Goal: Task Accomplishment & Management: Use online tool/utility

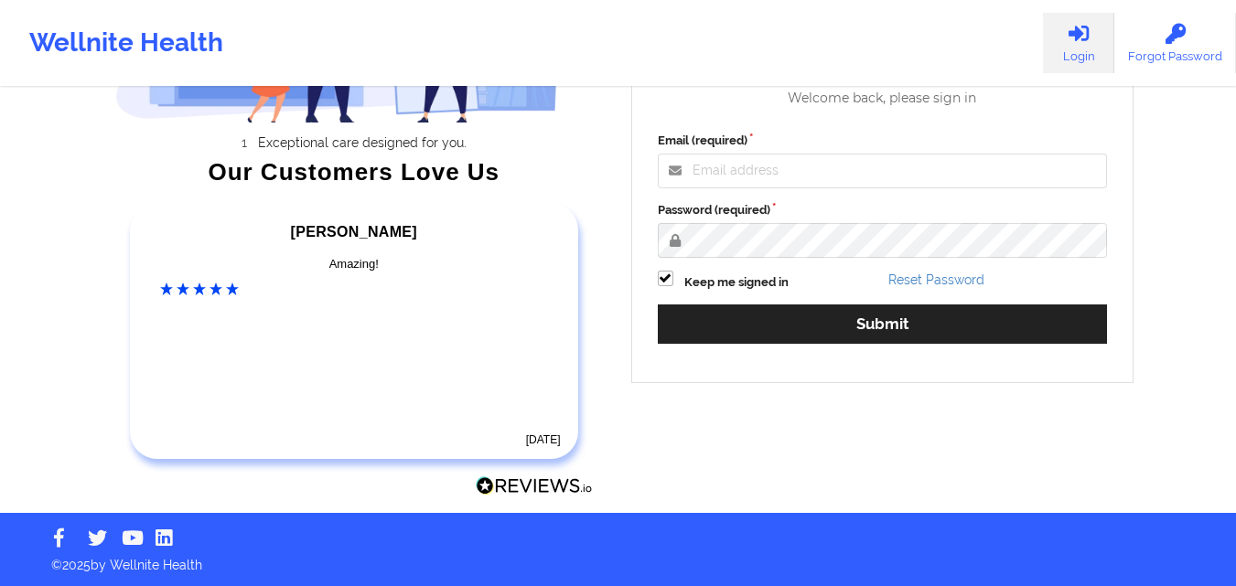
scroll to position [252, 0]
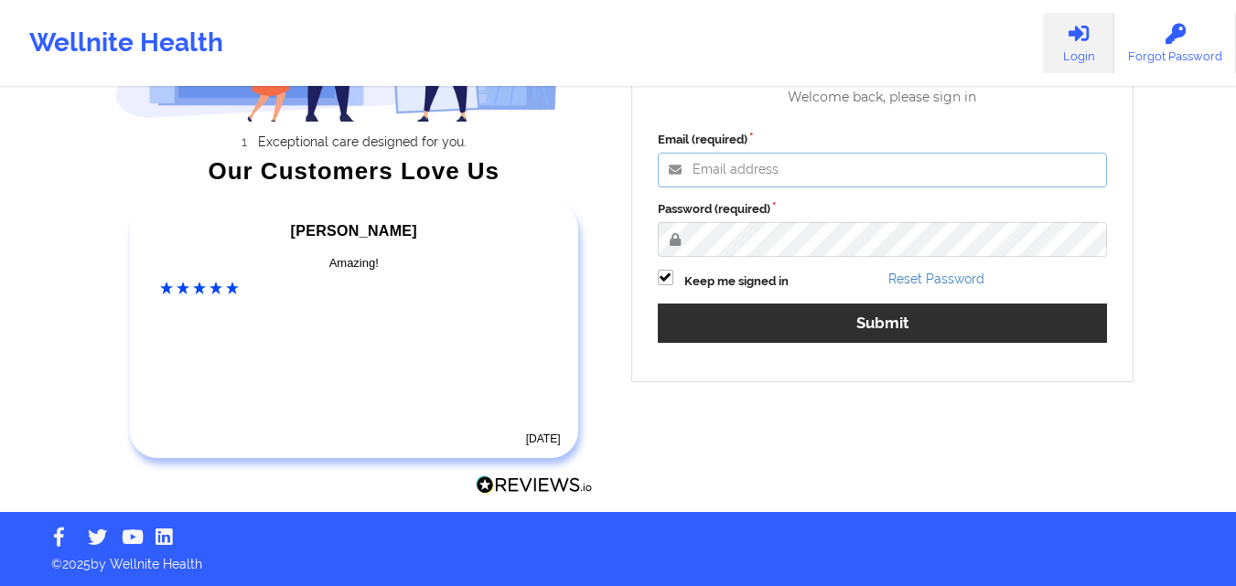
type input "[EMAIL_ADDRESS][DOMAIN_NAME]"
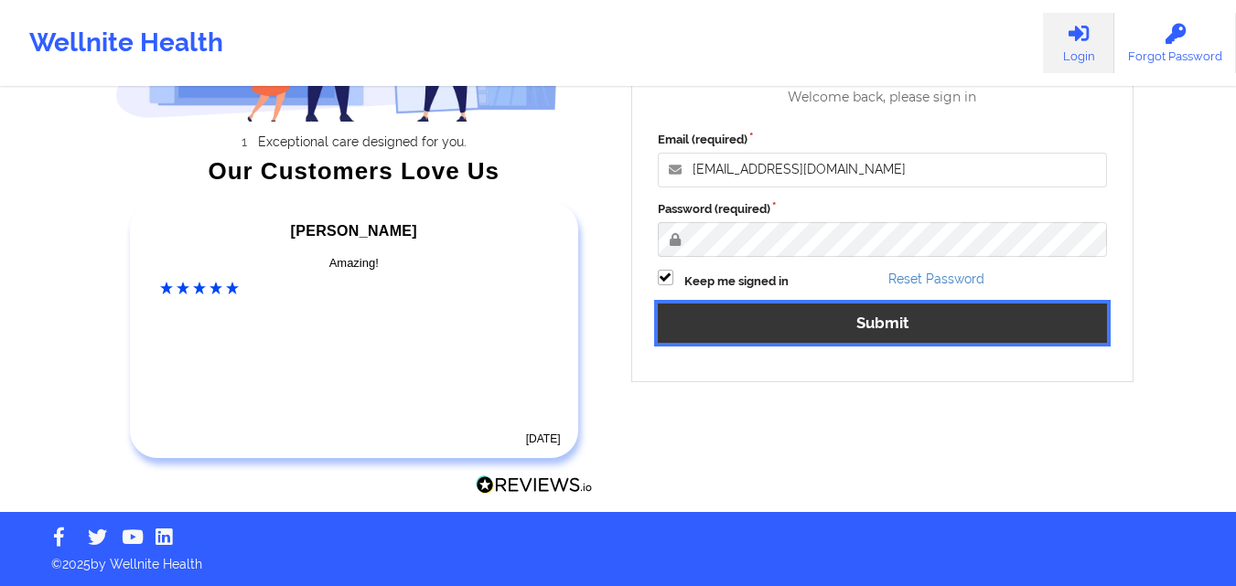
click at [855, 337] on button "Submit" at bounding box center [883, 323] width 450 height 39
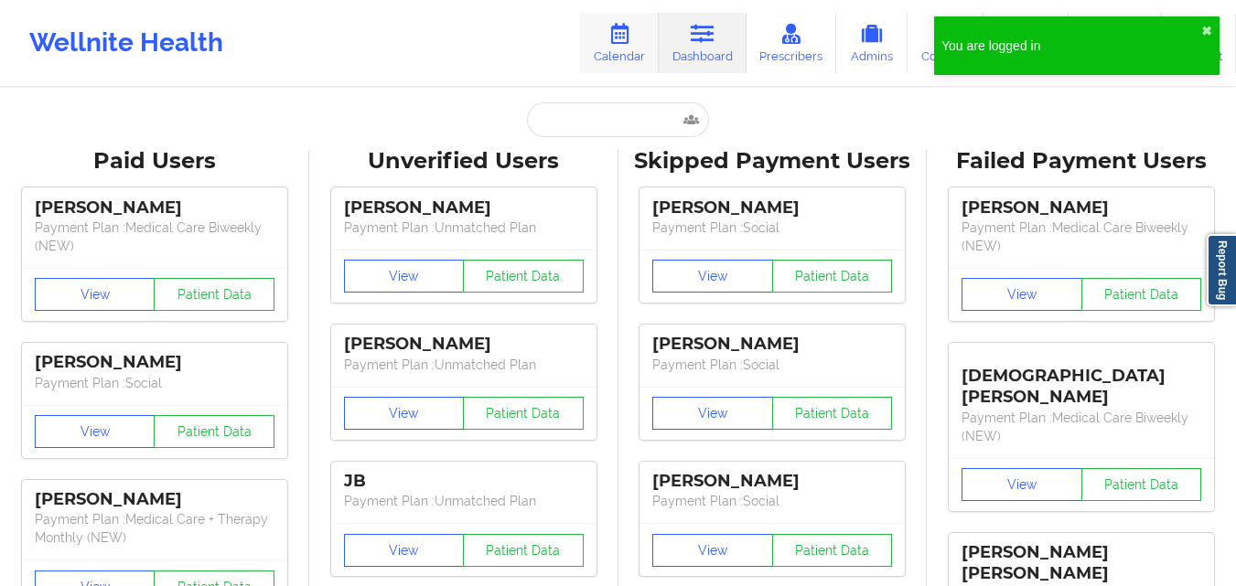
click at [622, 44] on icon at bounding box center [619, 34] width 24 height 20
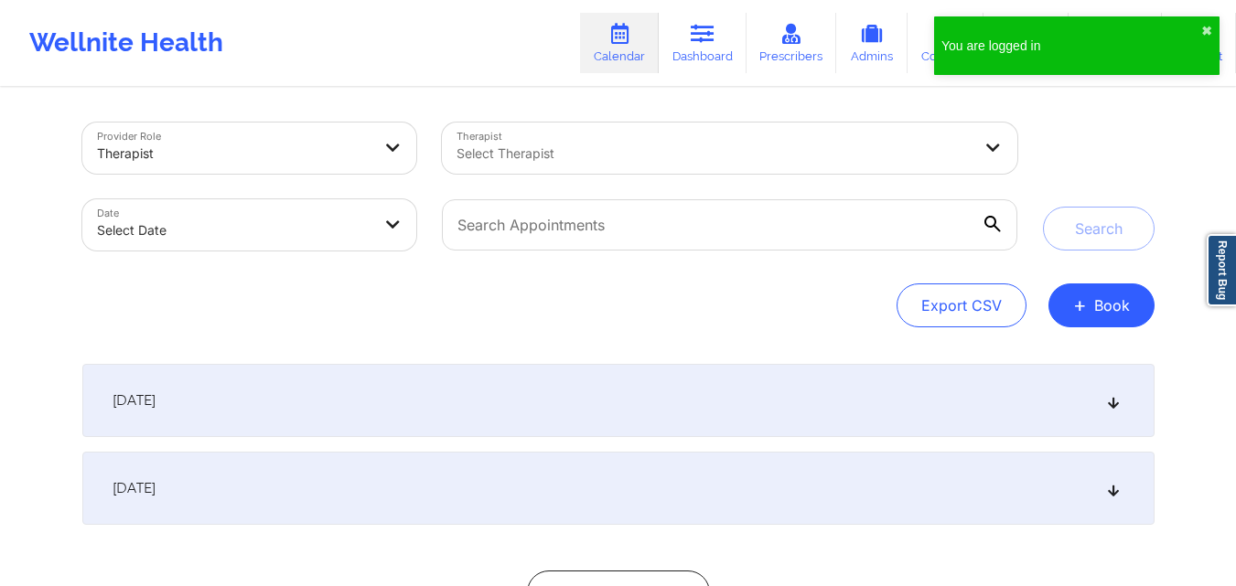
click at [622, 167] on div "Select Therapist" at bounding box center [707, 148] width 531 height 51
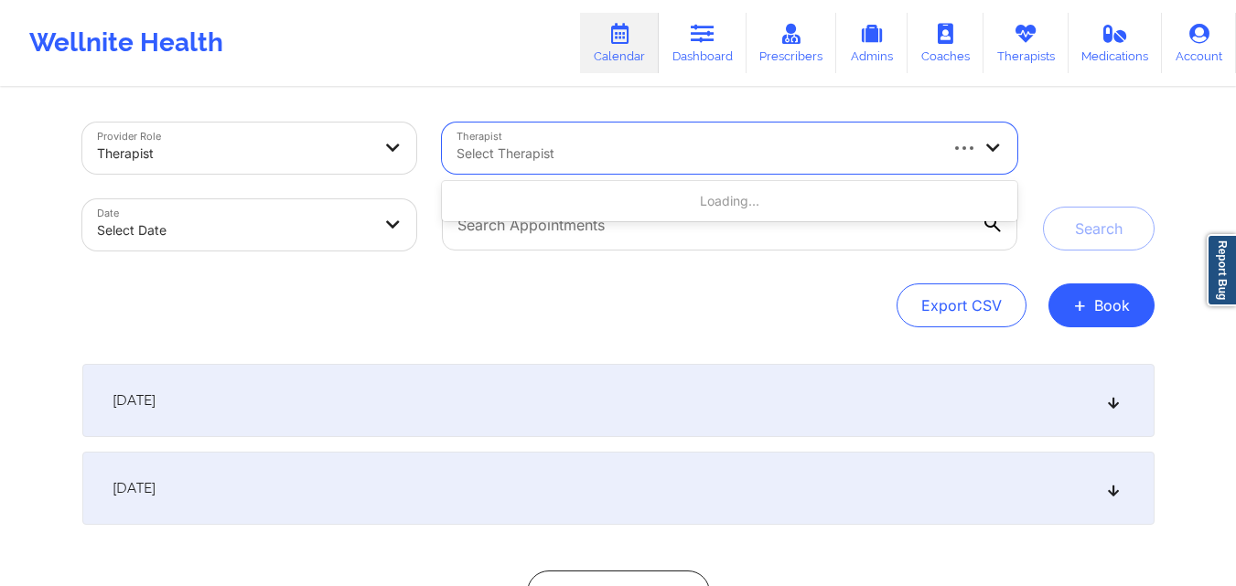
select select "2025-8"
select select "2025-9"
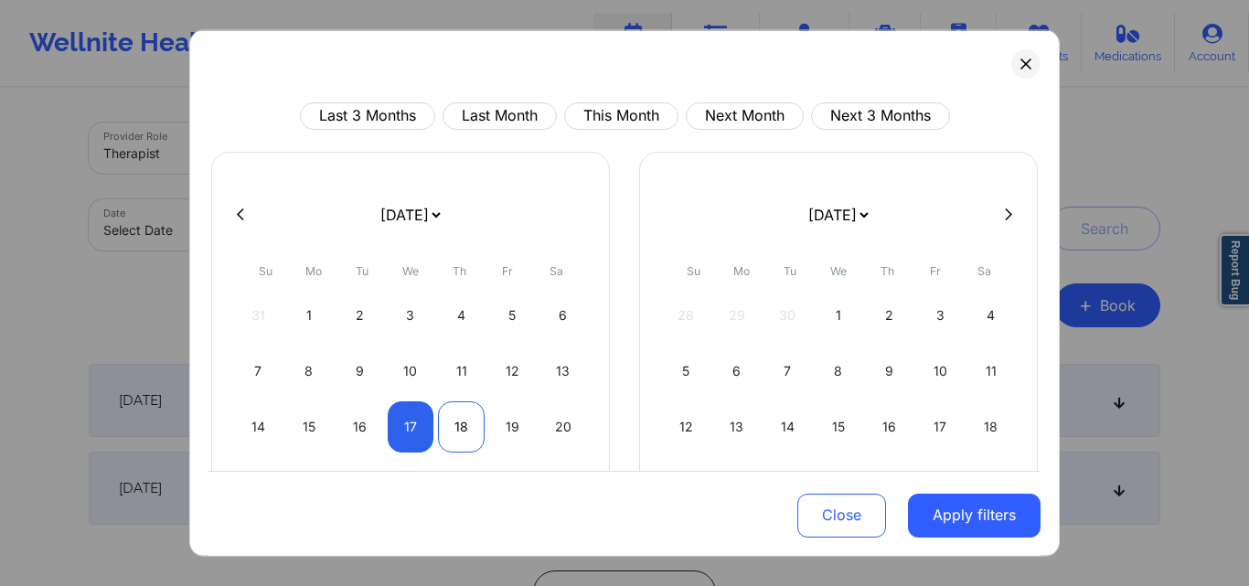
click at [455, 435] on div "18" at bounding box center [461, 426] width 47 height 51
select select "2025-8"
select select "2025-9"
select select "2025-8"
select select "2025-9"
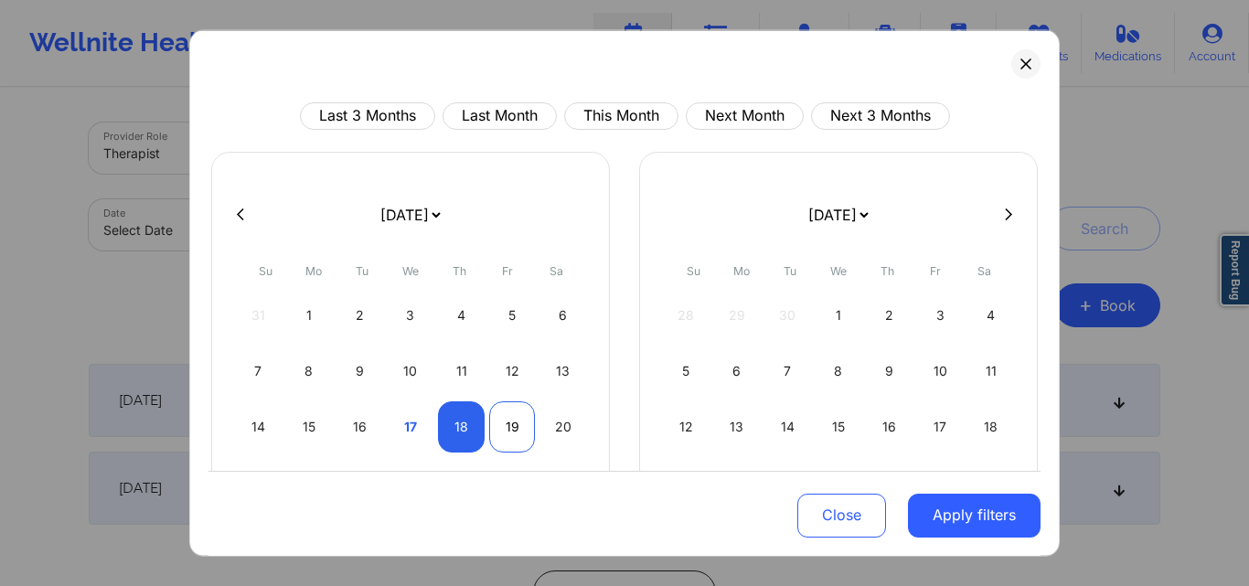
click at [503, 430] on div "19" at bounding box center [512, 426] width 47 height 51
select select "2025-8"
select select "2025-9"
click at [519, 425] on div "19" at bounding box center [512, 426] width 47 height 51
select select "2025-8"
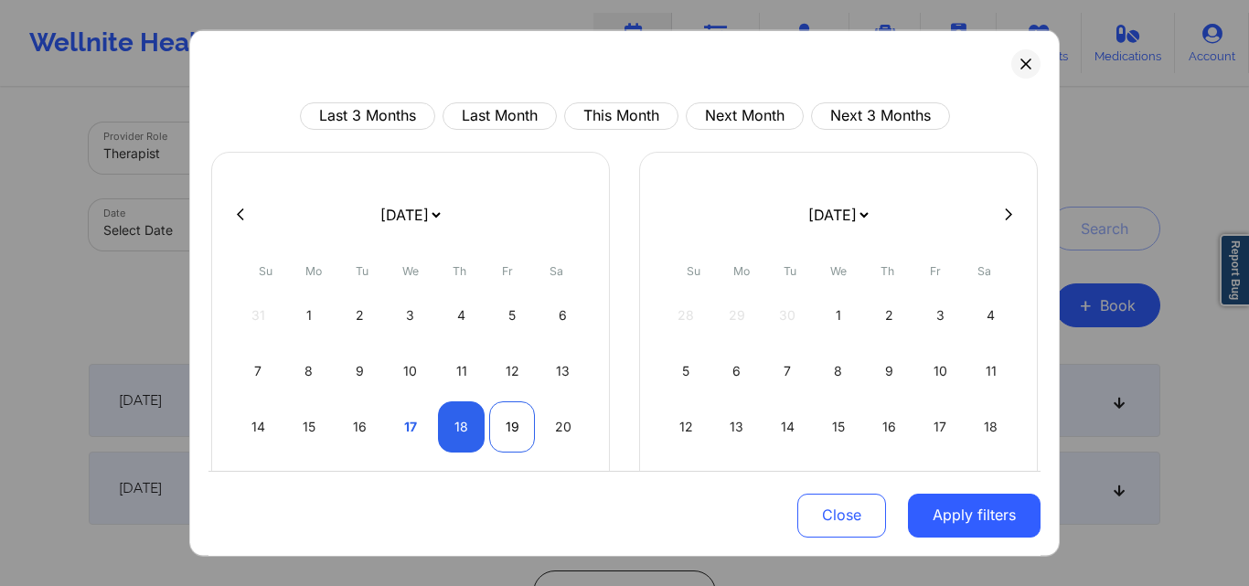
select select "2025-9"
select select "2025-8"
select select "2025-9"
click at [460, 416] on div "18" at bounding box center [461, 426] width 47 height 51
select select "2025-8"
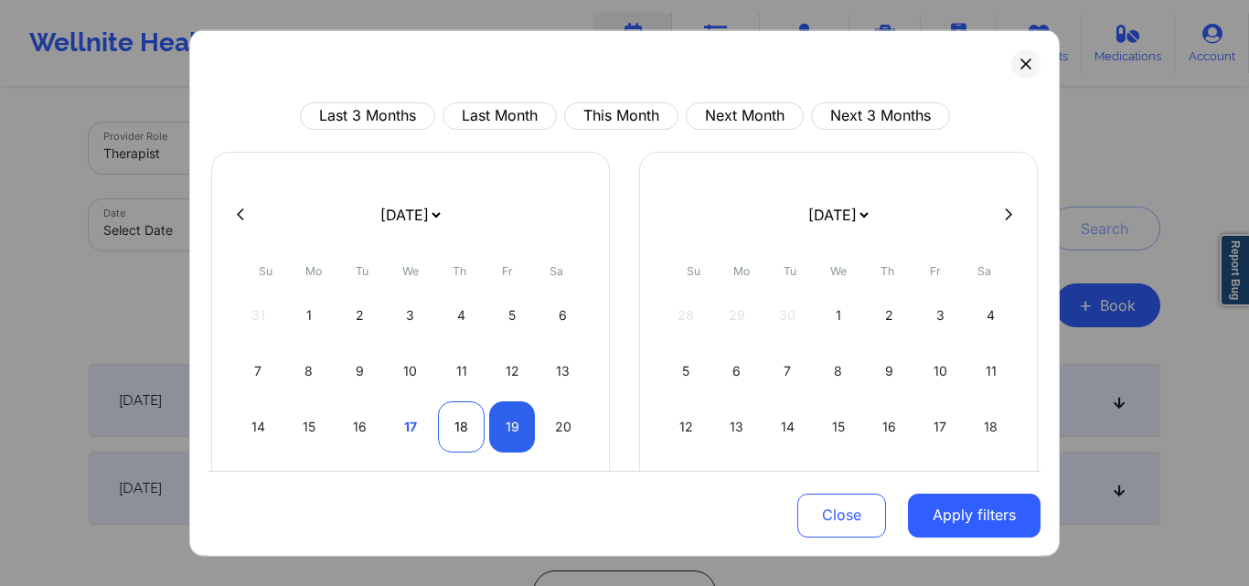
select select "2025-9"
select select "2025-8"
select select "2025-9"
click at [499, 419] on div "19" at bounding box center [512, 426] width 47 height 51
select select "2025-8"
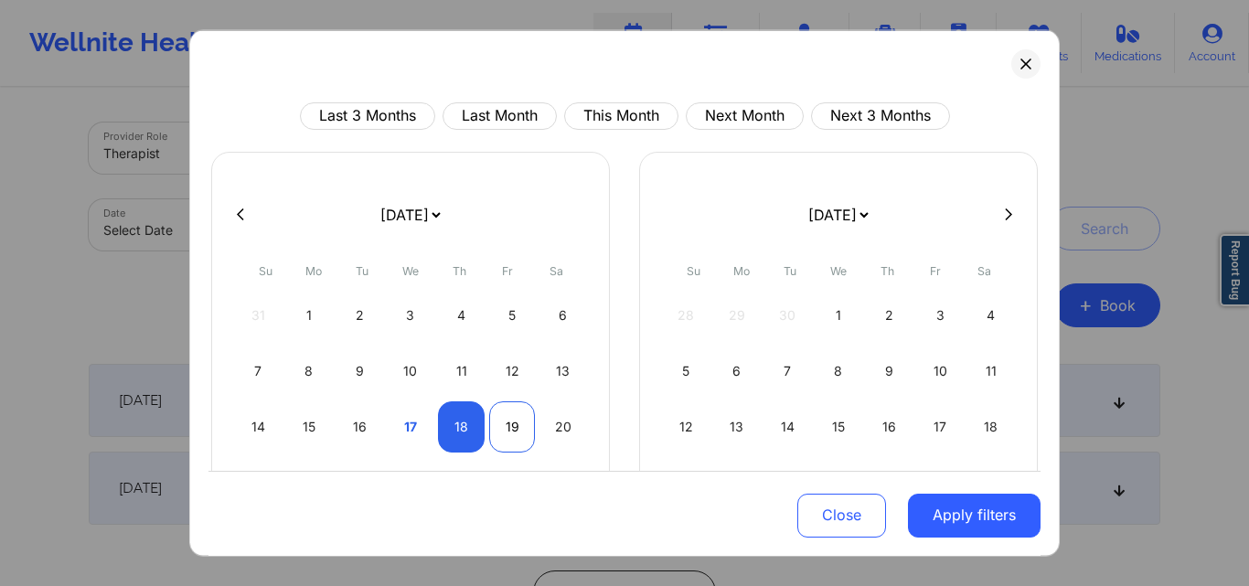
select select "2025-9"
click at [499, 419] on div "19" at bounding box center [512, 426] width 47 height 51
select select "2025-8"
select select "2025-9"
select select "2025-8"
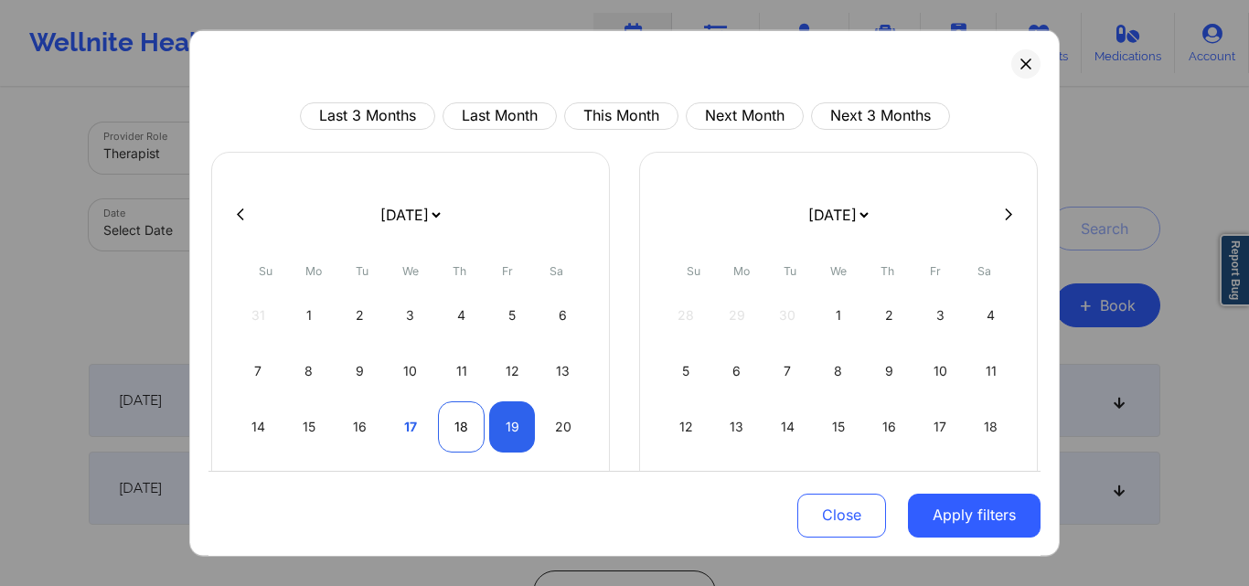
select select "2025-9"
click at [473, 420] on div "18" at bounding box center [461, 426] width 47 height 51
select select "2025-8"
select select "2025-9"
select select "2025-8"
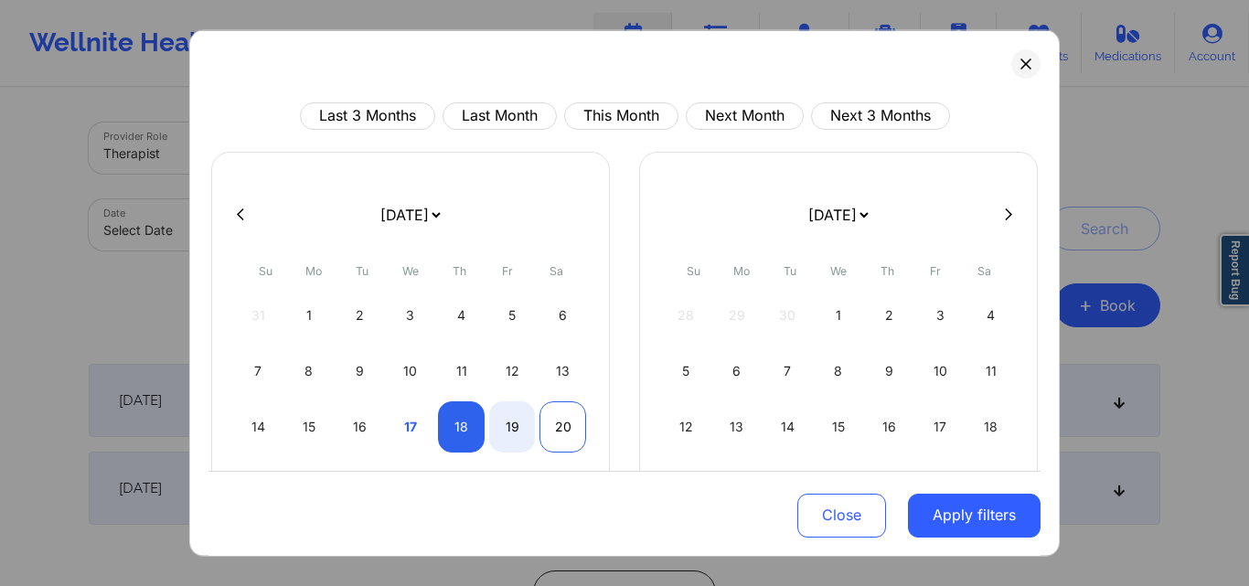
select select "2025-9"
click at [553, 435] on div "20" at bounding box center [563, 426] width 47 height 51
select select "2025-8"
select select "2025-9"
click at [551, 423] on div "20" at bounding box center [563, 426] width 47 height 51
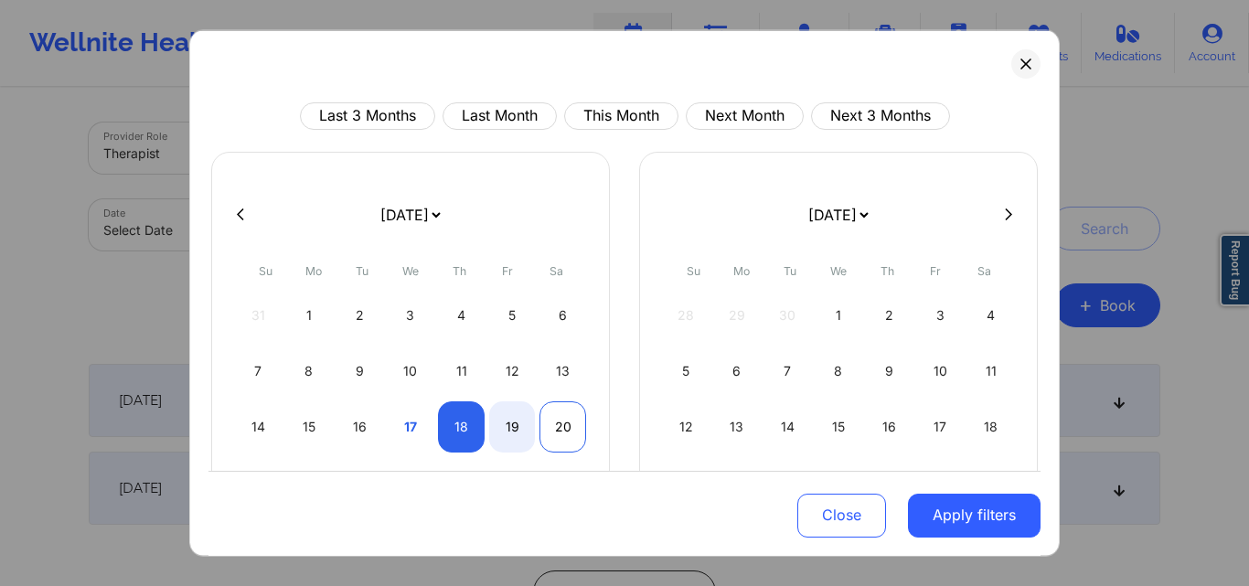
select select "2025-8"
select select "2025-9"
select select "2025-8"
select select "2025-9"
click at [454, 422] on div "18" at bounding box center [461, 426] width 47 height 51
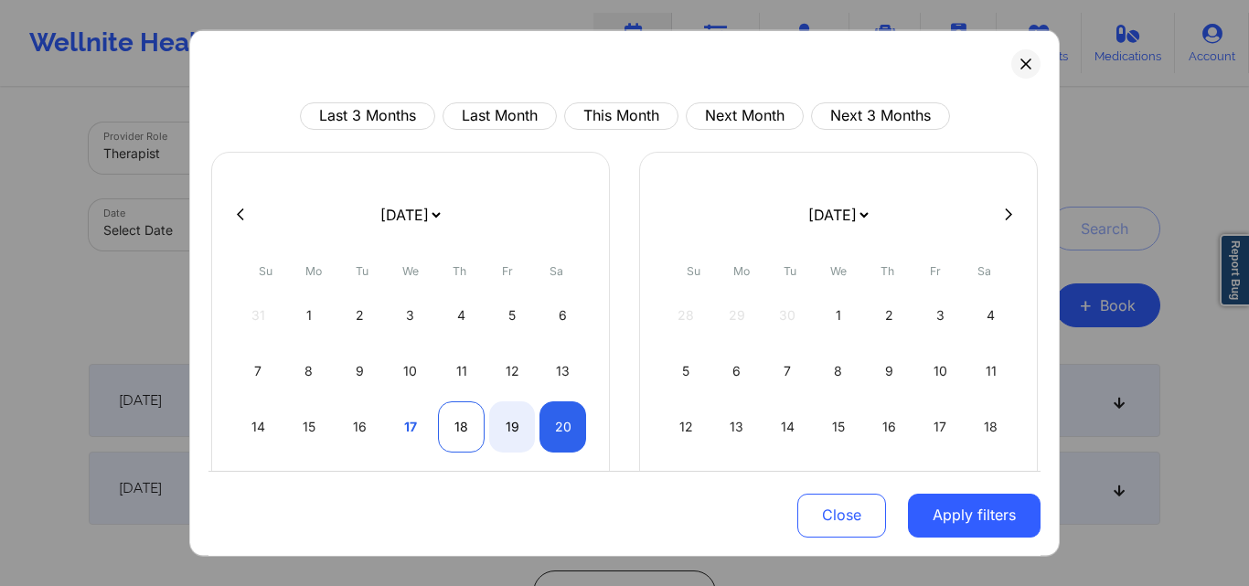
select select "2025-8"
select select "2025-9"
click at [454, 422] on div "18" at bounding box center [461, 426] width 47 height 51
select select "2025-8"
select select "2025-9"
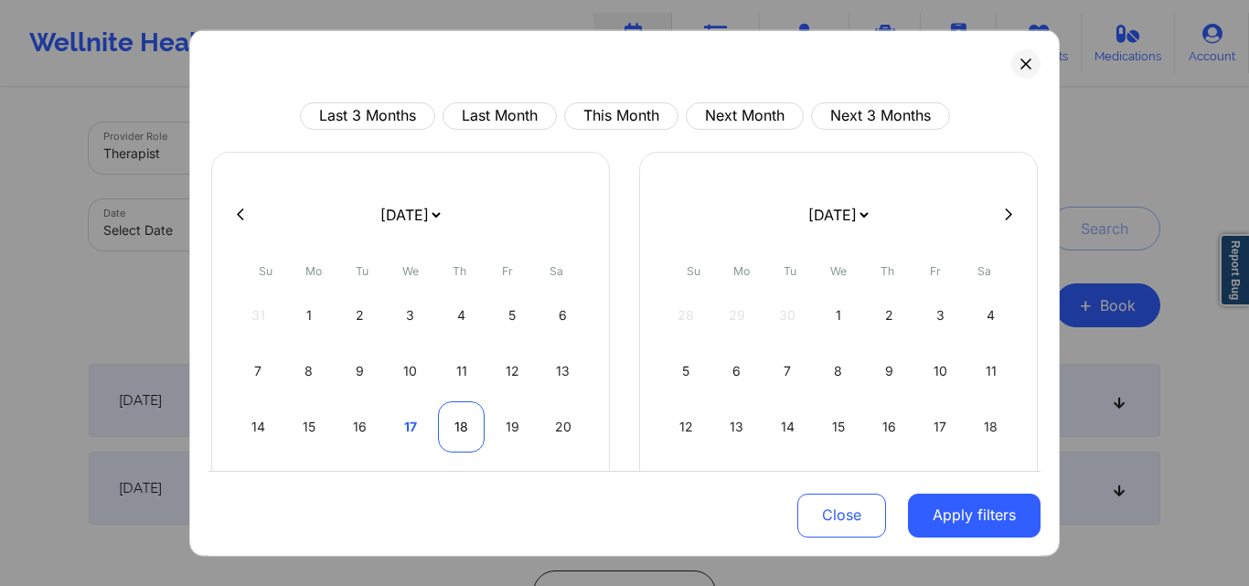
click at [454, 422] on div "18" at bounding box center [461, 426] width 47 height 51
select select "2025-8"
select select "2025-9"
click at [462, 415] on div "18" at bounding box center [461, 426] width 47 height 51
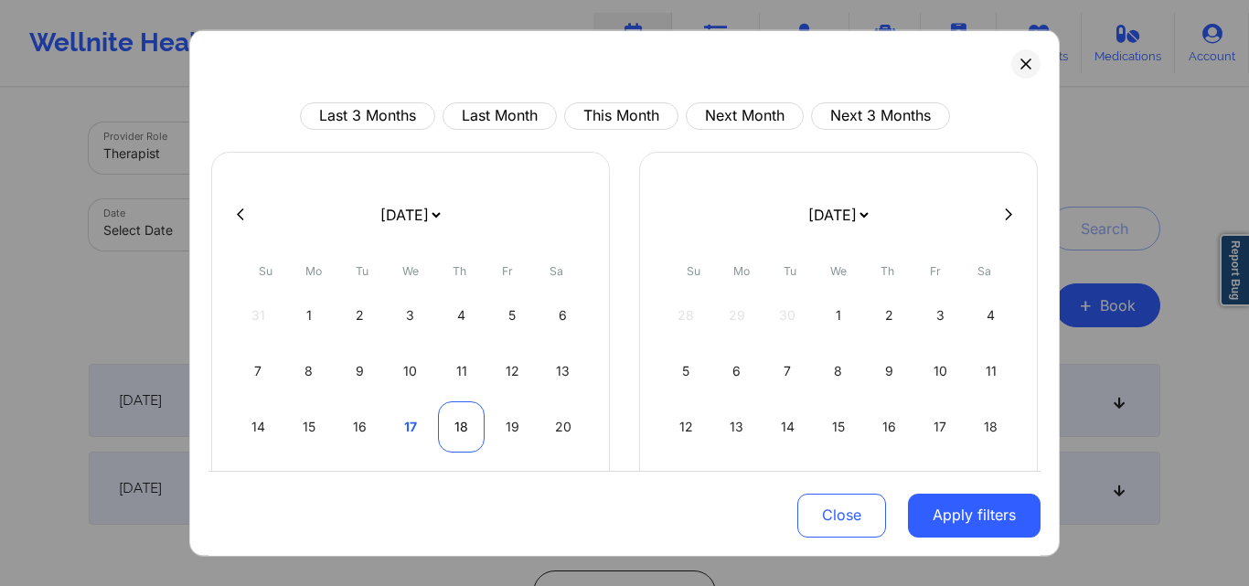
select select "2025-8"
select select "2025-9"
select select "2025-8"
select select "2025-9"
click at [503, 432] on div "19" at bounding box center [512, 426] width 47 height 51
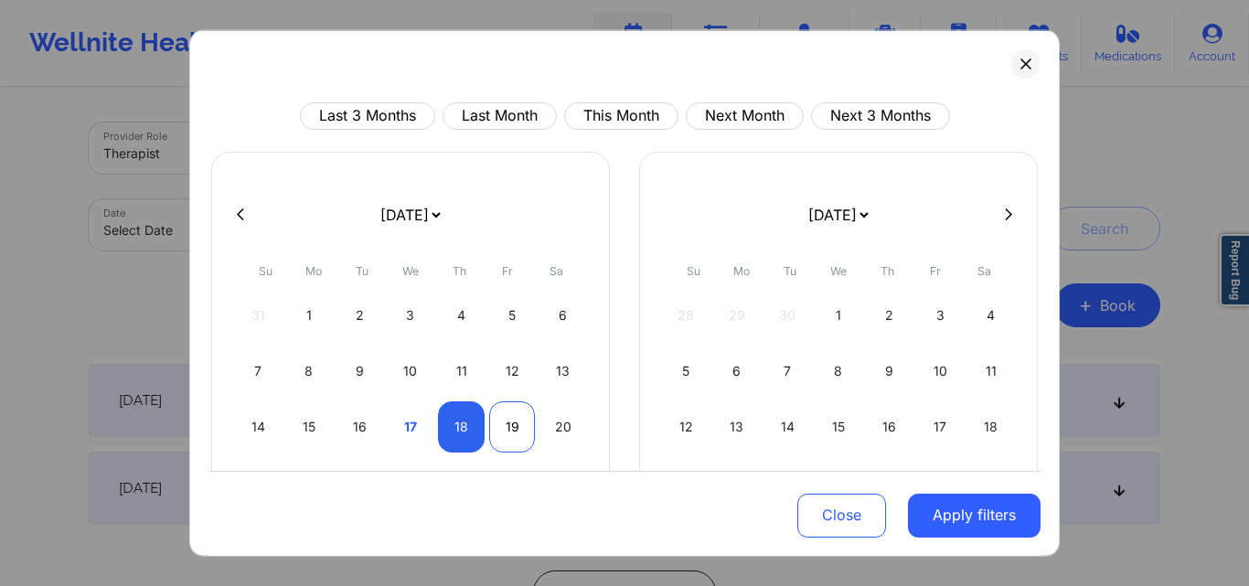
select select "2025-8"
select select "2025-9"
click at [503, 432] on div "19" at bounding box center [512, 426] width 47 height 51
select select "2025-8"
select select "2025-9"
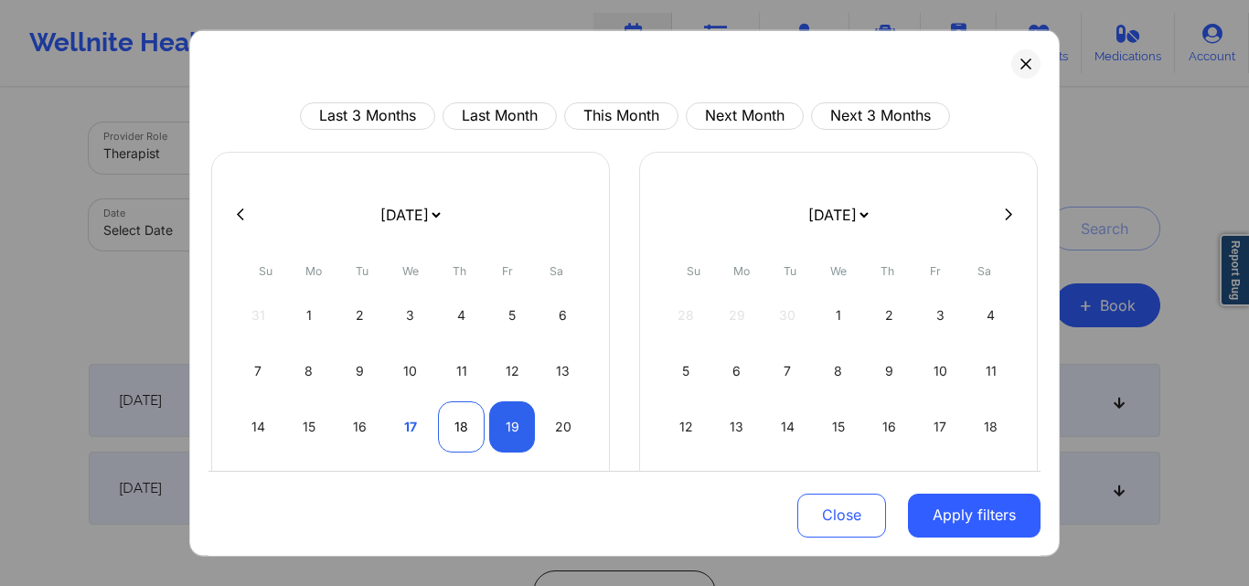
select select "2025-8"
select select "2025-9"
click at [465, 421] on div "18" at bounding box center [461, 426] width 47 height 51
select select "2025-8"
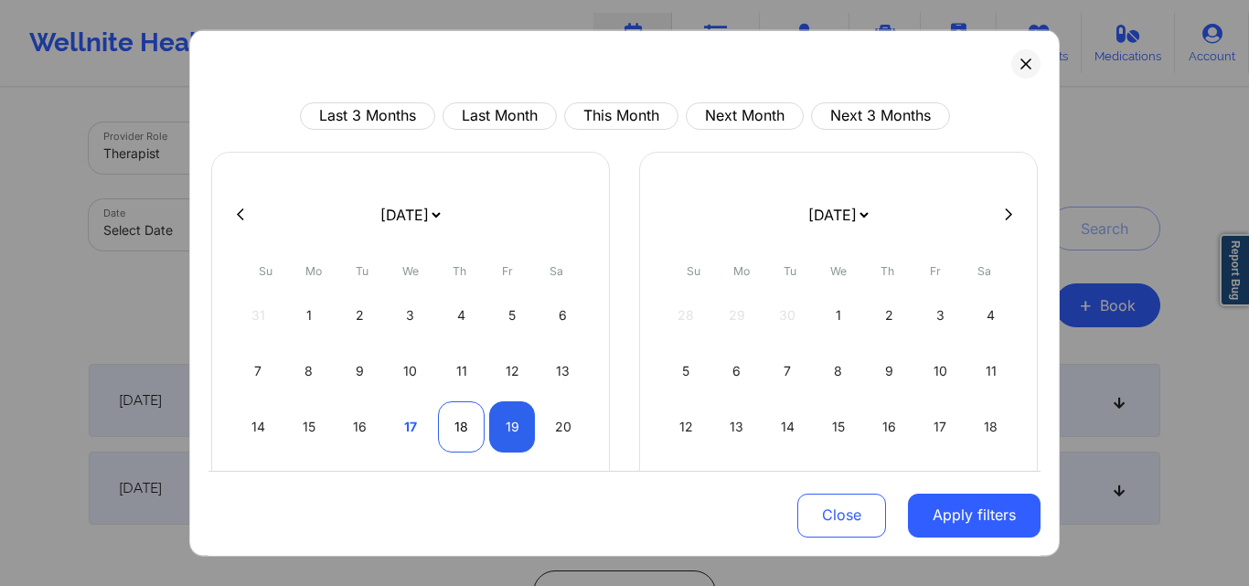
select select "2025-9"
click at [509, 428] on div "19" at bounding box center [512, 426] width 47 height 51
select select "2025-8"
select select "2025-9"
select select "2025-8"
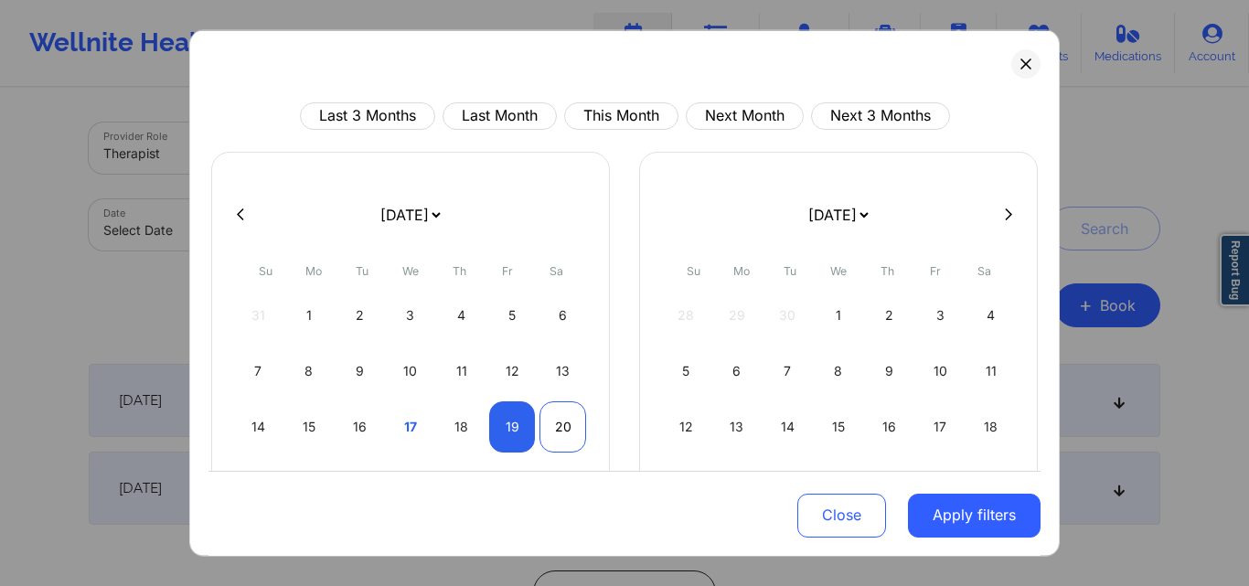
select select "2025-9"
click at [553, 430] on div "20" at bounding box center [563, 426] width 47 height 51
select select "2025-8"
select select "2025-9"
click at [450, 421] on div "18" at bounding box center [461, 426] width 47 height 51
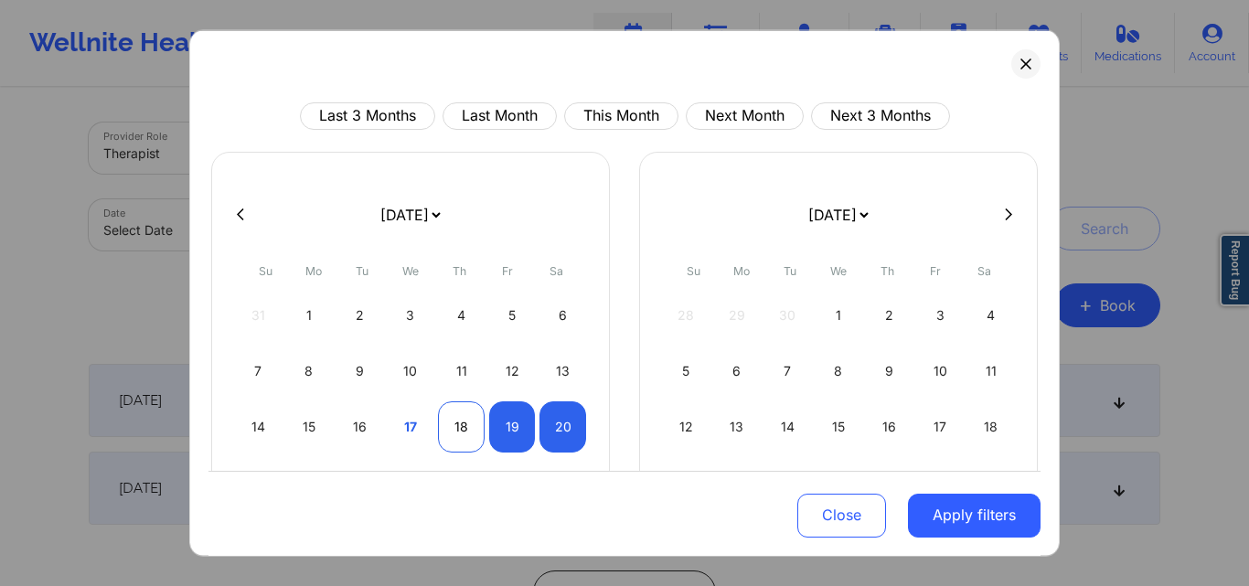
select select "2025-8"
select select "2025-9"
click at [450, 421] on div "18" at bounding box center [461, 426] width 47 height 51
select select "2025-8"
select select "2025-9"
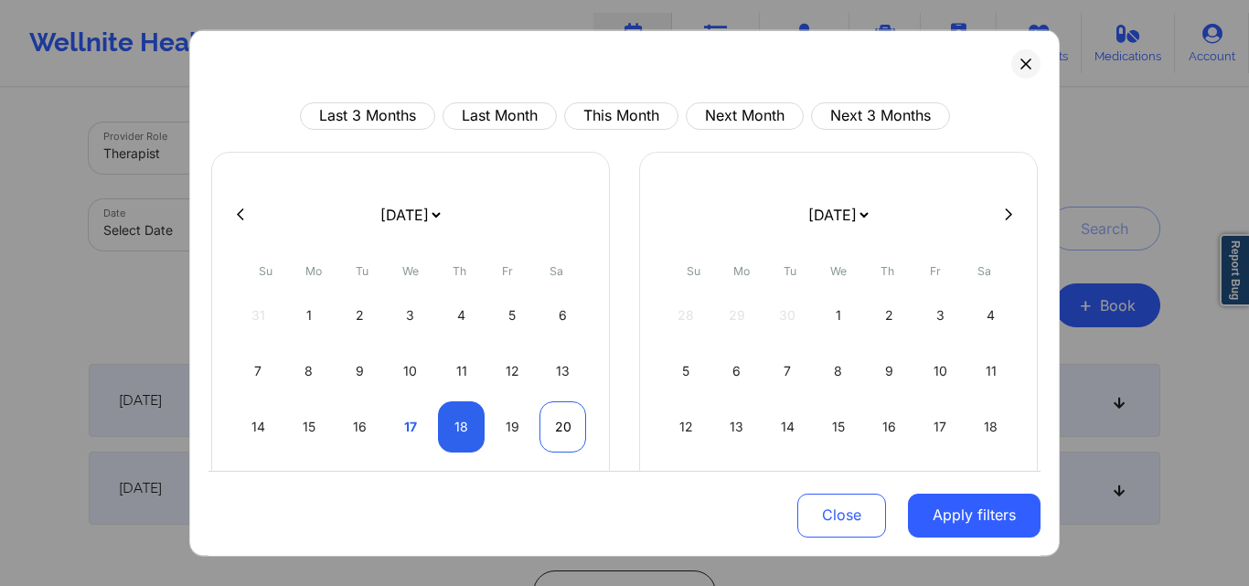
click at [563, 430] on div "20" at bounding box center [563, 426] width 47 height 51
select select "2025-8"
select select "2025-9"
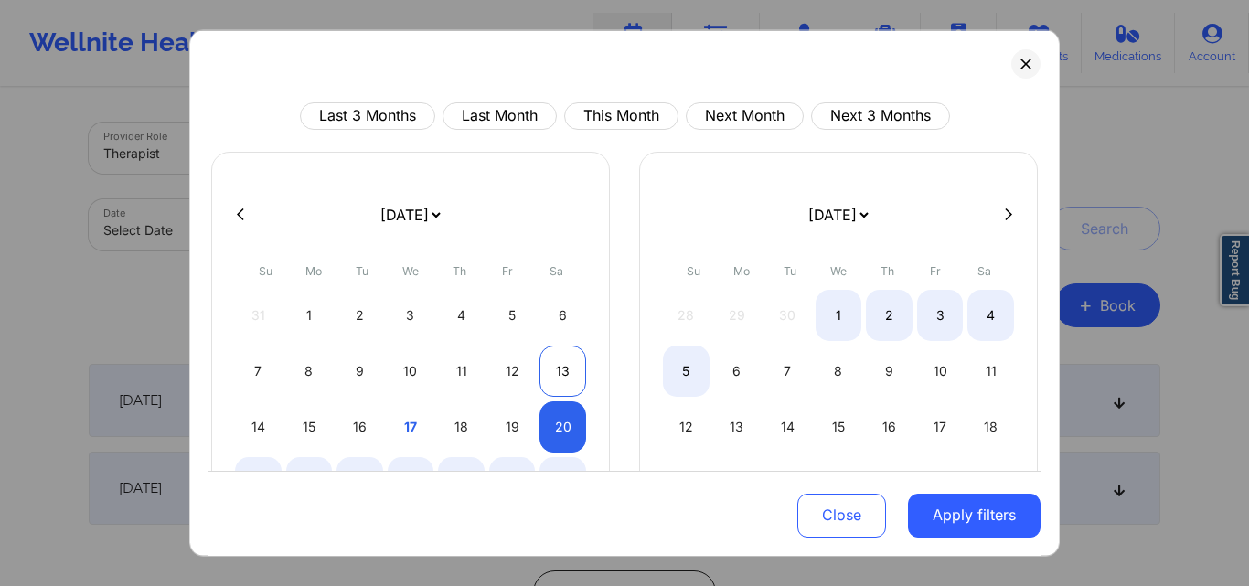
select select "2025-8"
select select "2025-9"
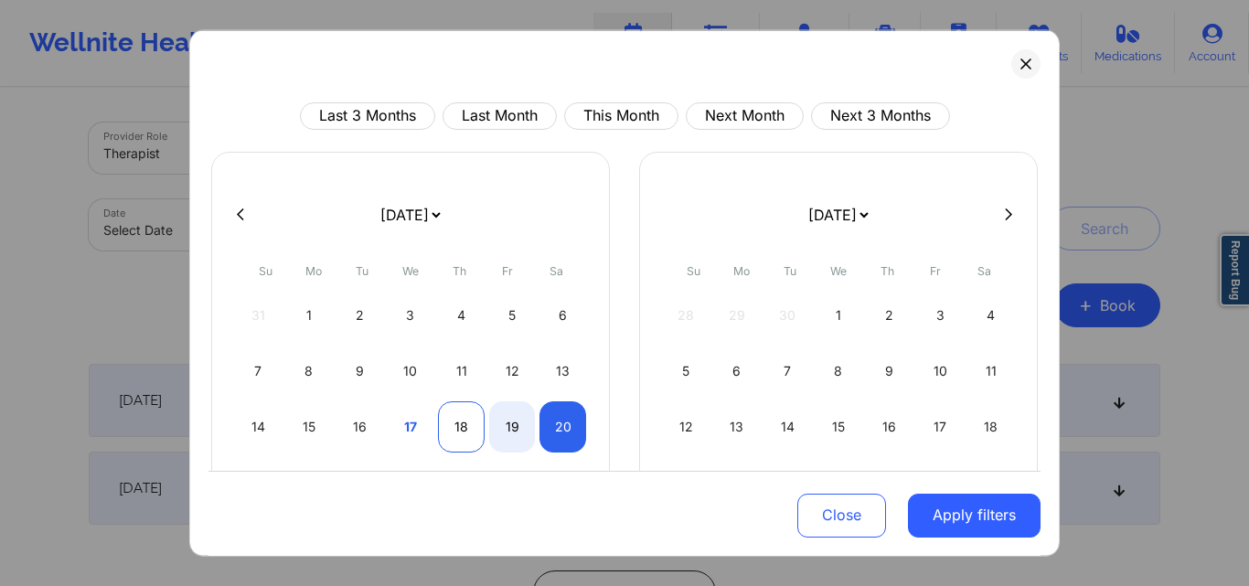
select select "2025-8"
select select "2025-9"
select select "2025-8"
select select "2025-9"
click at [405, 435] on div "17" at bounding box center [411, 426] width 47 height 51
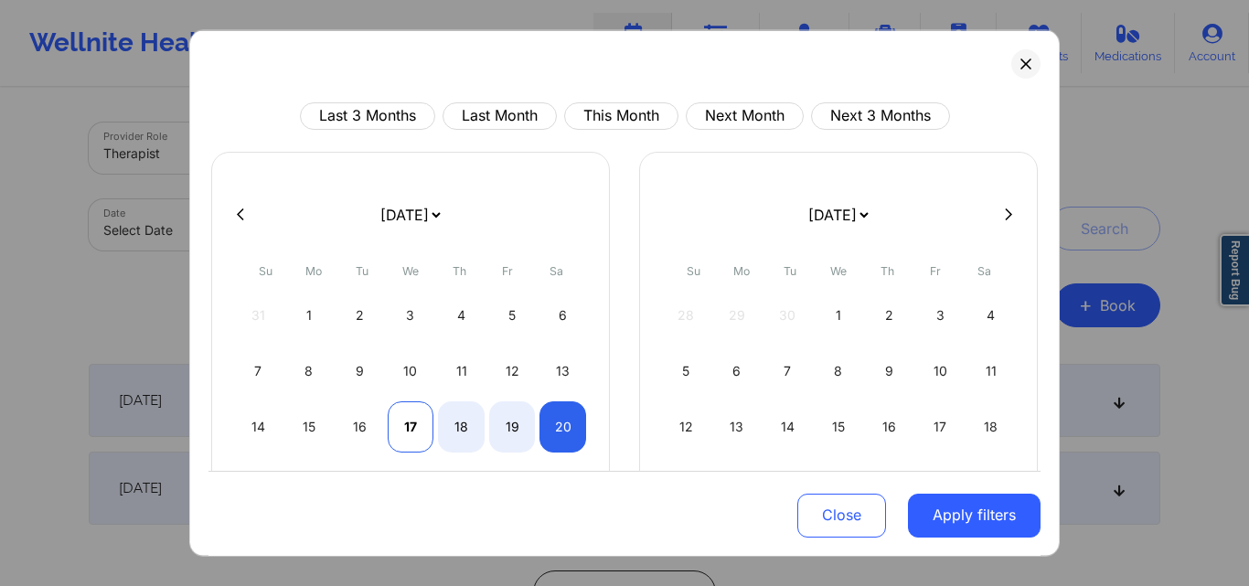
select select "2025-8"
select select "2025-9"
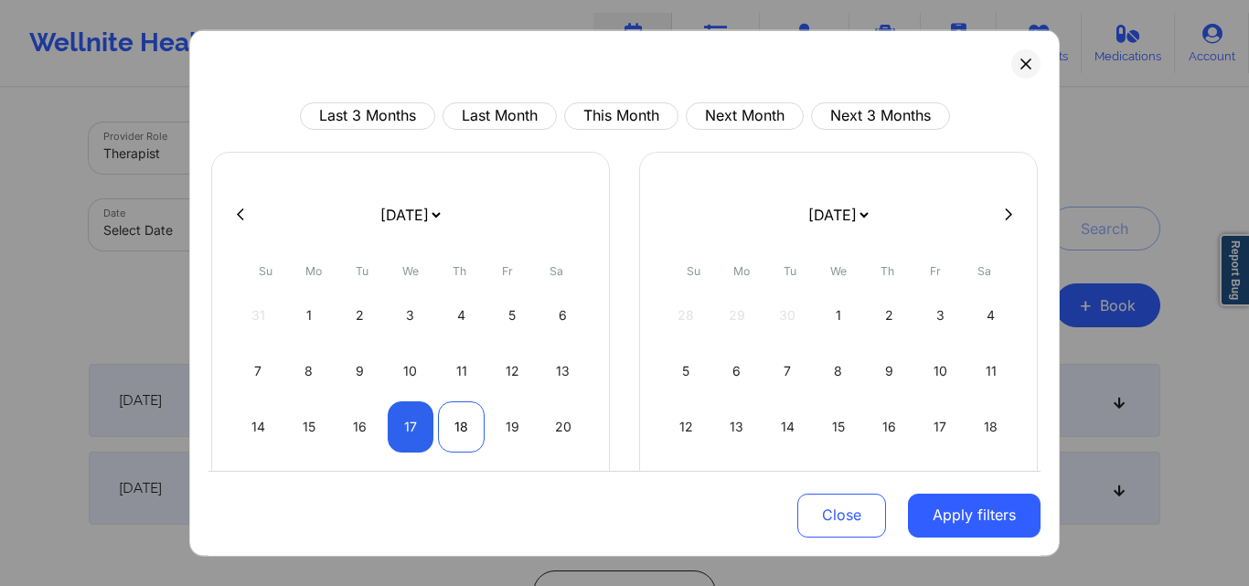
select select "2025-8"
select select "2025-9"
select select "2025-8"
select select "2025-9"
select select "2025-8"
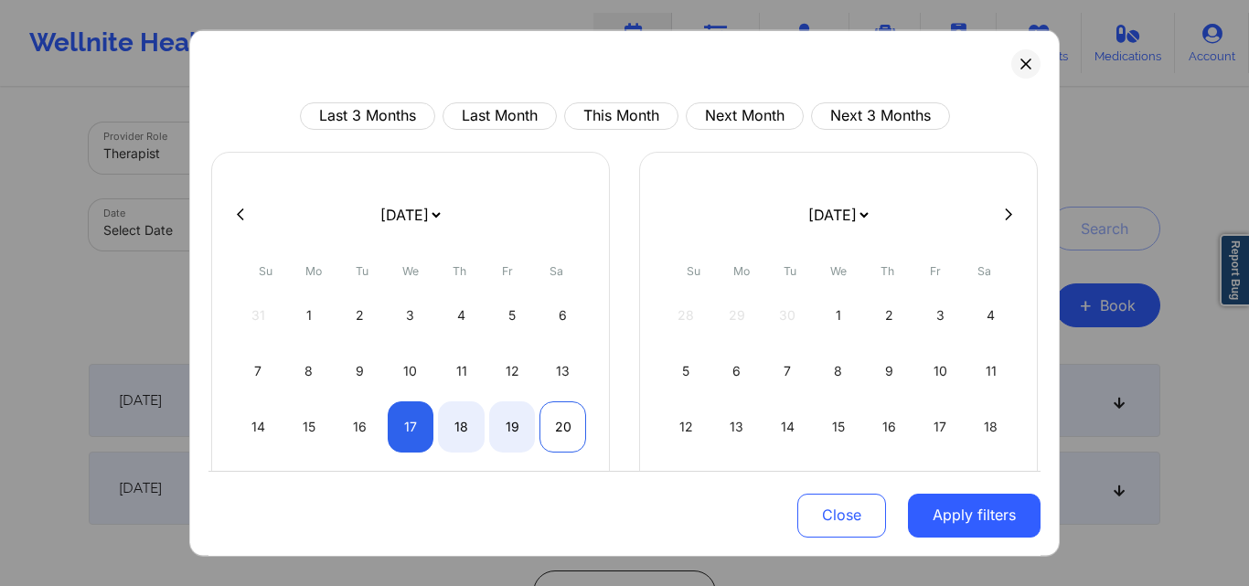
select select "2025-9"
click at [563, 429] on div "20" at bounding box center [563, 426] width 47 height 51
select select "2025-8"
select select "2025-9"
click at [563, 429] on div "20" at bounding box center [563, 426] width 47 height 51
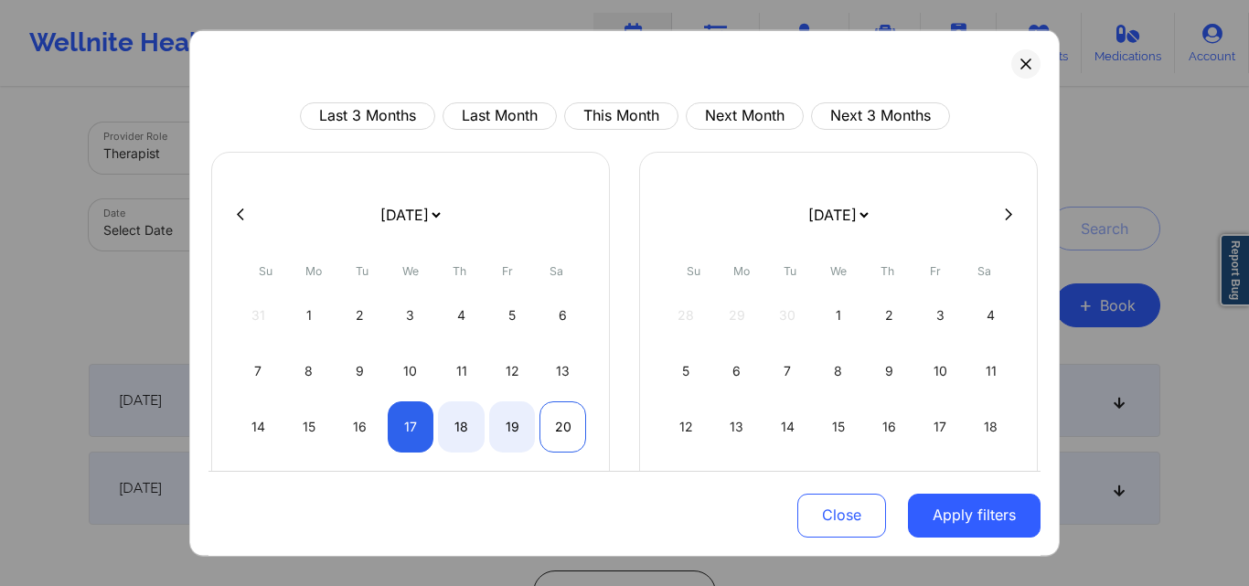
select select "2025-8"
select select "2025-9"
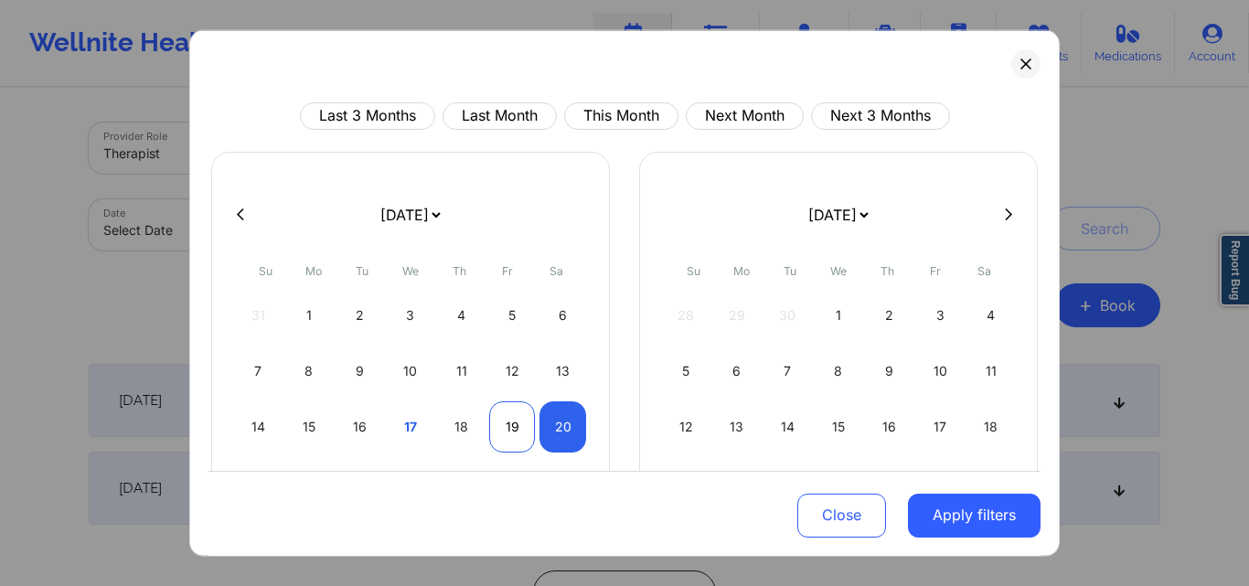
select select "2025-8"
select select "2025-9"
click at [505, 428] on div "19" at bounding box center [512, 426] width 47 height 51
select select "2025-8"
select select "2025-9"
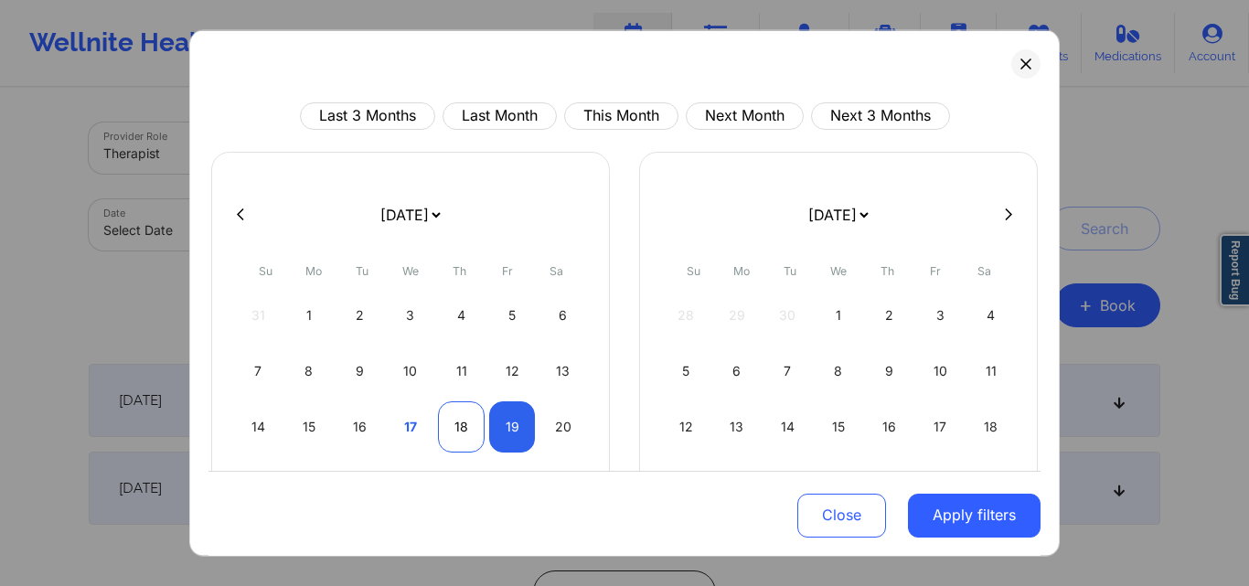
select select "2025-8"
select select "2025-9"
click at [439, 422] on div "18" at bounding box center [461, 426] width 47 height 51
select select "2025-8"
select select "2025-9"
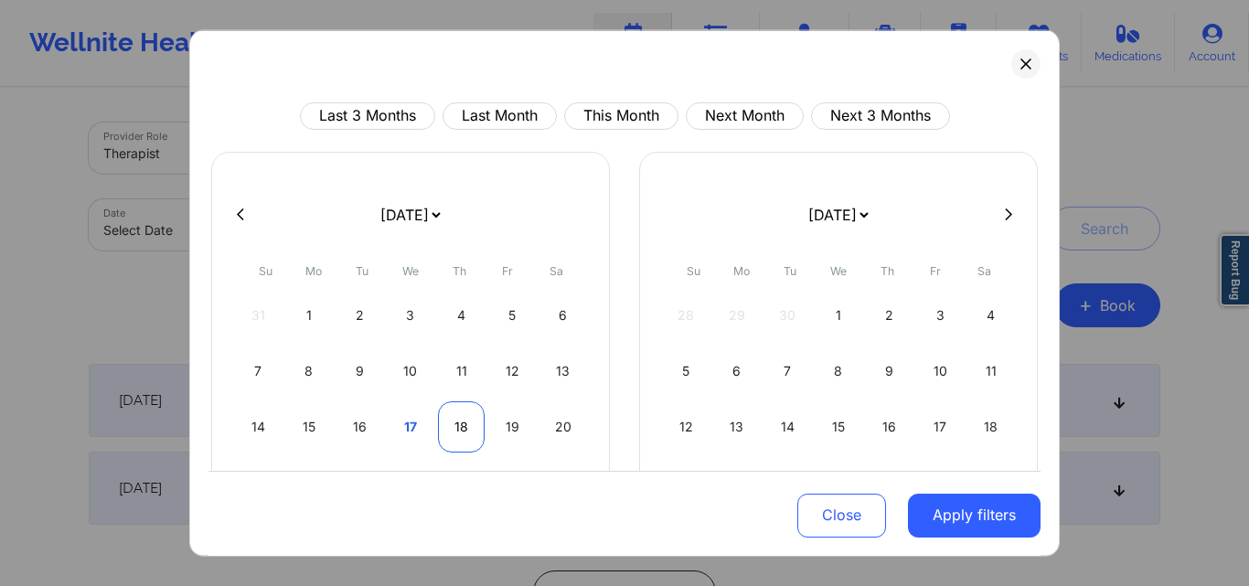
click at [439, 422] on div "18" at bounding box center [461, 426] width 47 height 51
select select "2025-8"
select select "2025-9"
click at [453, 427] on div "18" at bounding box center [461, 426] width 47 height 51
select select "2025-8"
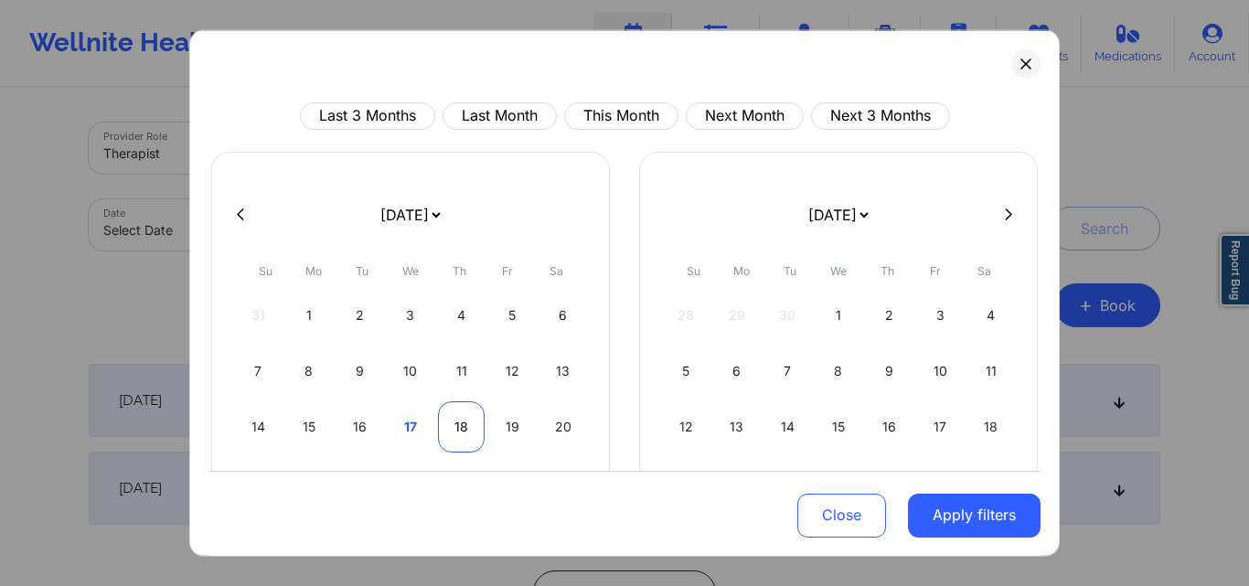
select select "2025-9"
click at [453, 427] on div "18" at bounding box center [461, 426] width 47 height 51
select select "2025-8"
select select "2025-9"
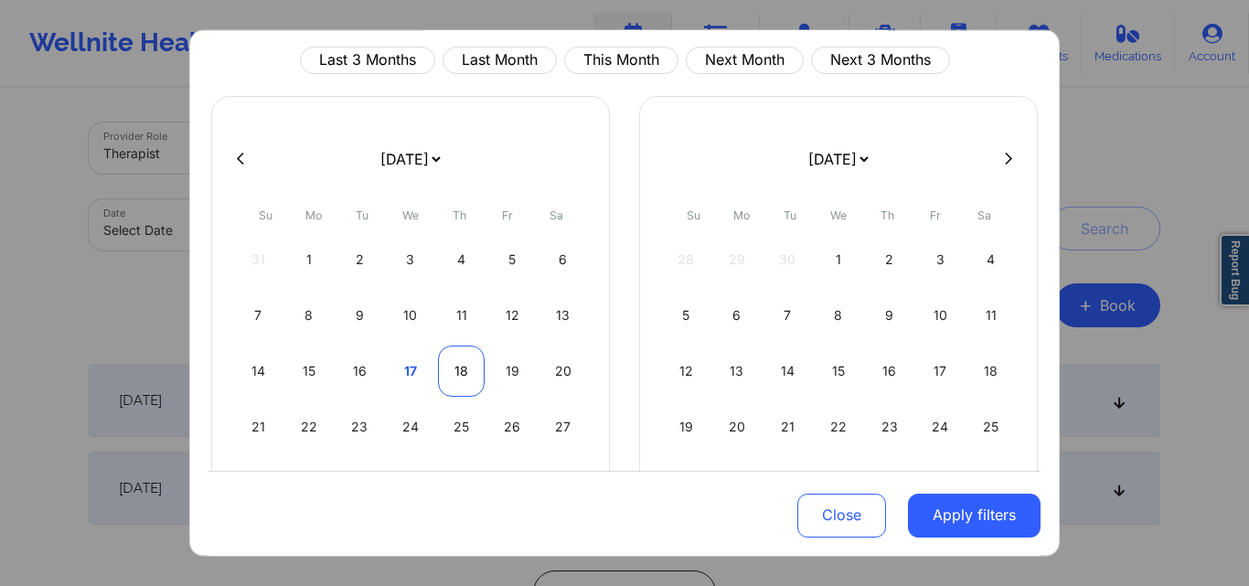
scroll to position [57, 0]
click at [455, 367] on div "18" at bounding box center [461, 369] width 47 height 51
select select "2025-8"
select select "2025-9"
select select "2025-8"
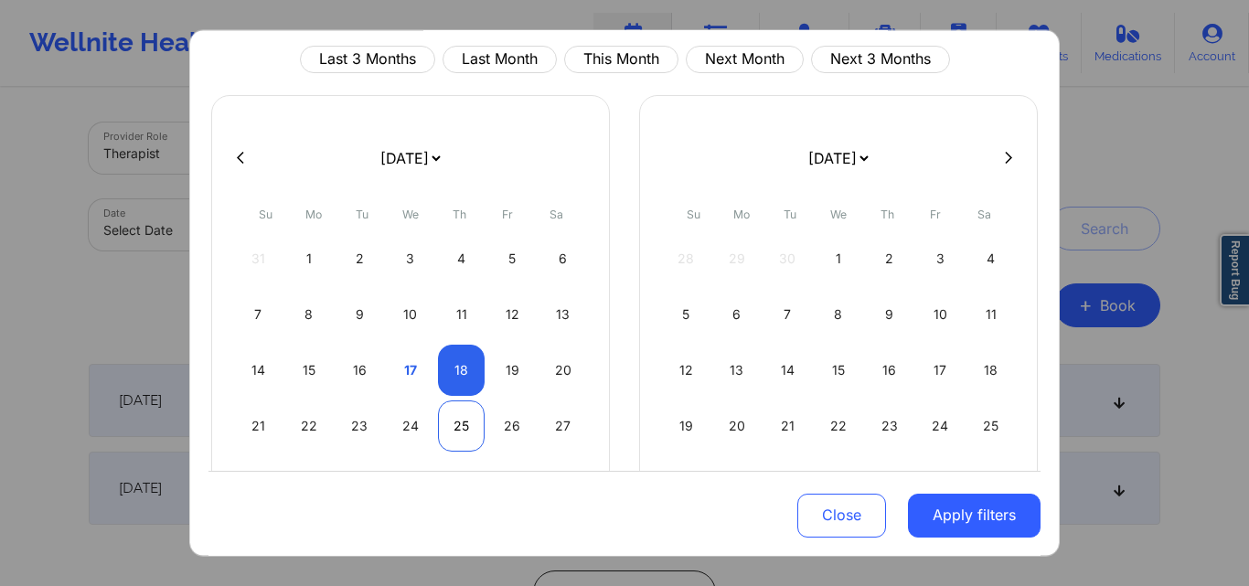
select select "2025-9"
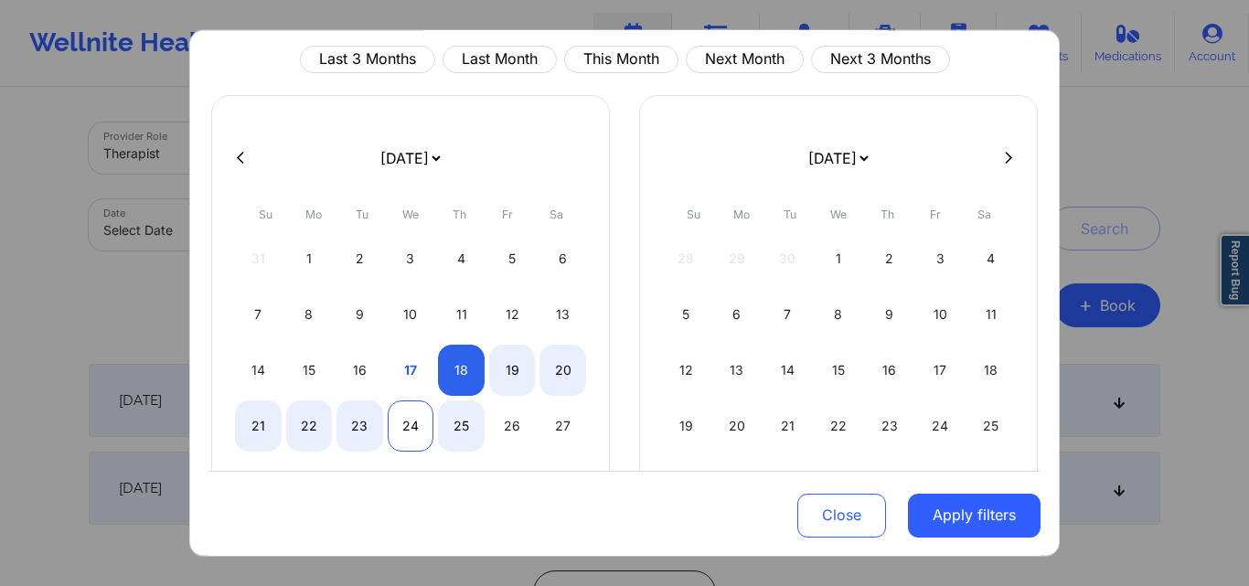
select select "2025-8"
select select "2025-9"
select select "2025-8"
select select "2025-9"
click at [364, 426] on div "23" at bounding box center [360, 425] width 47 height 51
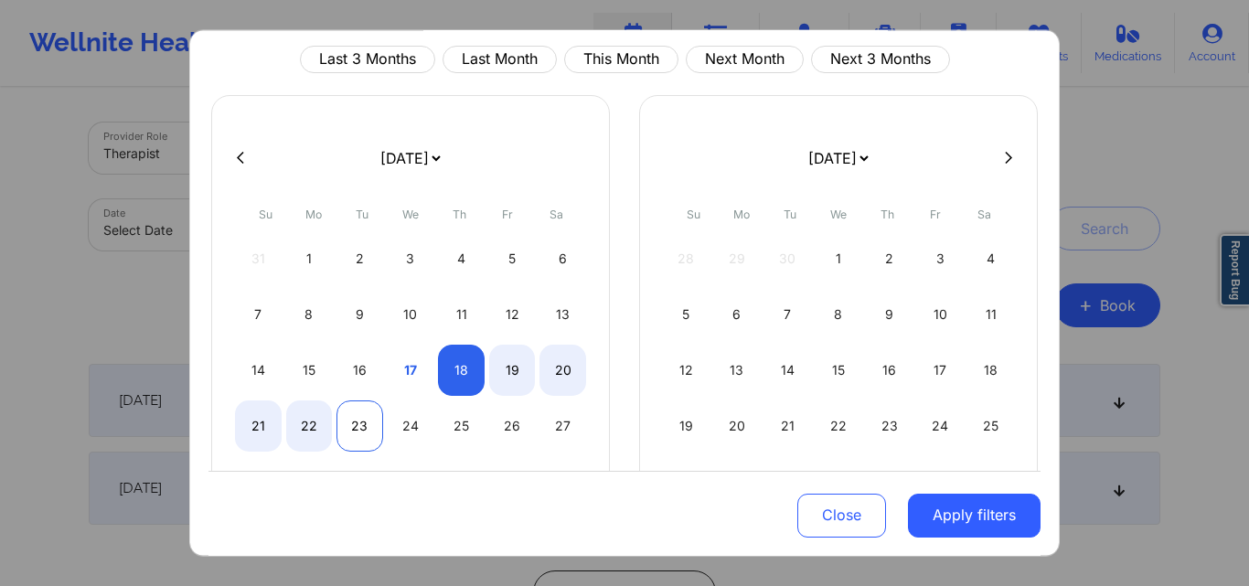
select select "2025-8"
select select "2025-9"
click at [355, 420] on div "23" at bounding box center [360, 425] width 47 height 51
select select "2025-8"
select select "2025-9"
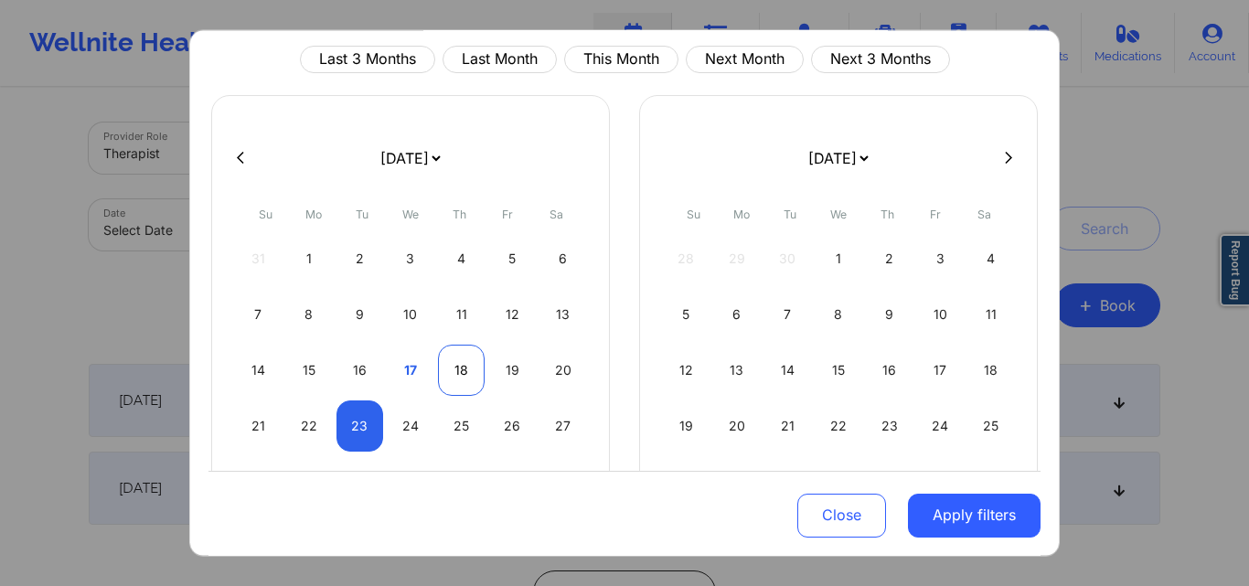
select select "2025-8"
select select "2025-9"
select select "2025-8"
select select "2025-9"
select select "2025-8"
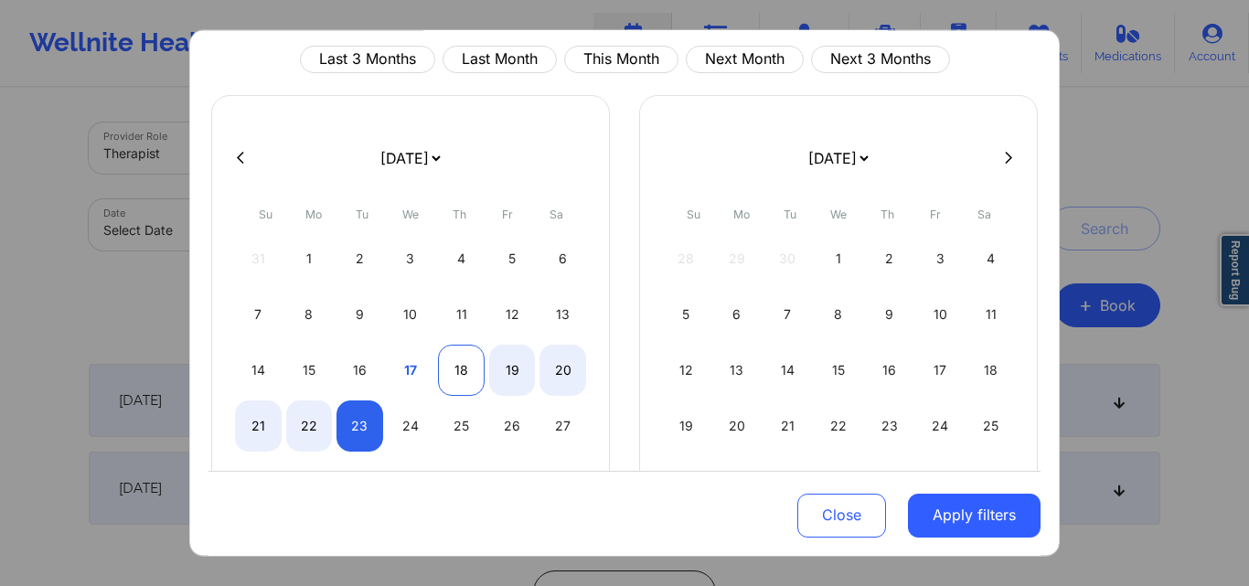
select select "2025-9"
click at [461, 372] on div "18" at bounding box center [461, 369] width 47 height 51
select select "2025-8"
select select "2025-9"
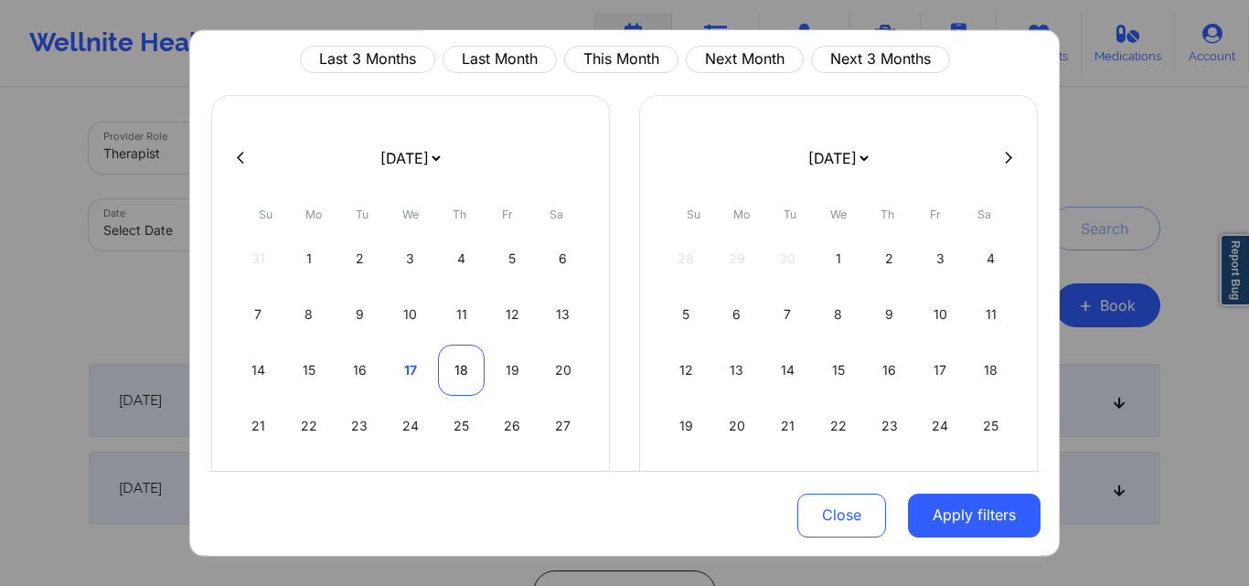
select select "2025-8"
select select "2025-9"
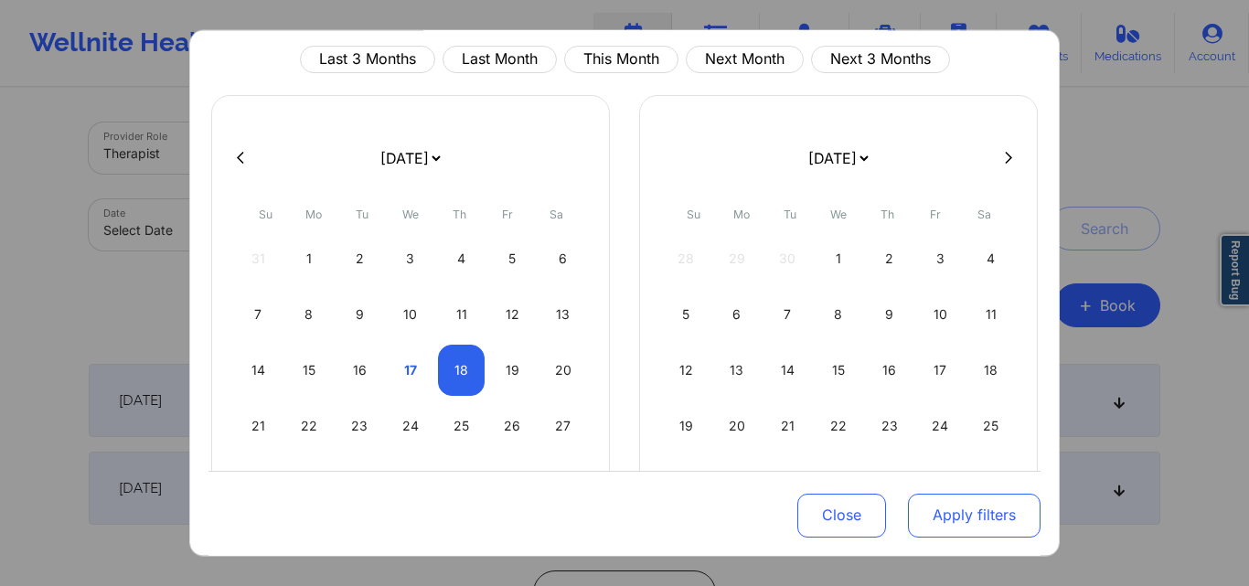
click at [947, 514] on button "Apply filters" at bounding box center [974, 516] width 133 height 44
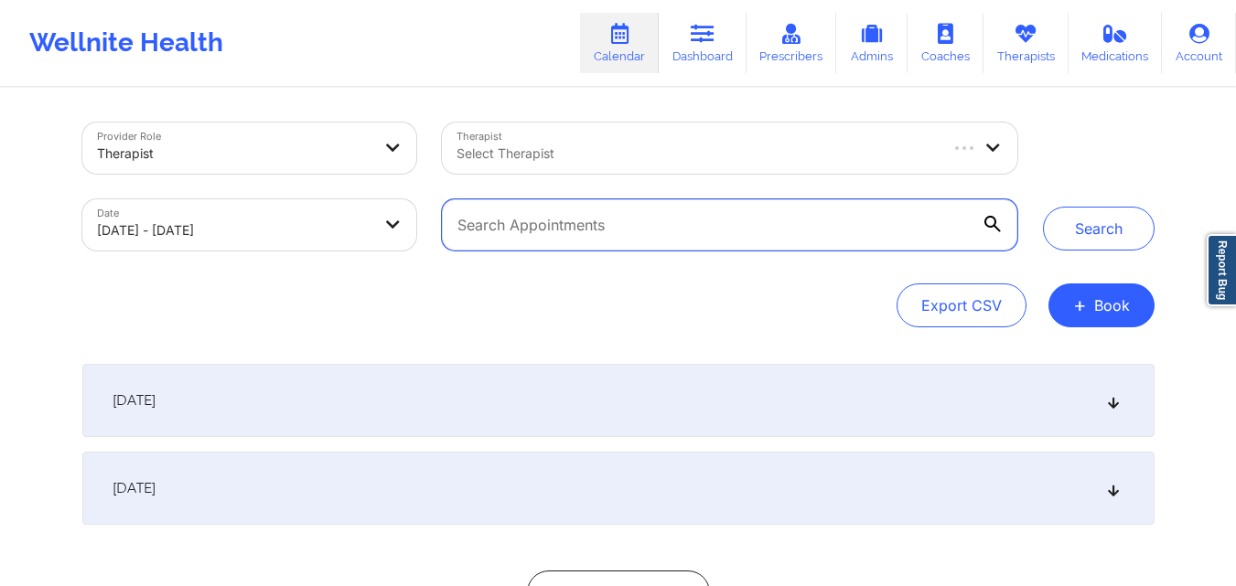
click at [855, 226] on input "text" at bounding box center [729, 224] width 574 height 51
paste input "ARMADA, [PERSON_NAME]"
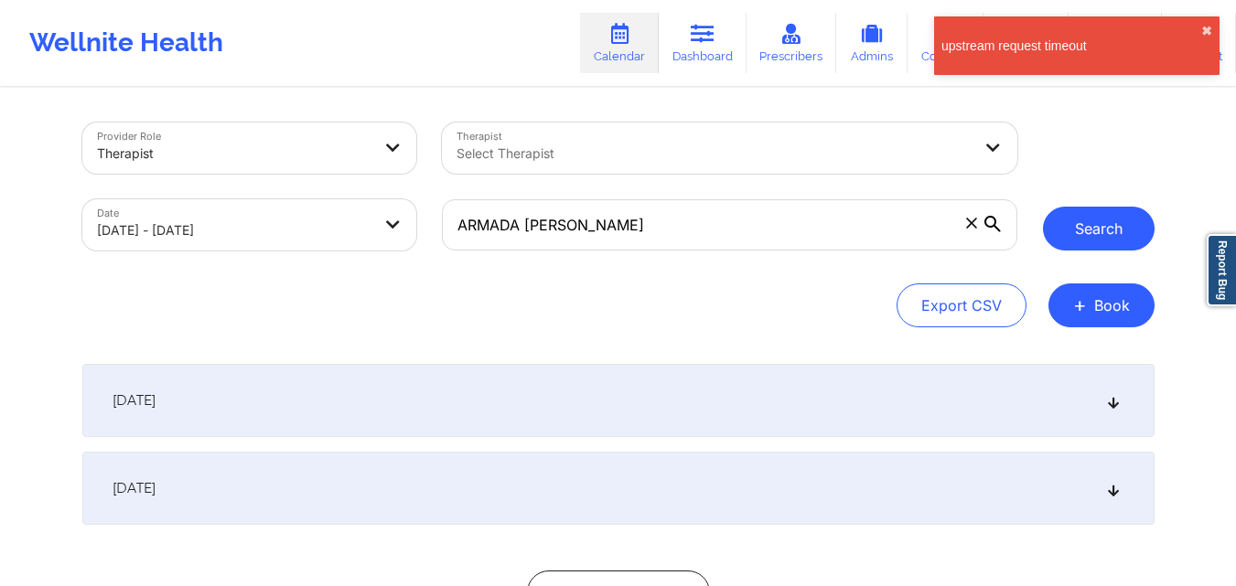
click at [1106, 238] on button "Search" at bounding box center [1099, 229] width 112 height 44
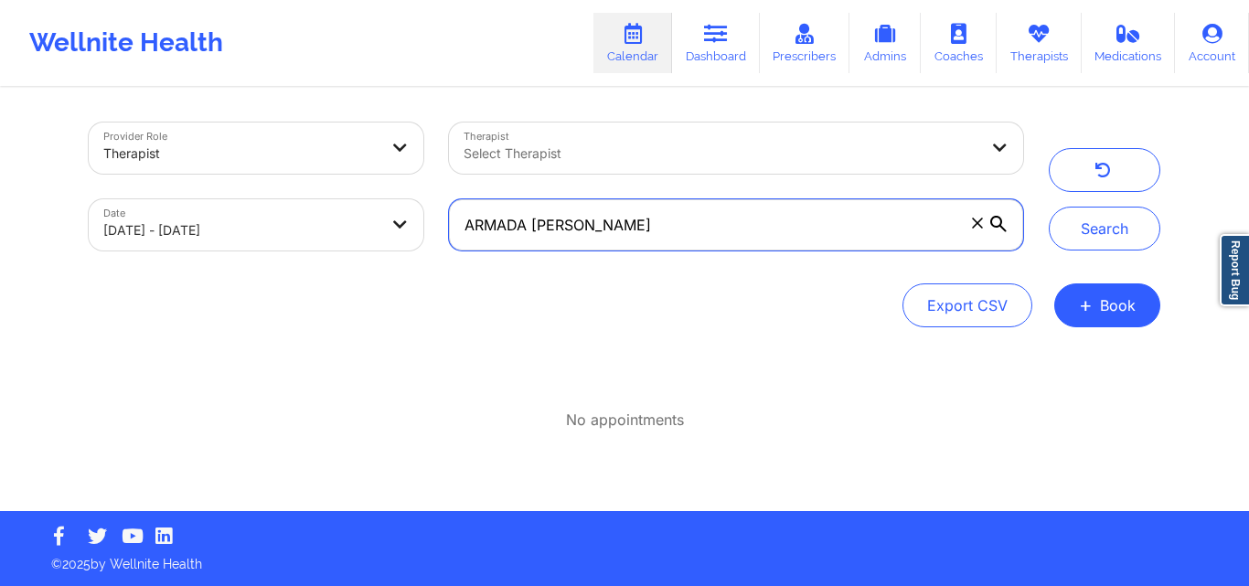
drag, startPoint x: 530, startPoint y: 221, endPoint x: 434, endPoint y: 216, distance: 95.3
click at [434, 216] on div "Provider Role Therapist Therapist Select Therapist Date [DATE] - [DATE] ARMADA …" at bounding box center [556, 187] width 960 height 154
click at [534, 230] on input "[PERSON_NAME]" at bounding box center [736, 224] width 574 height 51
paste input "ARMADA"
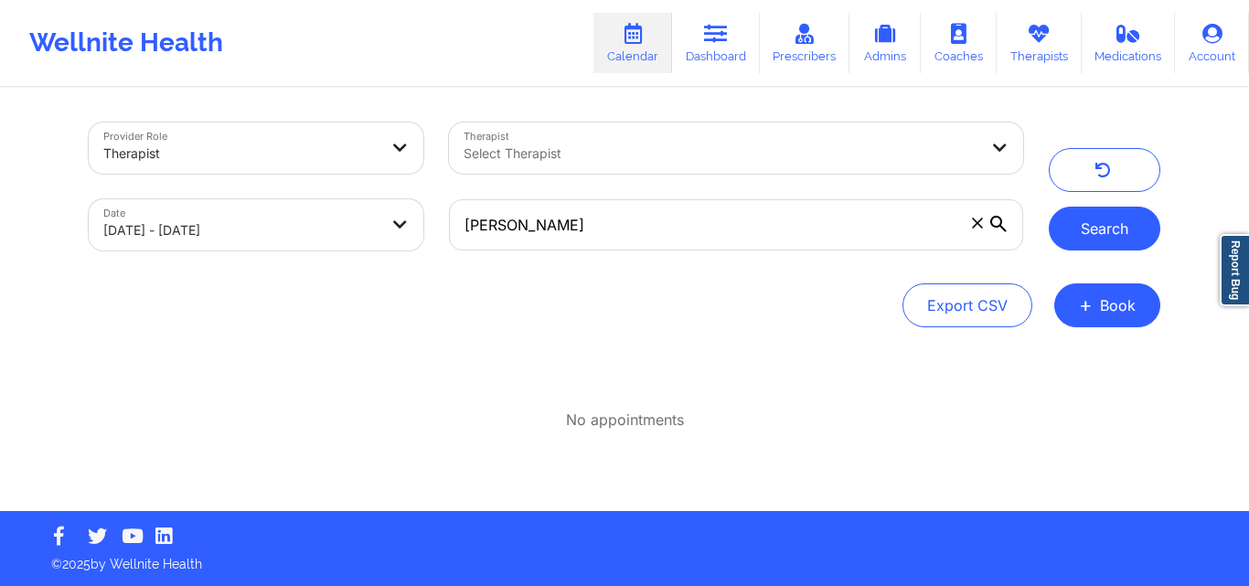
click at [1098, 232] on button "Search" at bounding box center [1105, 229] width 112 height 44
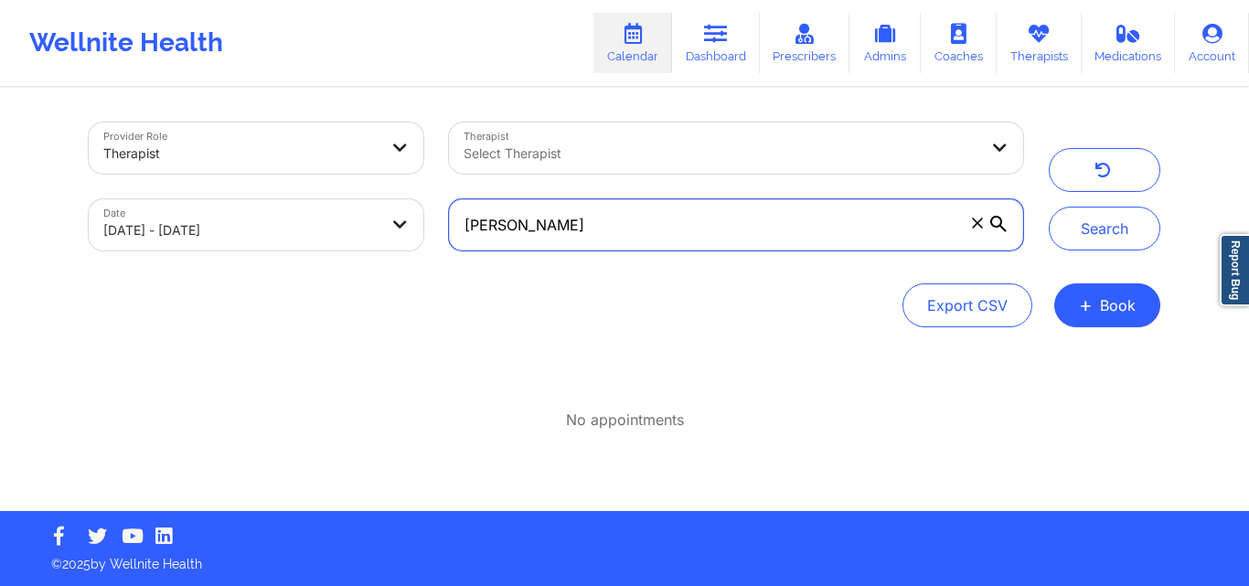
drag, startPoint x: 605, startPoint y: 222, endPoint x: 454, endPoint y: 201, distance: 152.4
click at [454, 201] on input "[PERSON_NAME]" at bounding box center [736, 224] width 574 height 51
paste input "[EMAIL_ADDRESS][DOMAIN_NAME]"
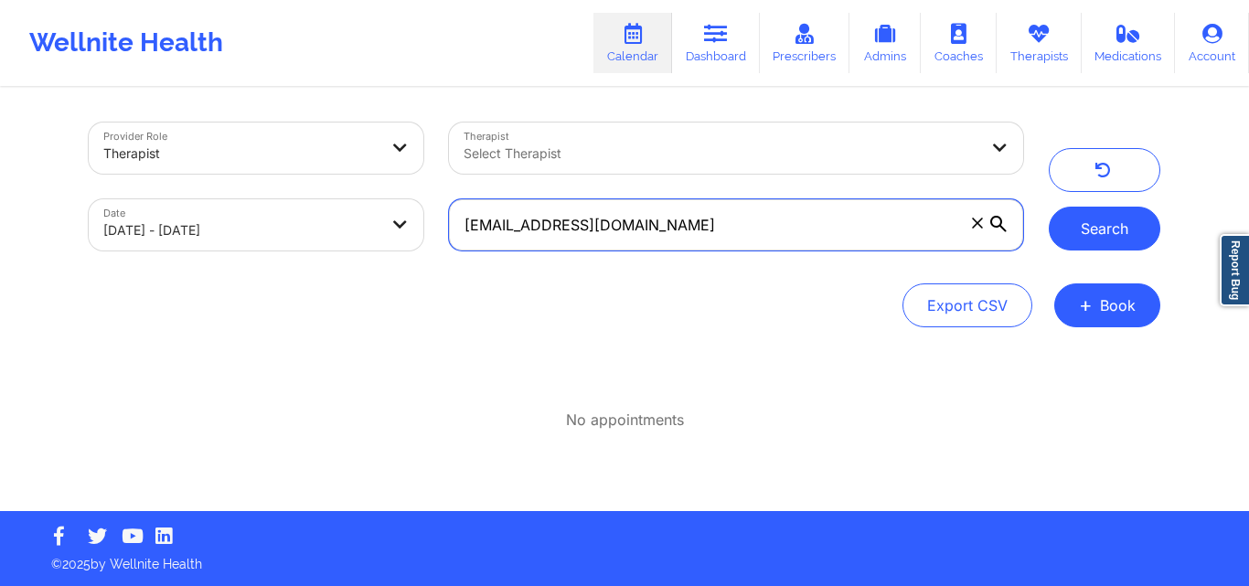
type input "[EMAIL_ADDRESS][DOMAIN_NAME]"
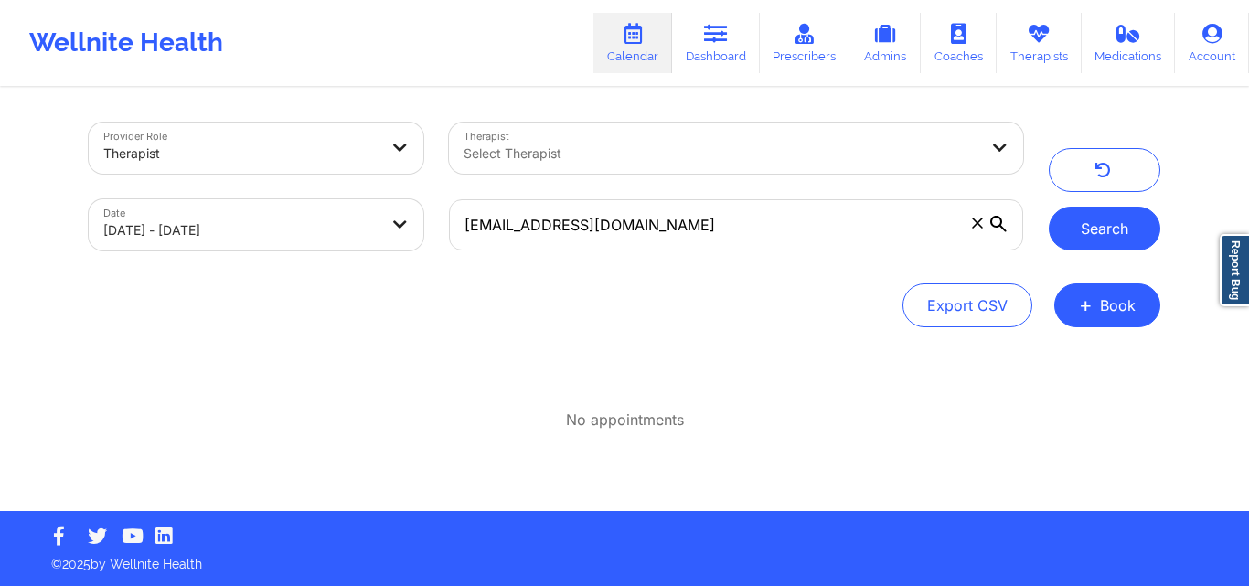
click at [1097, 222] on button "Search" at bounding box center [1105, 229] width 112 height 44
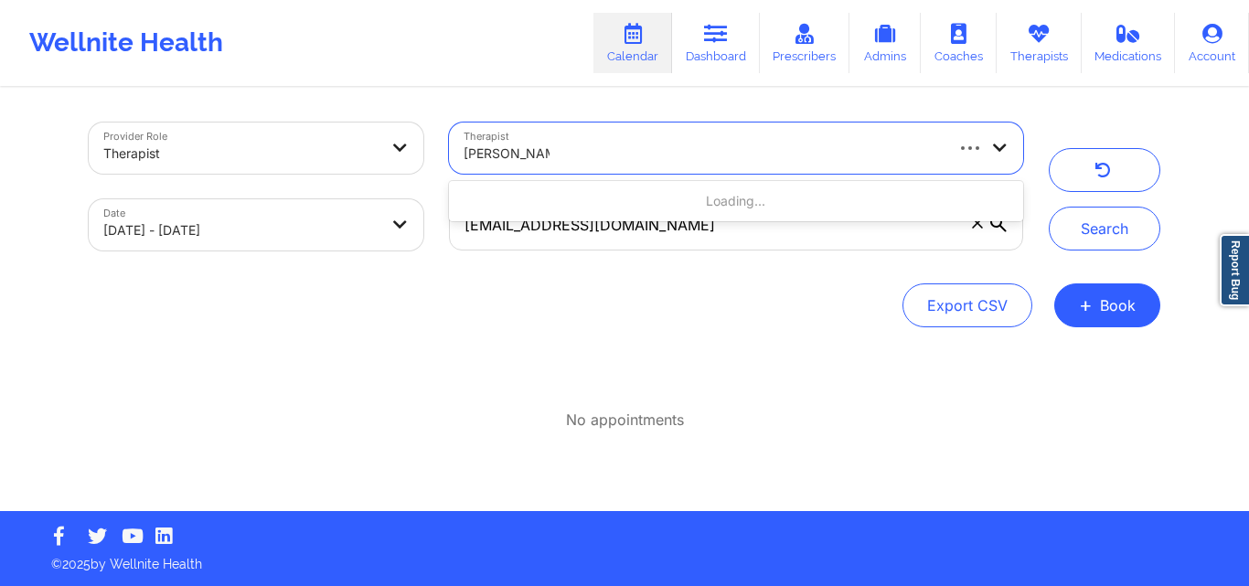
type input "[PERSON_NAME]"
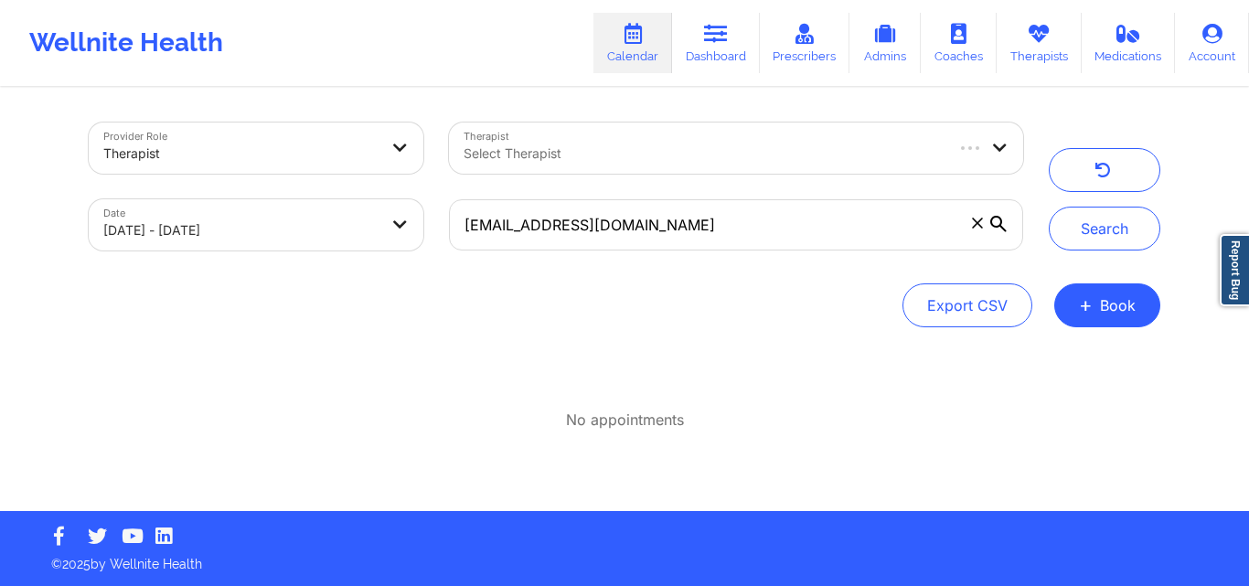
click at [551, 332] on div "Provider Role Therapist Therapist Select Therapist Date [DATE] - [DATE] [EMAIL_…" at bounding box center [624, 301] width 1097 height 422
click at [1089, 237] on button "Search" at bounding box center [1105, 229] width 112 height 44
select select "2025-8"
select select "2025-9"
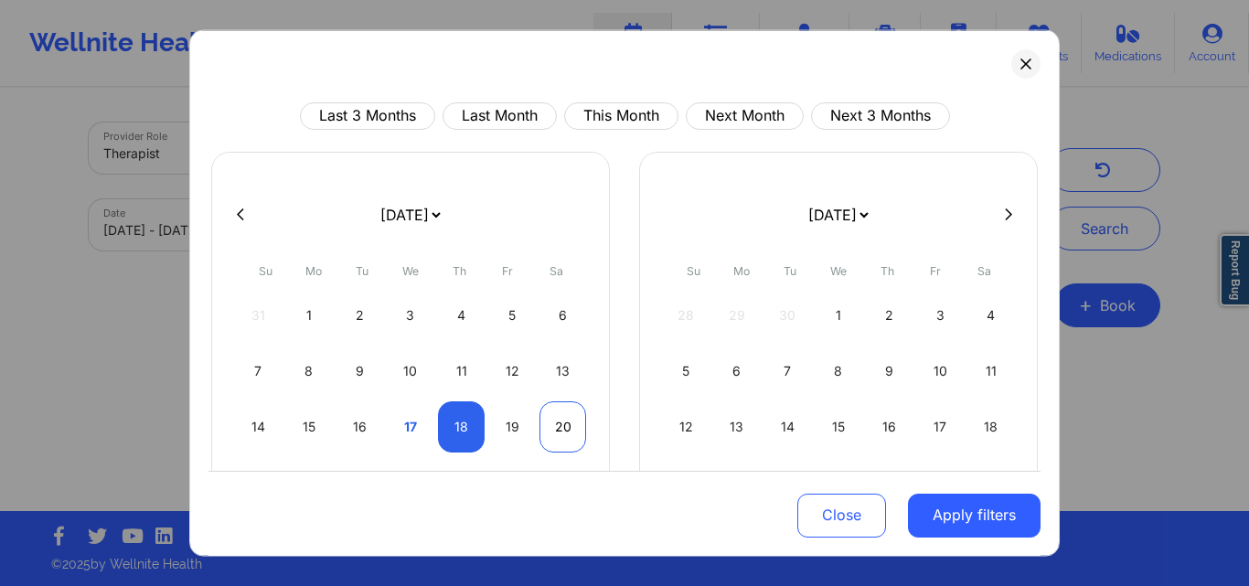
click at [557, 423] on div "20" at bounding box center [563, 426] width 47 height 51
select select "2025-8"
select select "2025-9"
select select "2025-8"
select select "2025-9"
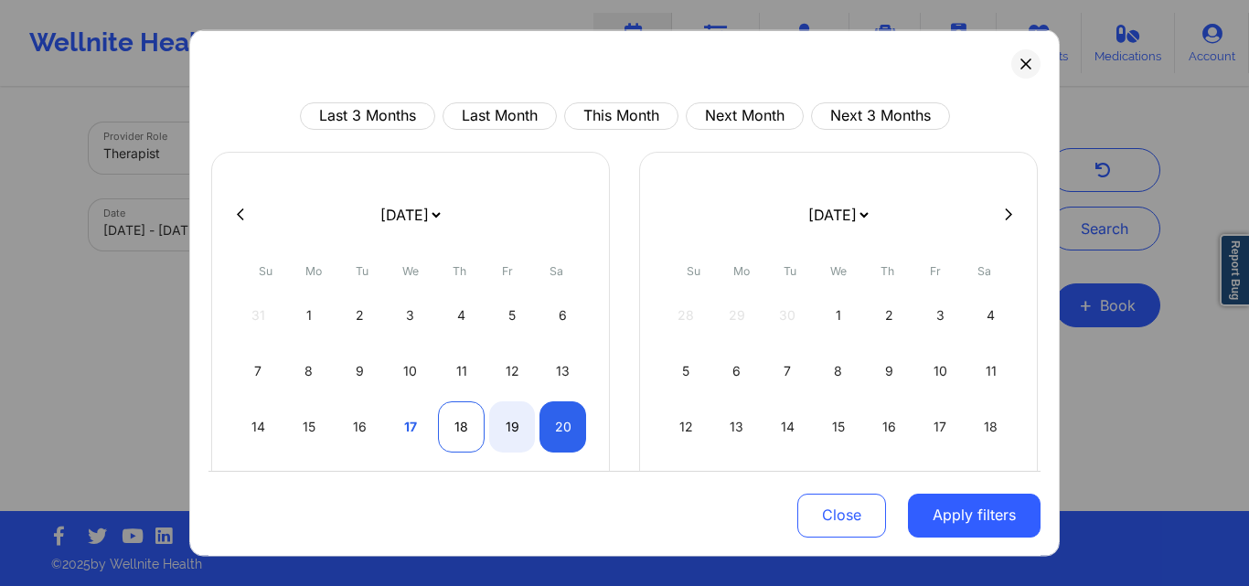
click at [455, 423] on div "18" at bounding box center [461, 426] width 47 height 51
select select "2025-8"
select select "2025-9"
click at [457, 422] on div "18" at bounding box center [461, 426] width 47 height 51
select select "2025-8"
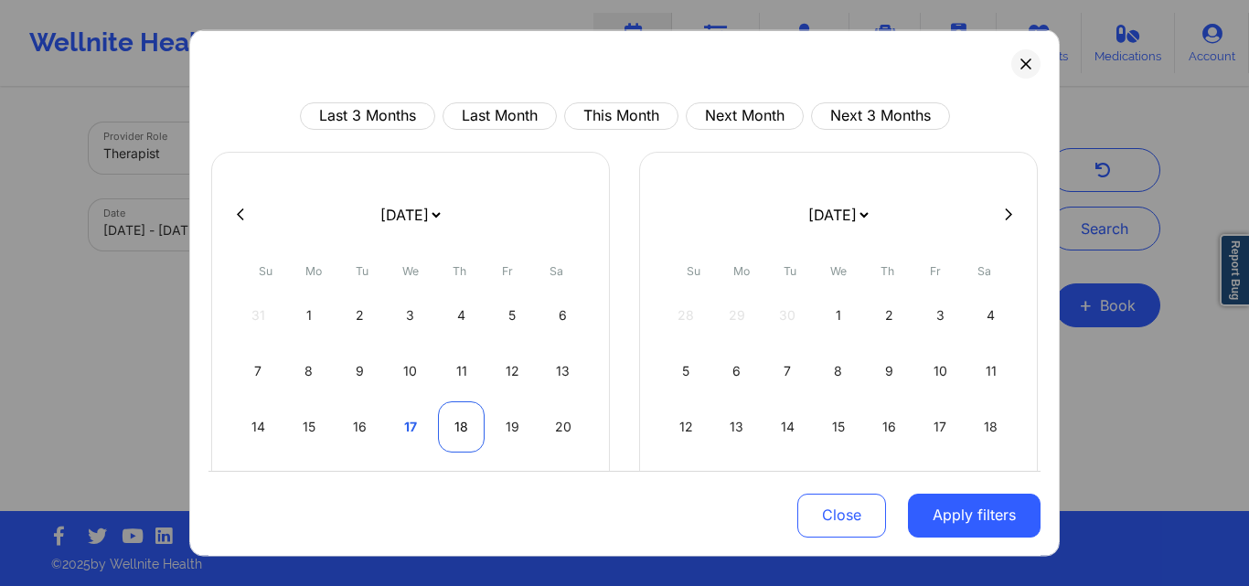
select select "2025-9"
click at [457, 422] on div "18" at bounding box center [461, 426] width 47 height 51
select select "2025-8"
select select "2025-9"
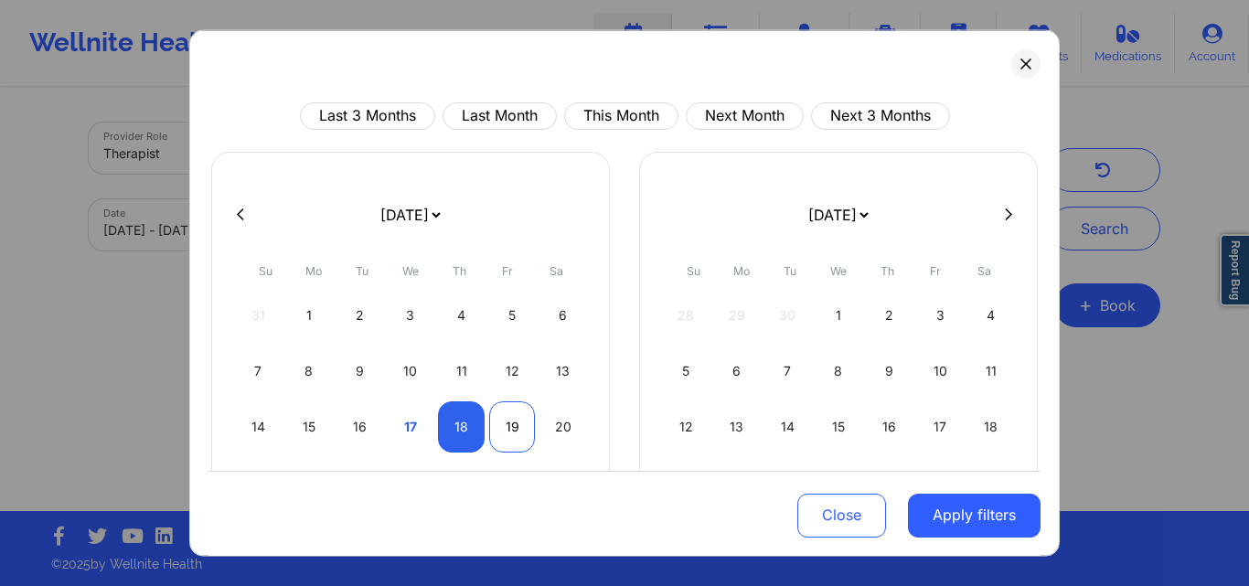
click at [504, 428] on div "19" at bounding box center [512, 426] width 47 height 51
select select "2025-8"
select select "2025-9"
click at [559, 434] on div "20" at bounding box center [563, 426] width 47 height 51
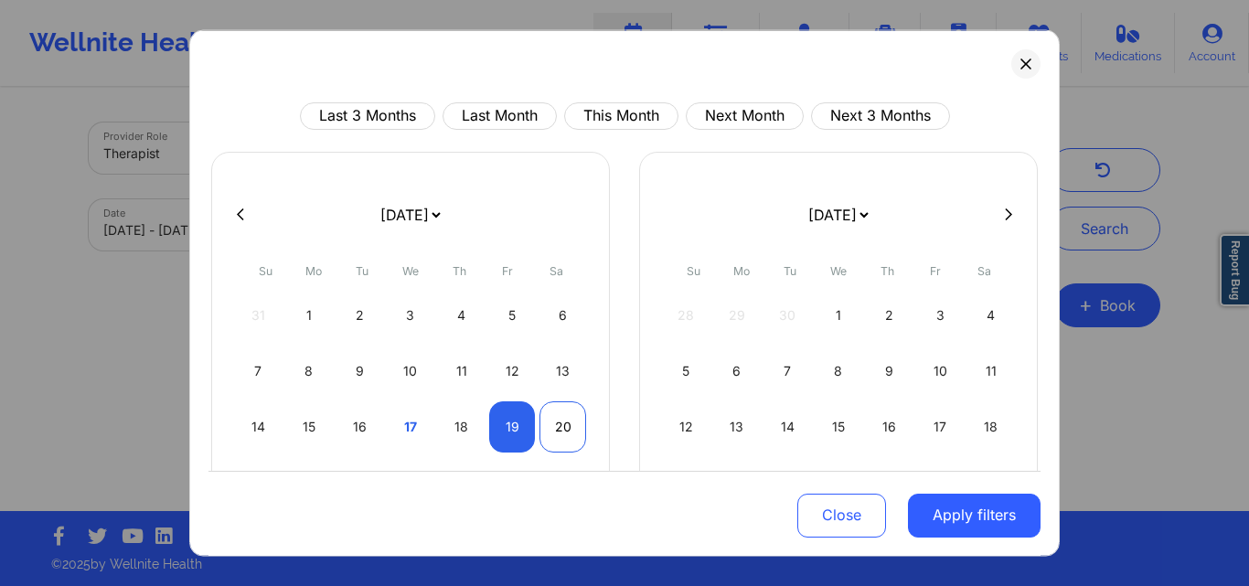
click at [559, 434] on div "20" at bounding box center [563, 426] width 47 height 51
select select "2025-8"
select select "2025-9"
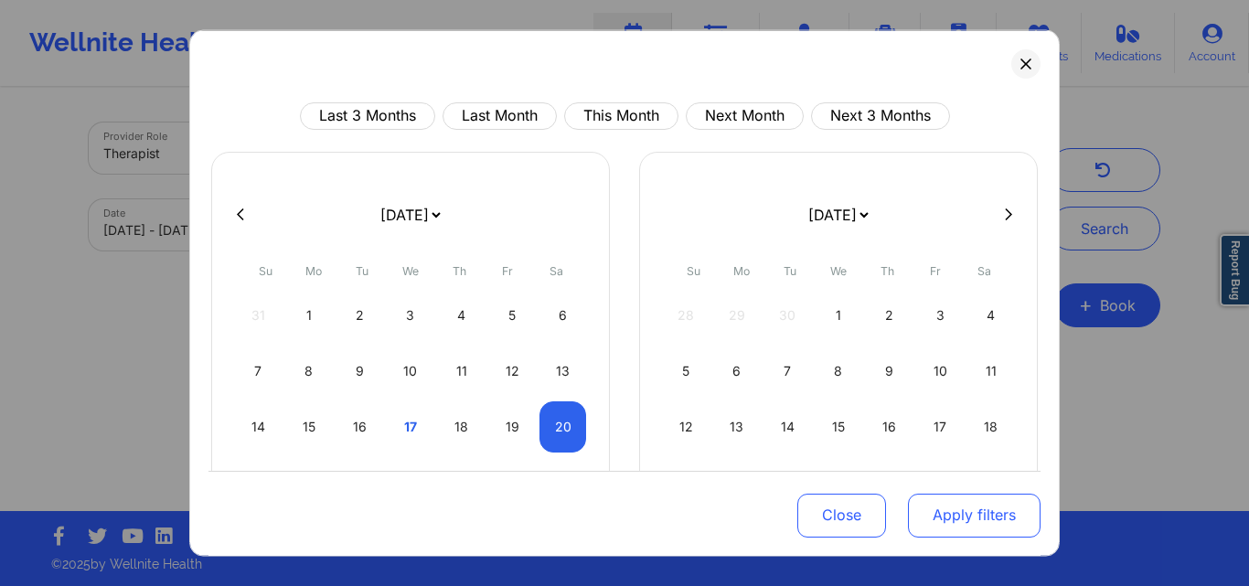
click at [960, 519] on button "Apply filters" at bounding box center [974, 516] width 133 height 44
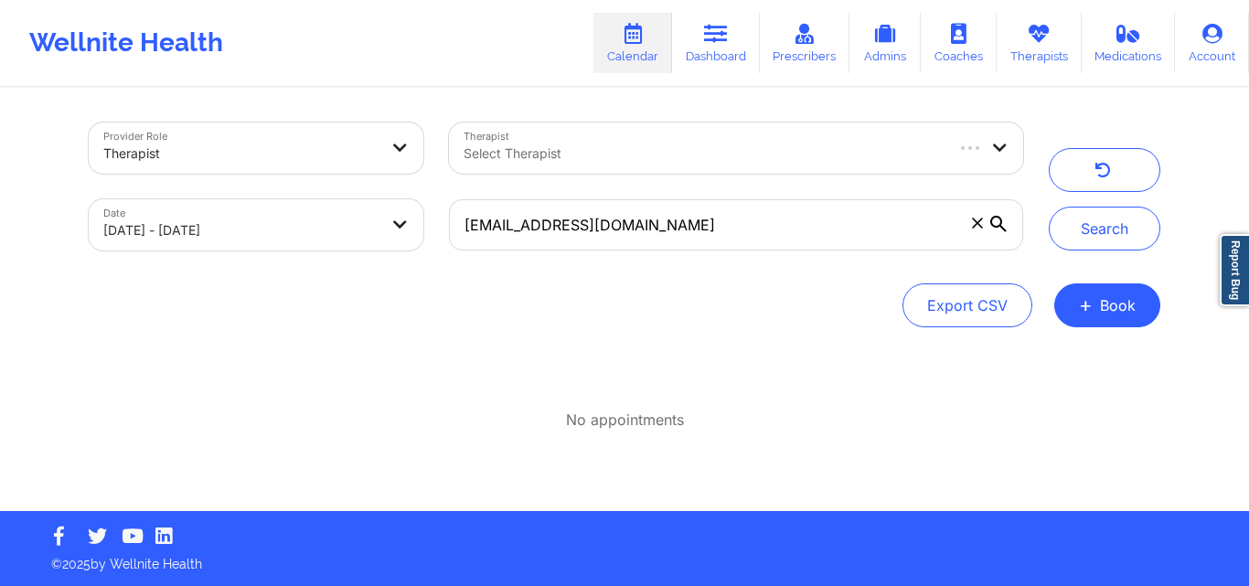
select select "2025-8"
select select "2025-9"
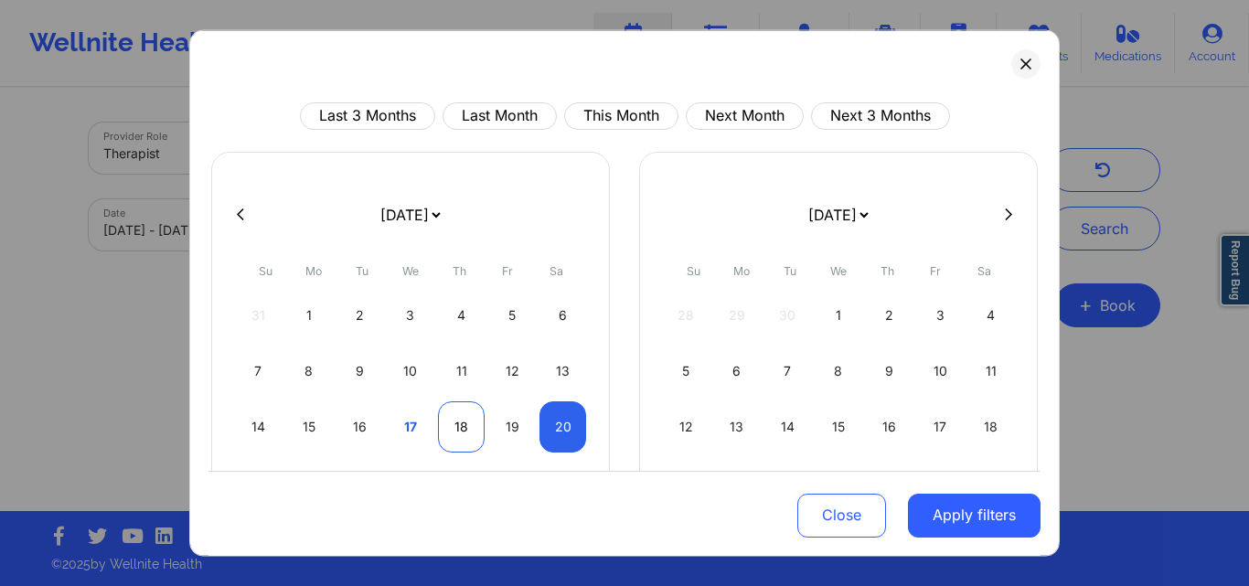
click at [445, 422] on div "18" at bounding box center [461, 426] width 47 height 51
select select "2025-8"
select select "2025-9"
select select "2025-8"
select select "2025-9"
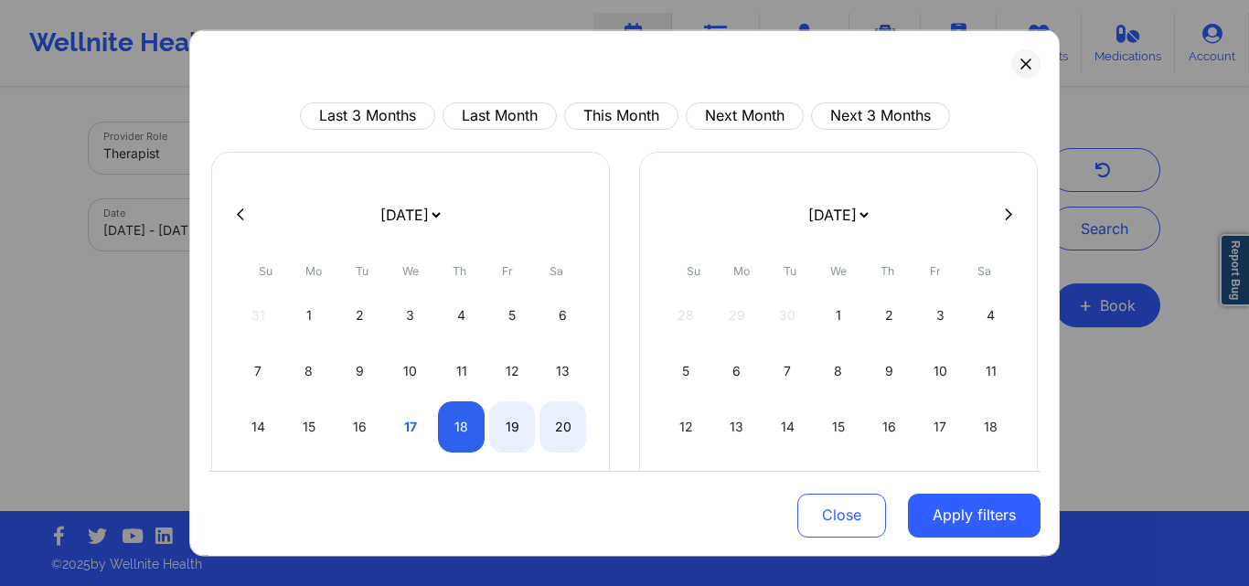
select select "2025-8"
select select "2025-9"
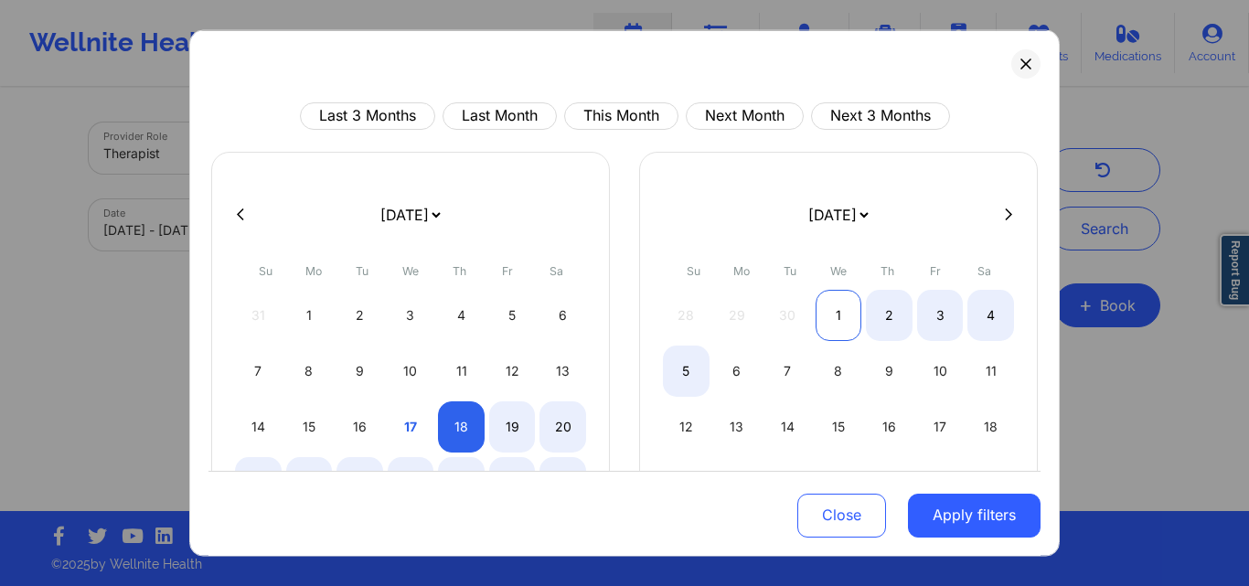
select select "2025-8"
select select "2025-9"
select select "2025-8"
select select "2025-9"
select select "2025-8"
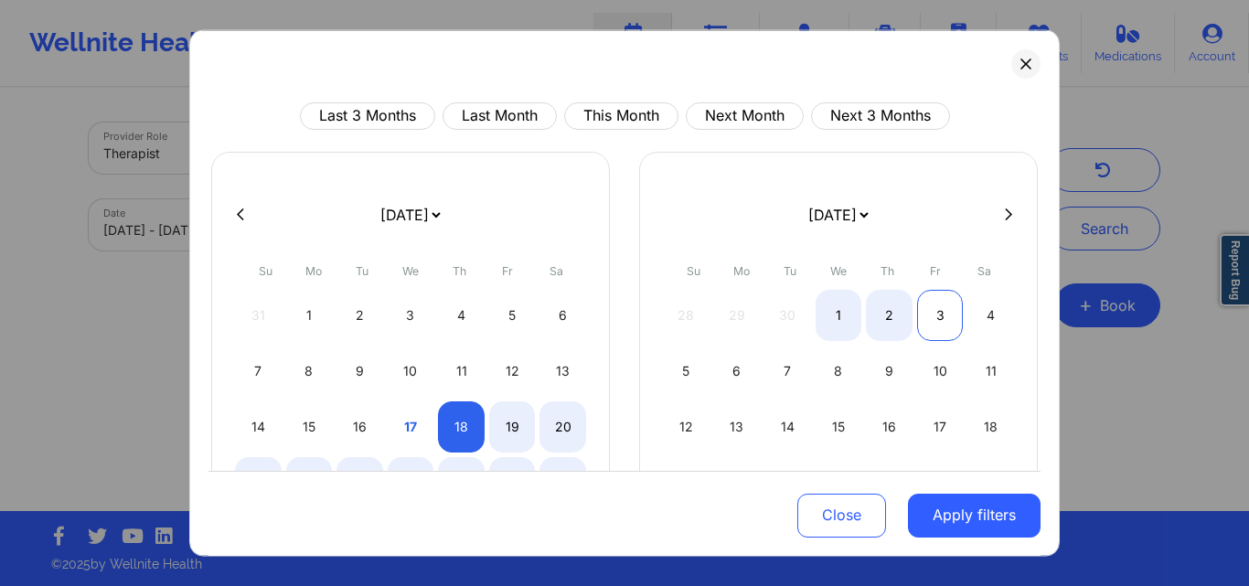
select select "2025-9"
click at [935, 313] on div "3" at bounding box center [940, 314] width 47 height 51
select select "2025-8"
select select "2025-9"
click at [945, 331] on div "3" at bounding box center [940, 314] width 47 height 51
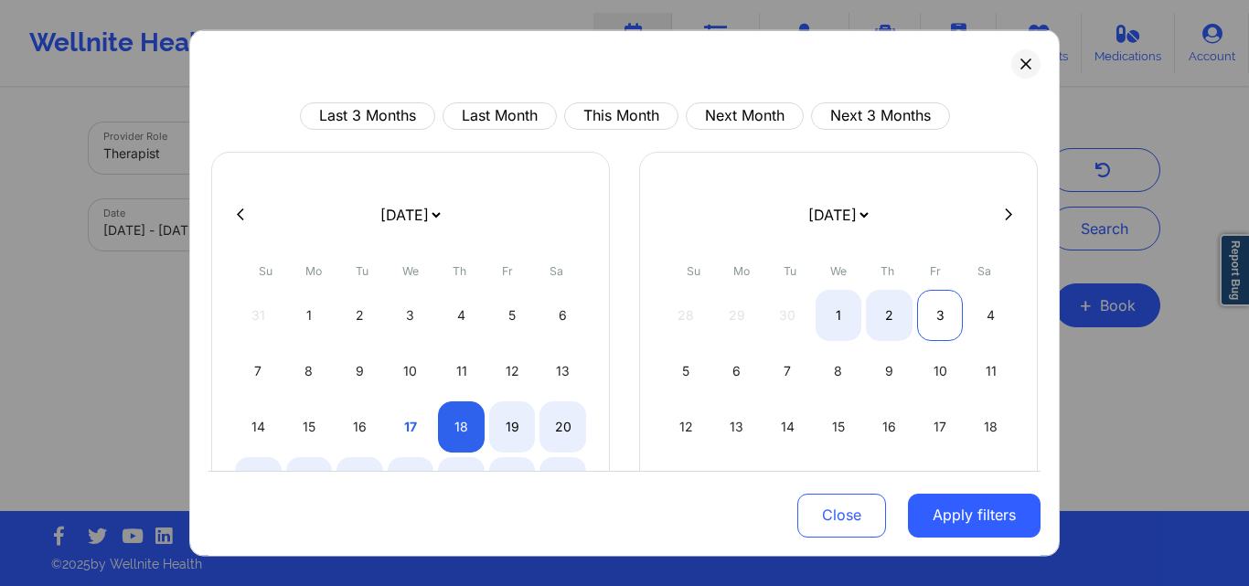
select select "2025-9"
select select "2025-10"
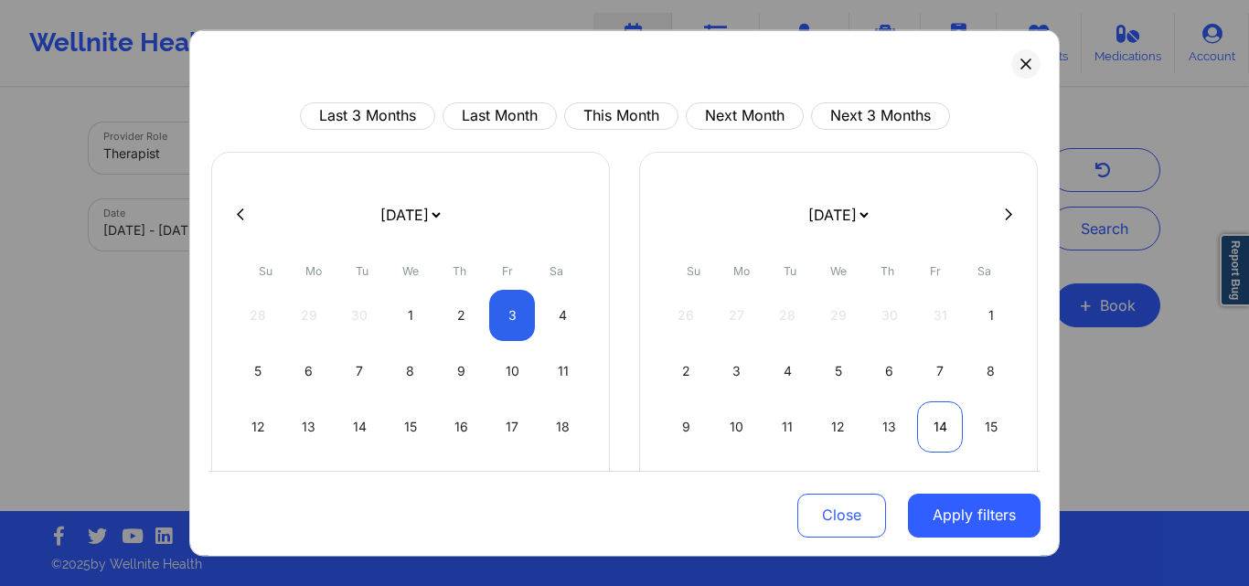
select select "2025-9"
select select "2025-10"
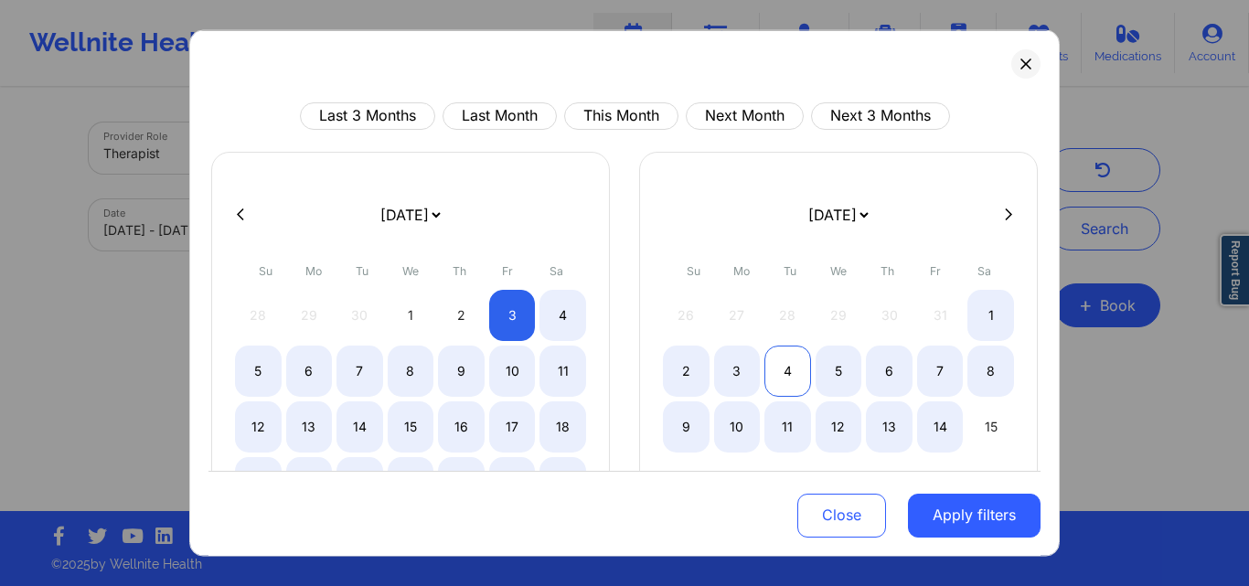
select select "2025-9"
select select "2025-10"
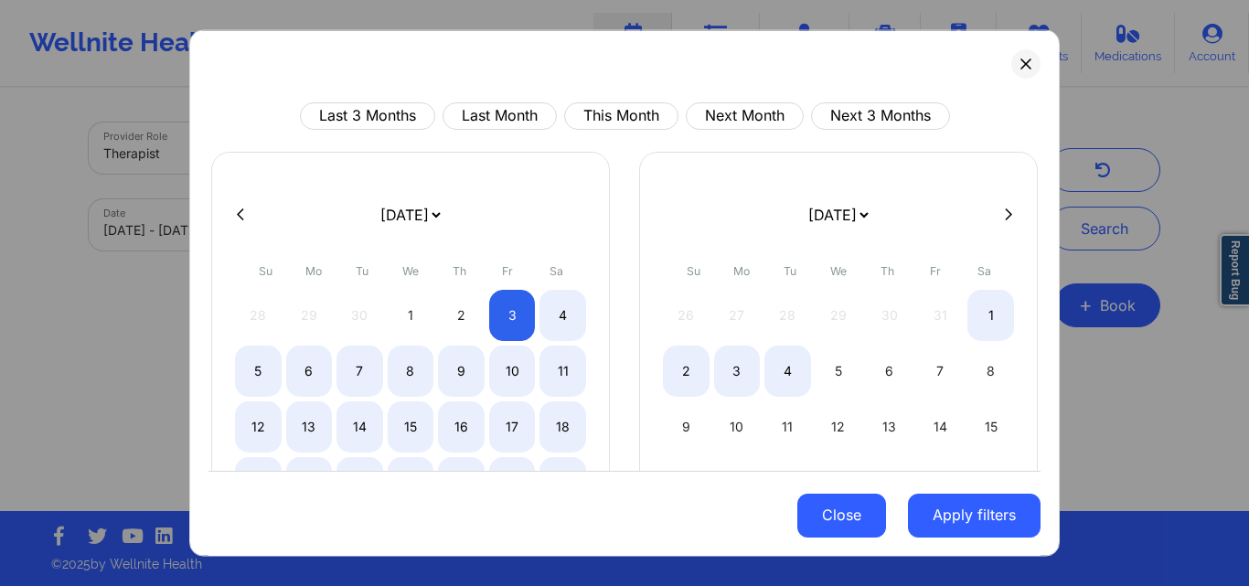
select select "2025-9"
select select "2025-10"
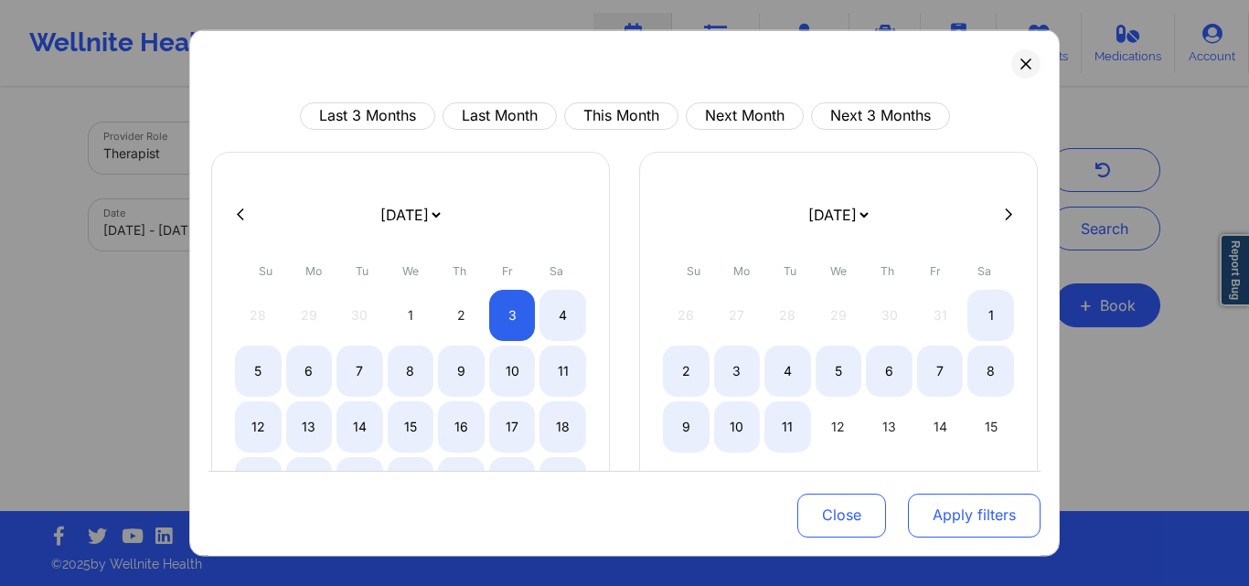
click at [943, 530] on button "Apply filters" at bounding box center [974, 516] width 133 height 44
click at [940, 512] on button "Apply filters" at bounding box center [974, 516] width 133 height 44
select select "2025-9"
select select "2025-10"
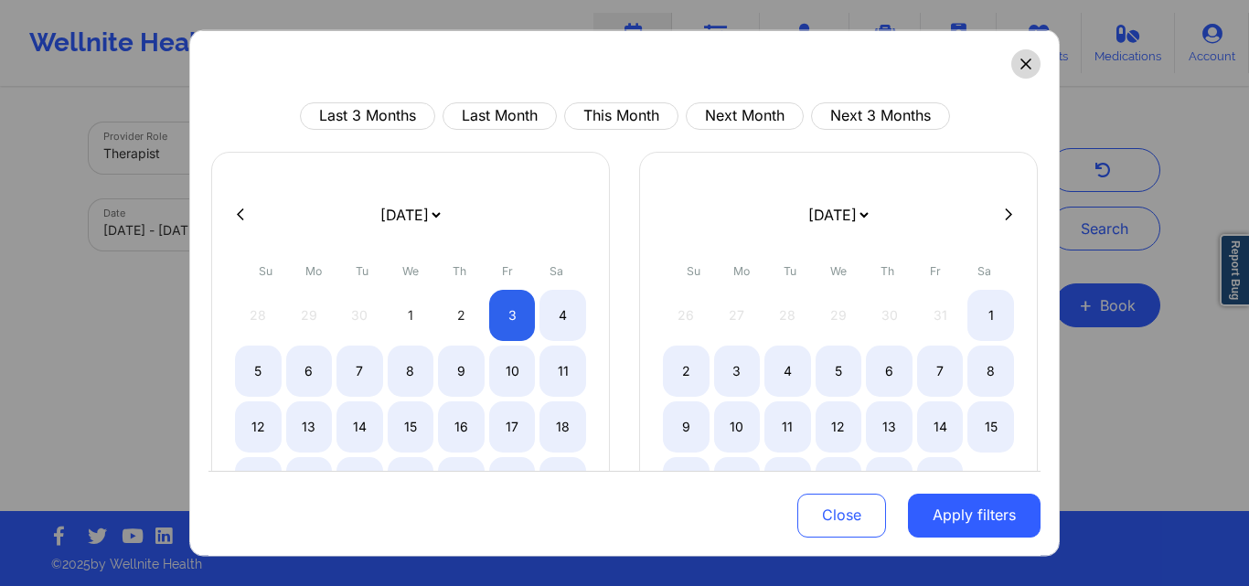
click at [1021, 66] on icon at bounding box center [1026, 63] width 10 height 10
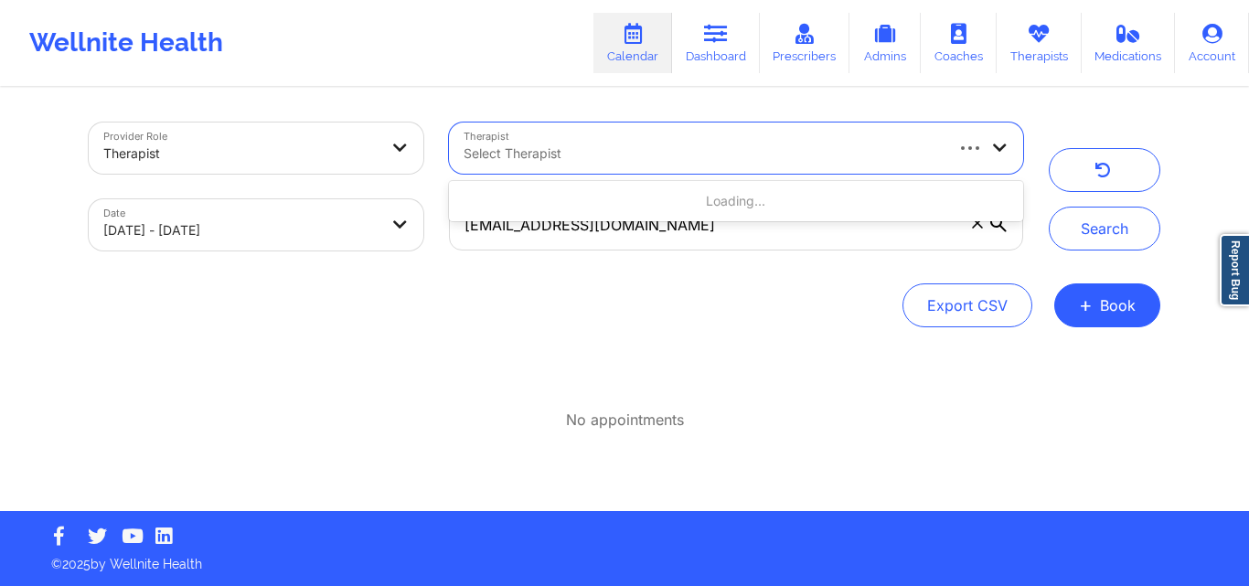
click at [645, 155] on div at bounding box center [703, 154] width 478 height 22
click at [655, 233] on input "[EMAIL_ADDRESS][DOMAIN_NAME]" at bounding box center [736, 224] width 574 height 51
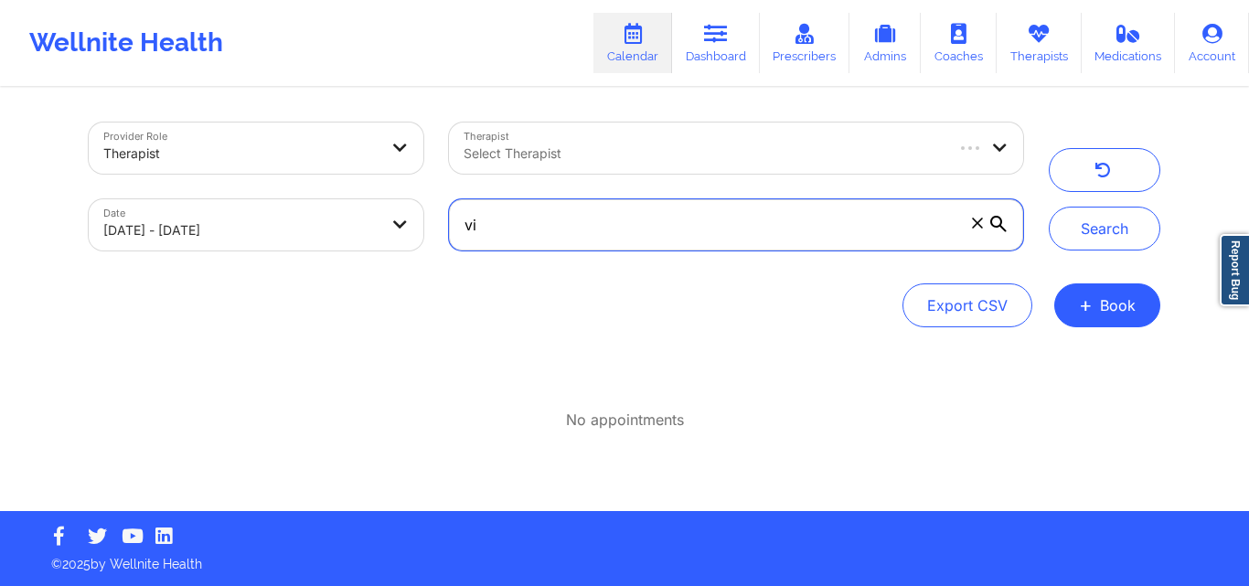
type input "v"
type input "b"
click at [768, 229] on input "text" at bounding box center [736, 224] width 574 height 51
paste input "[EMAIL_ADDRESS][DOMAIN_NAME]"
type input "[EMAIL_ADDRESS][DOMAIN_NAME]"
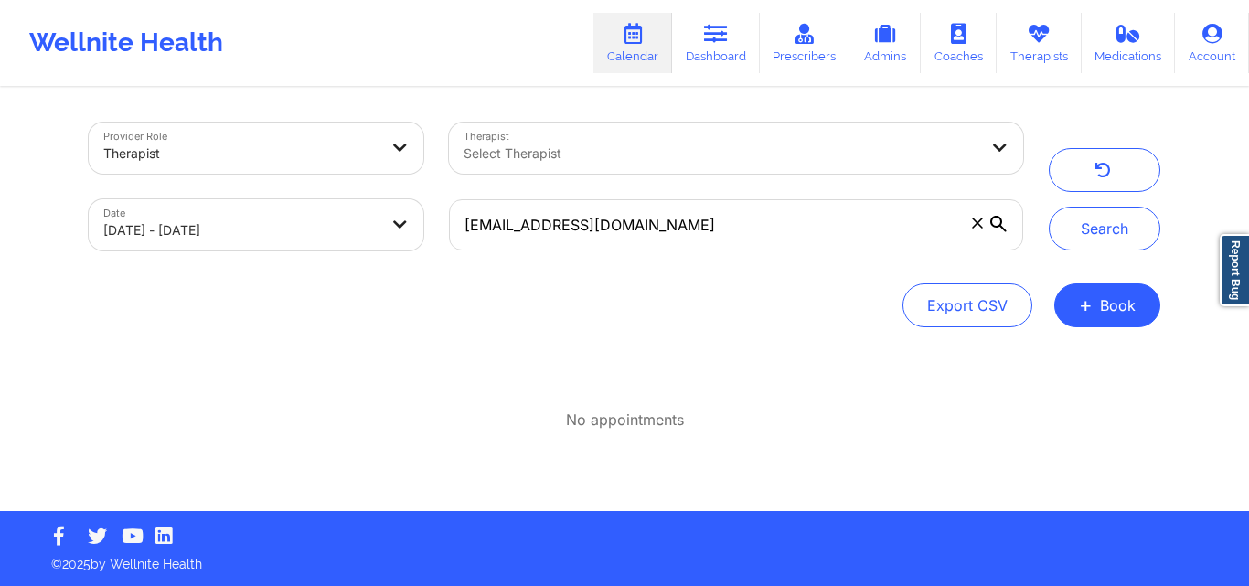
select select "2025-8"
select select "2025-9"
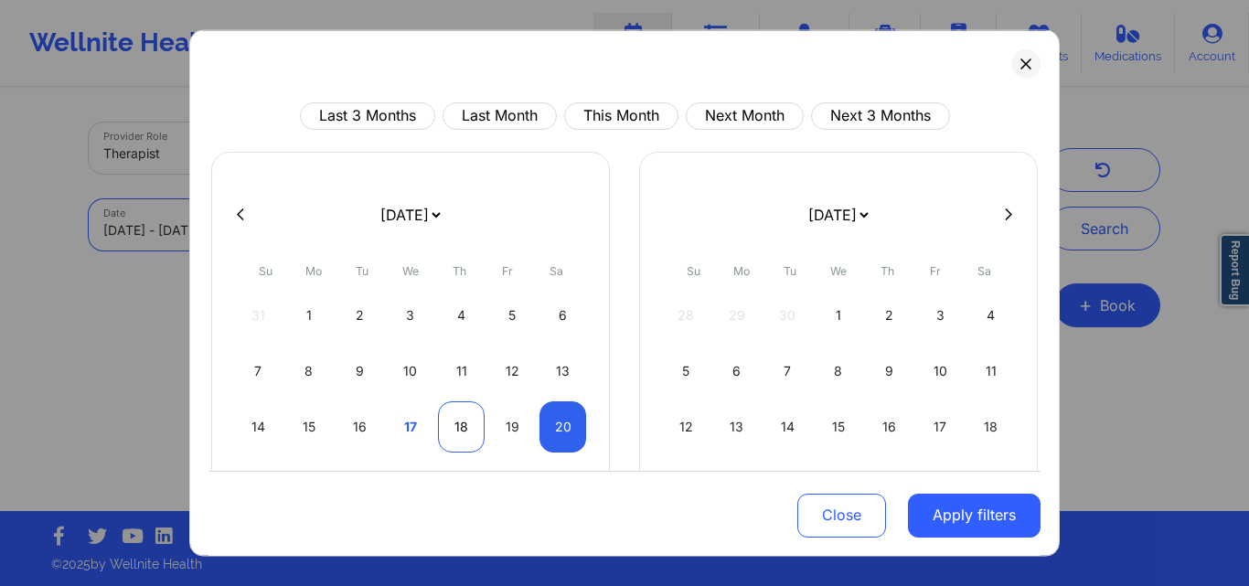
click at [448, 428] on div "18" at bounding box center [461, 426] width 47 height 51
select select "2025-8"
select select "2025-9"
select select "2025-8"
select select "2025-9"
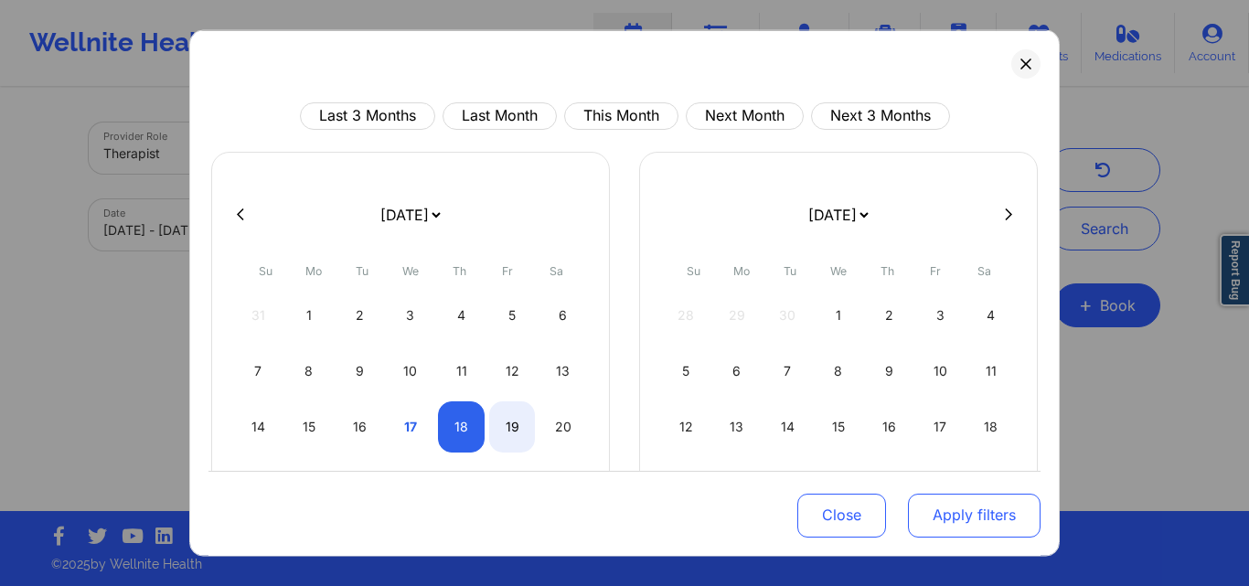
click at [924, 512] on button "Apply filters" at bounding box center [974, 516] width 133 height 44
click at [947, 512] on button "Apply filters" at bounding box center [974, 516] width 133 height 44
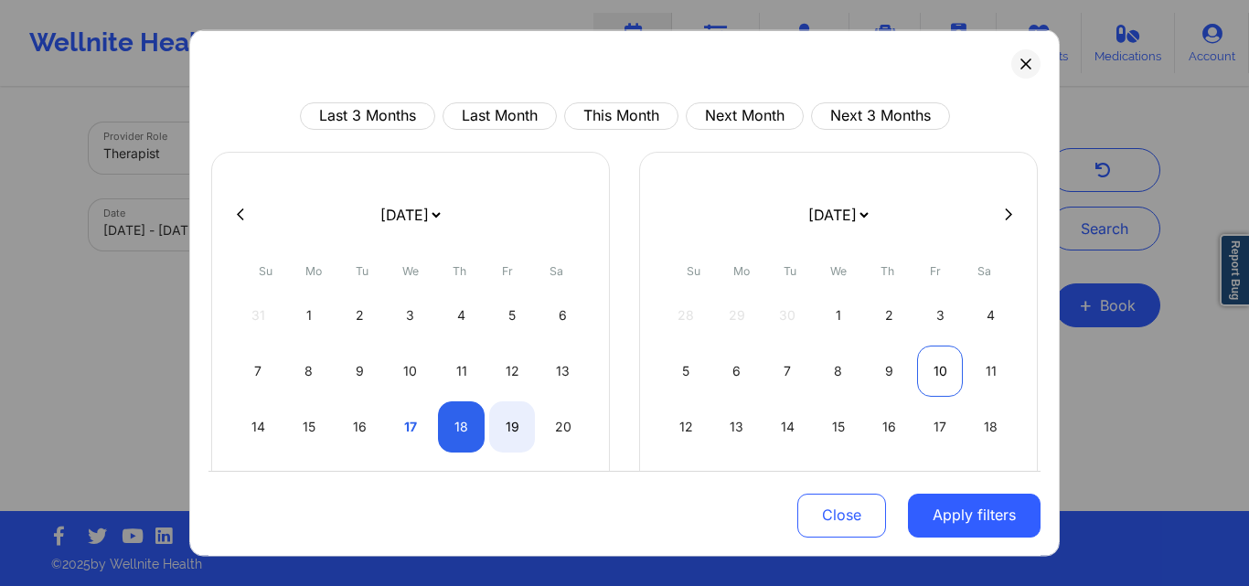
select select "2025-8"
select select "2025-9"
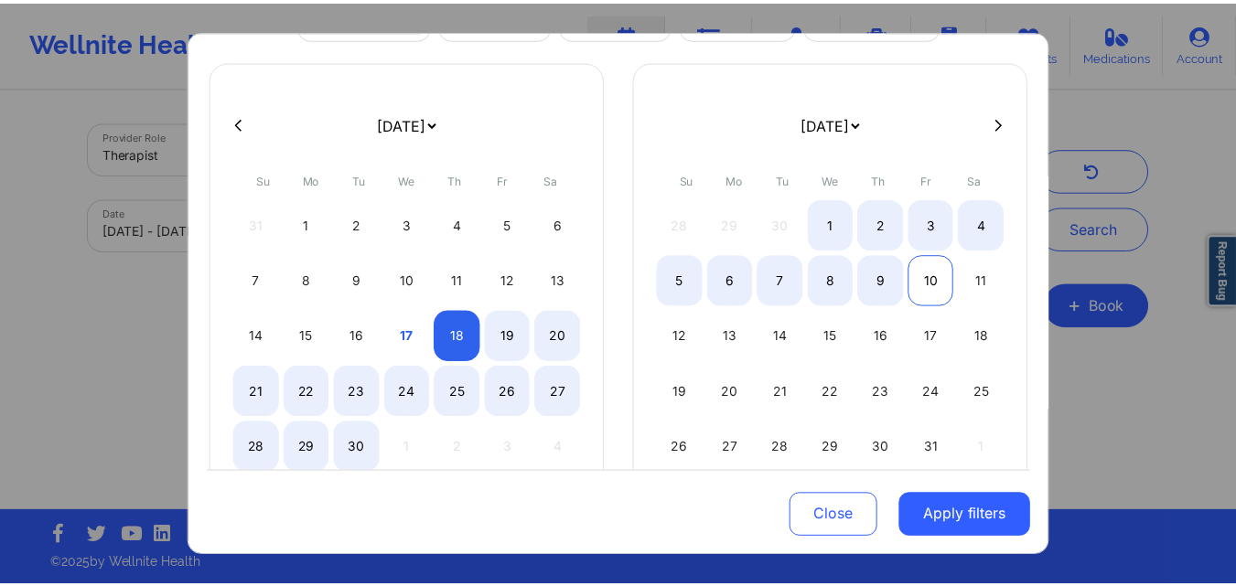
scroll to position [152, 0]
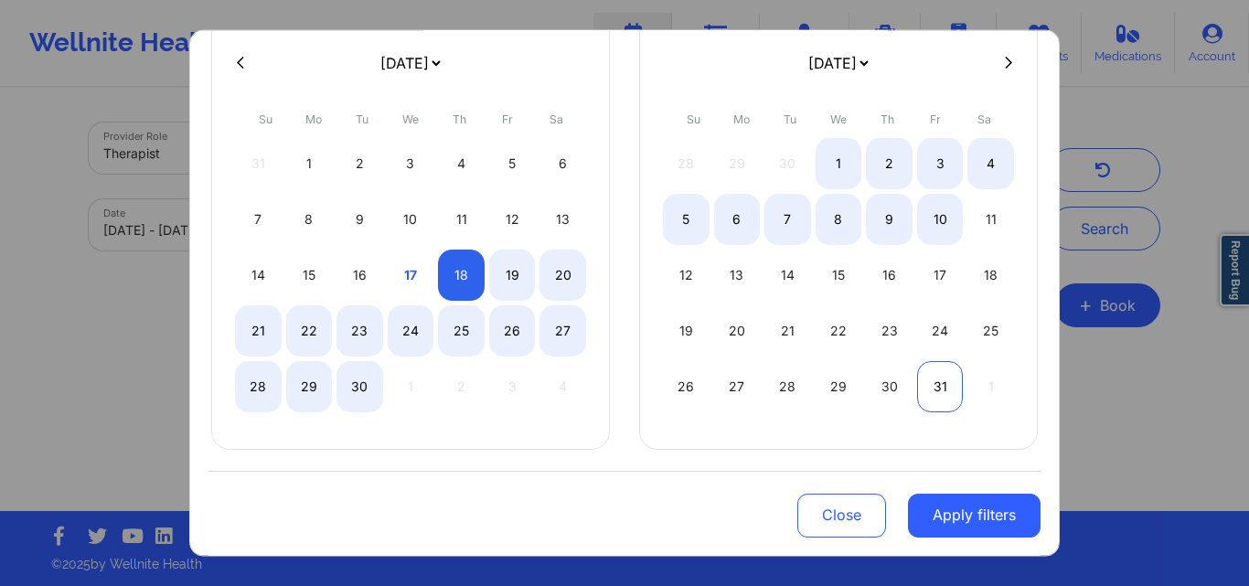
select select "2025-8"
select select "2025-9"
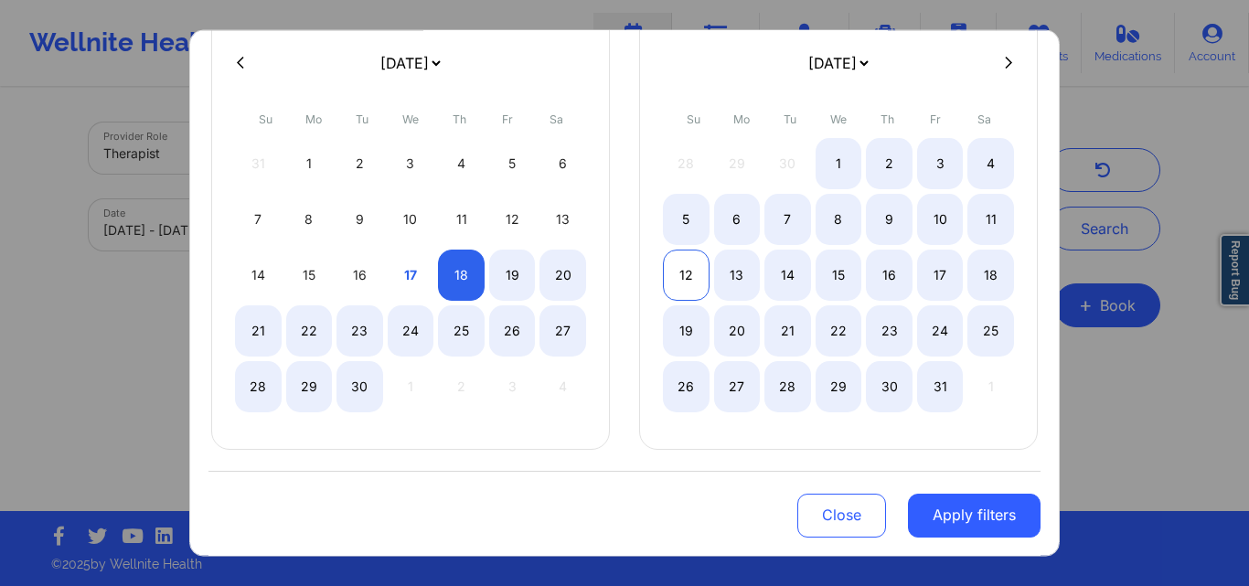
select select "2025-8"
select select "2025-9"
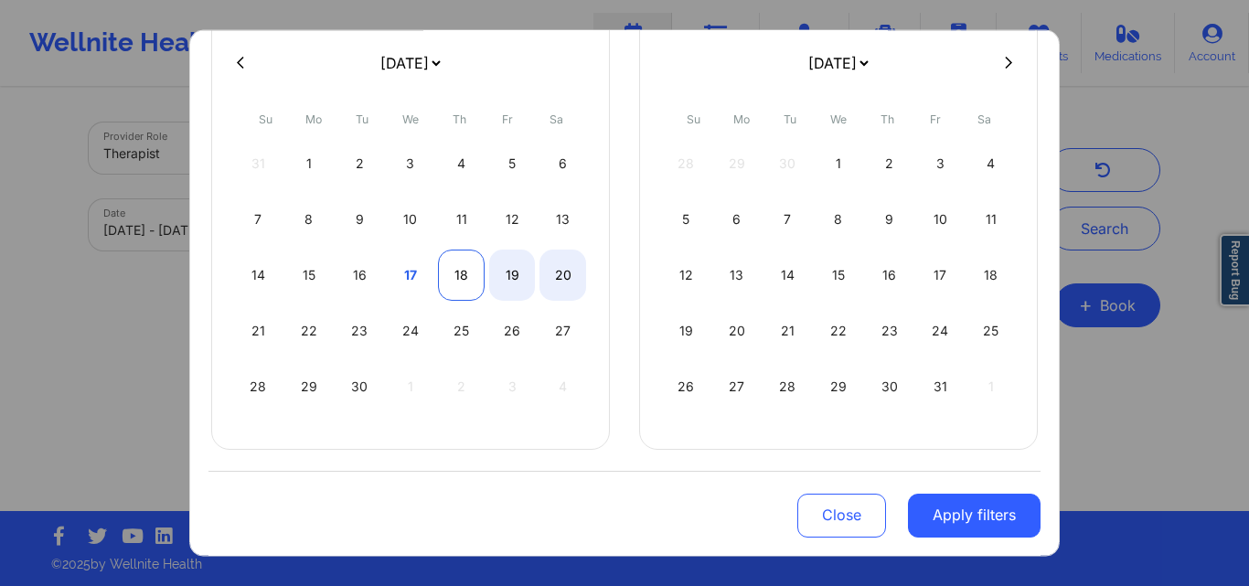
select select "2025-8"
select select "2025-9"
select select "2025-8"
select select "2025-9"
select select "2025-8"
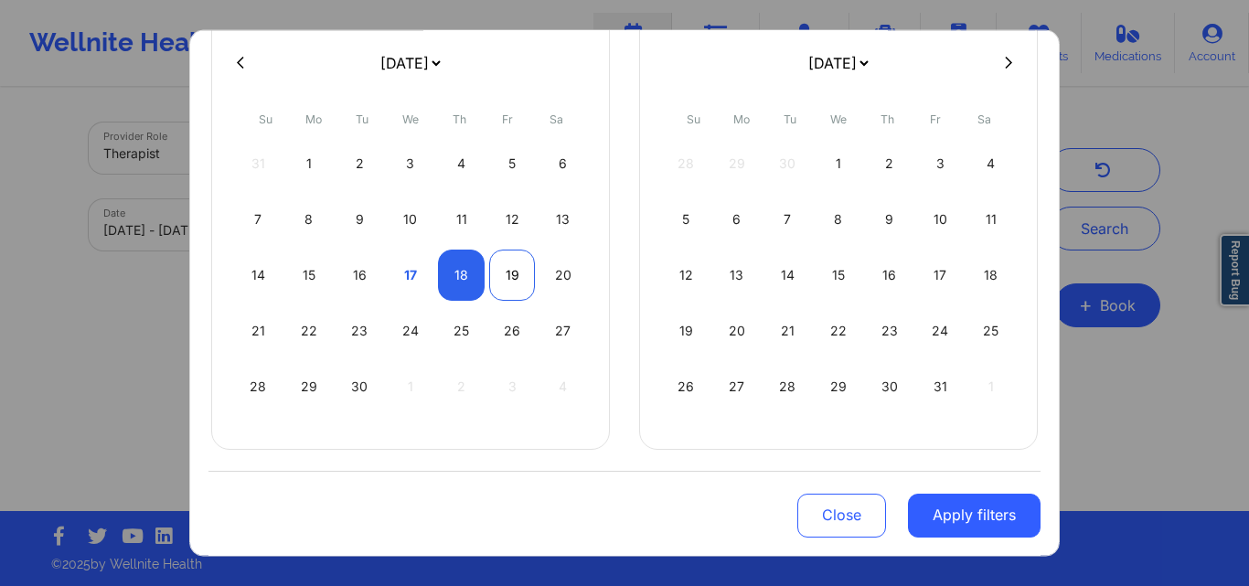
select select "2025-9"
click at [504, 273] on div "19" at bounding box center [512, 274] width 47 height 51
select select "2025-8"
select select "2025-9"
click at [465, 275] on div "18" at bounding box center [461, 274] width 47 height 51
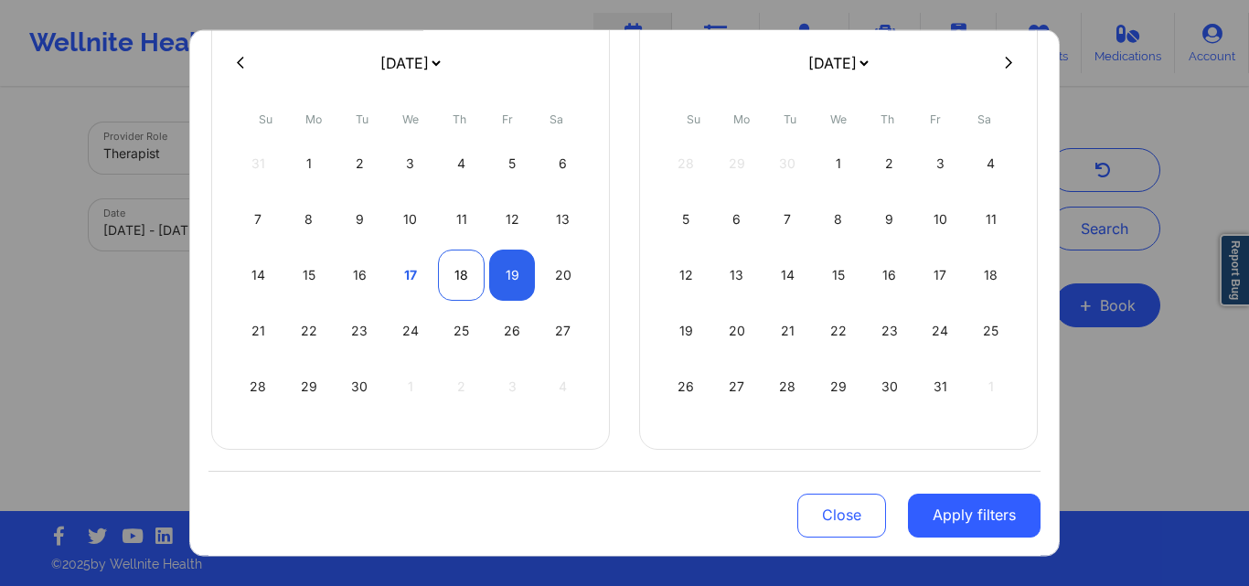
select select "2025-8"
select select "2025-9"
click at [440, 260] on div "18" at bounding box center [461, 274] width 47 height 51
select select "2025-8"
select select "2025-9"
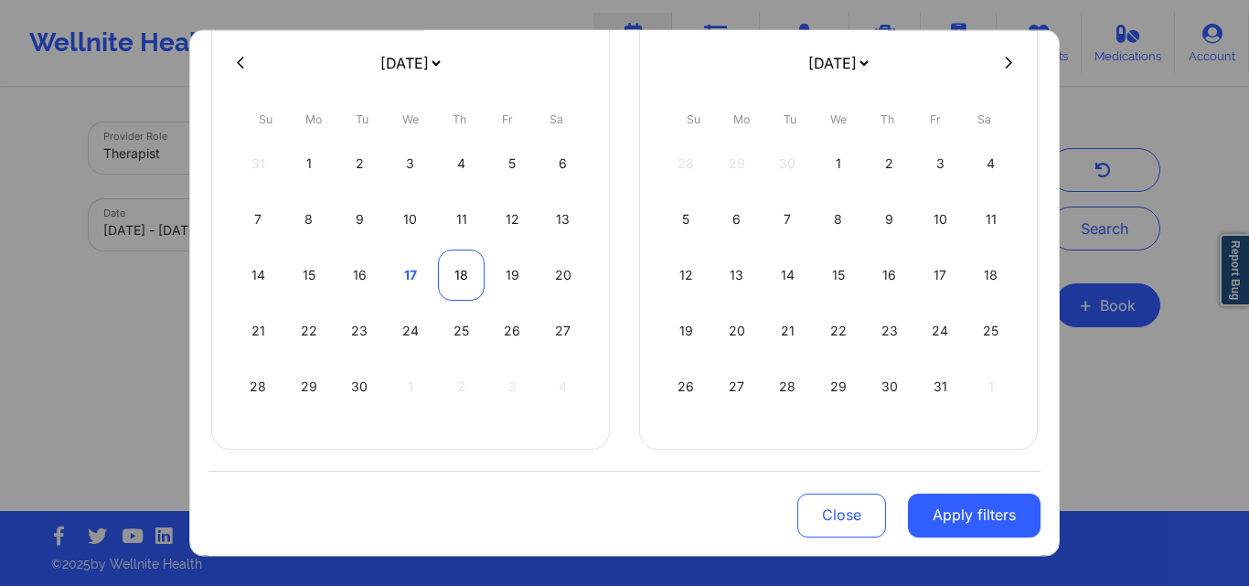
click at [449, 284] on div "18" at bounding box center [461, 274] width 47 height 51
select select "2025-8"
select select "2025-9"
click at [450, 284] on div "18" at bounding box center [461, 274] width 47 height 51
select select "2025-8"
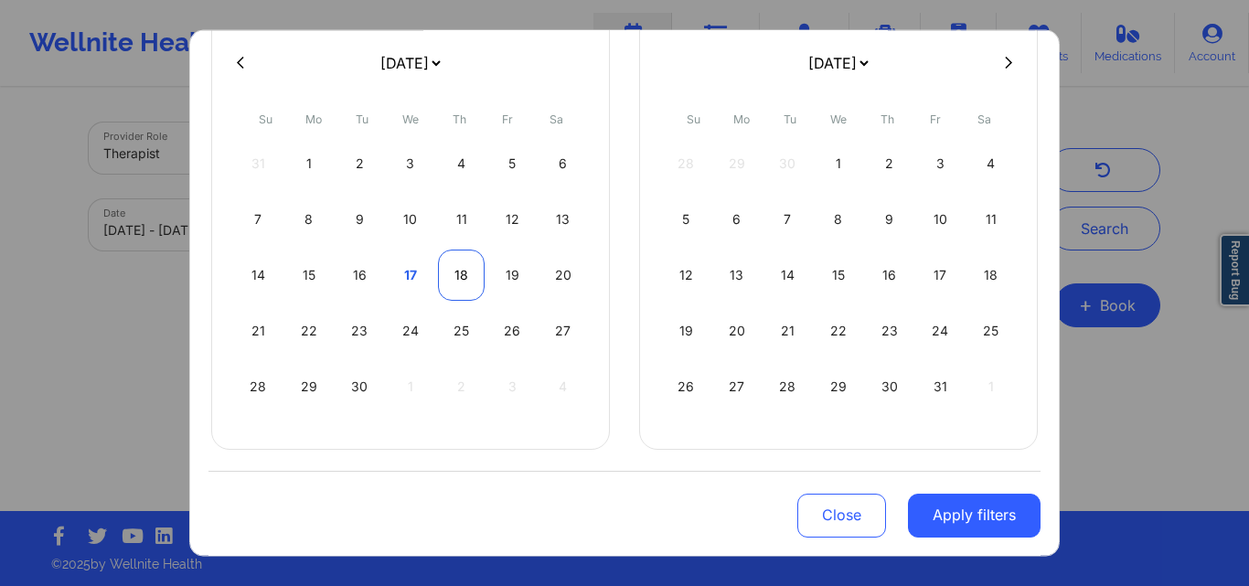
select select "2025-9"
click at [451, 284] on div "18" at bounding box center [461, 274] width 47 height 51
select select "2025-8"
select select "2025-9"
click at [466, 285] on div "18" at bounding box center [461, 274] width 47 height 51
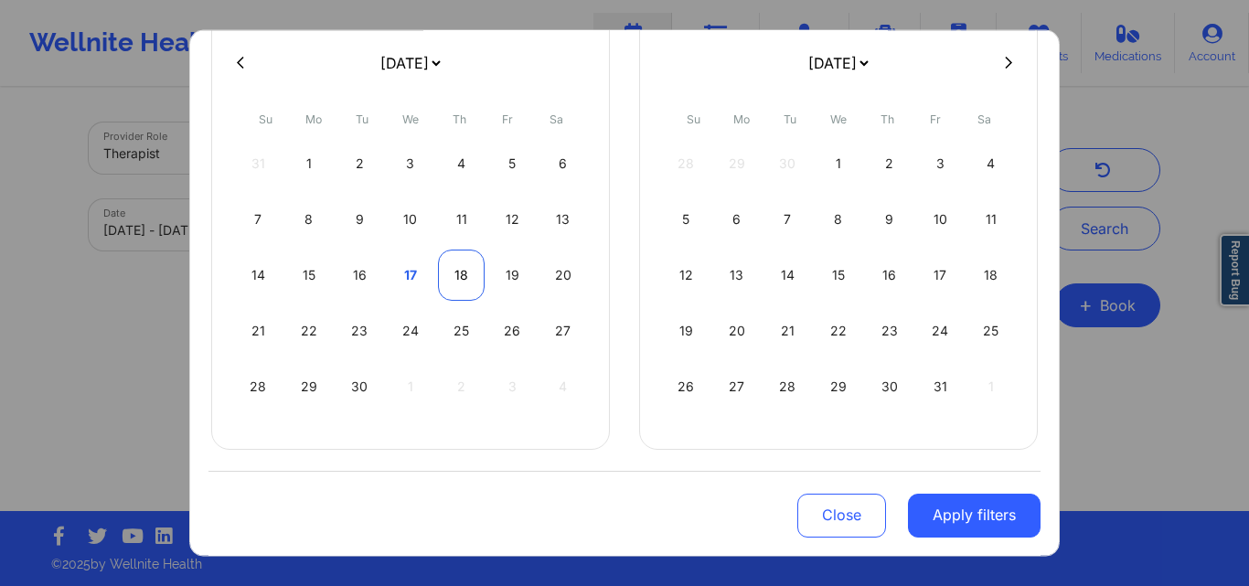
select select "2025-8"
select select "2025-9"
click at [508, 286] on div "19" at bounding box center [512, 274] width 47 height 51
select select "2025-8"
select select "2025-9"
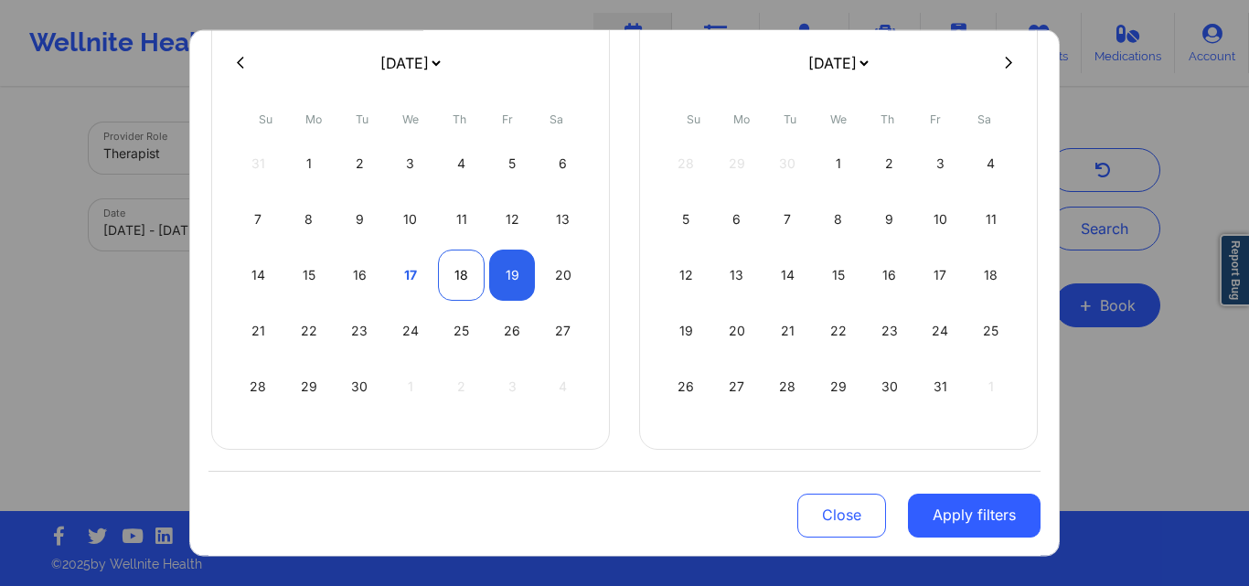
select select "2025-8"
drag, startPoint x: 463, startPoint y: 278, endPoint x: 506, endPoint y: 281, distance: 43.1
click at [506, 281] on div "14 15 16 17 18 19 20" at bounding box center [410, 274] width 351 height 51
click at [459, 289] on div "18" at bounding box center [461, 274] width 47 height 51
click at [503, 283] on div "19" at bounding box center [512, 274] width 47 height 51
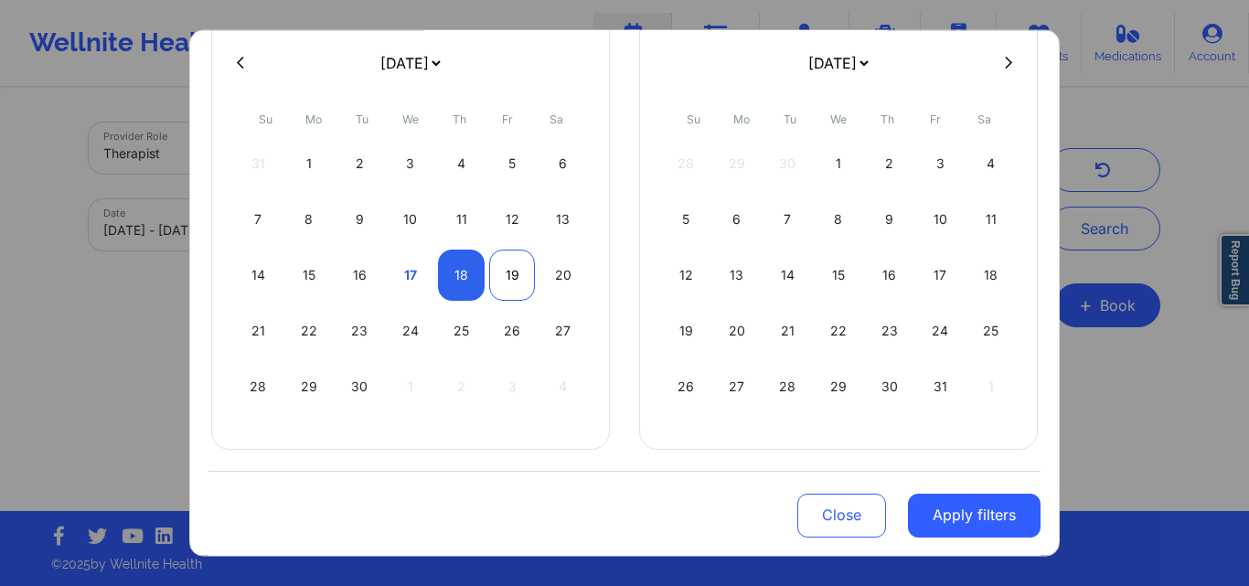
click at [520, 283] on div "19" at bounding box center [512, 274] width 47 height 51
click at [473, 276] on div "18" at bounding box center [461, 274] width 47 height 51
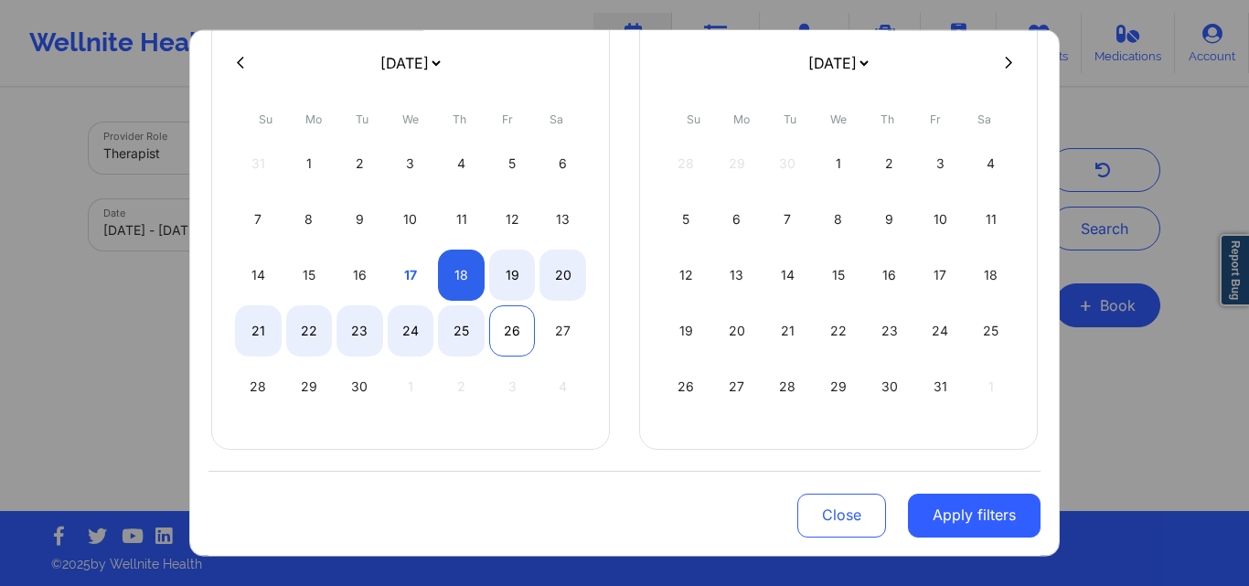
click at [507, 338] on div "26" at bounding box center [512, 330] width 47 height 51
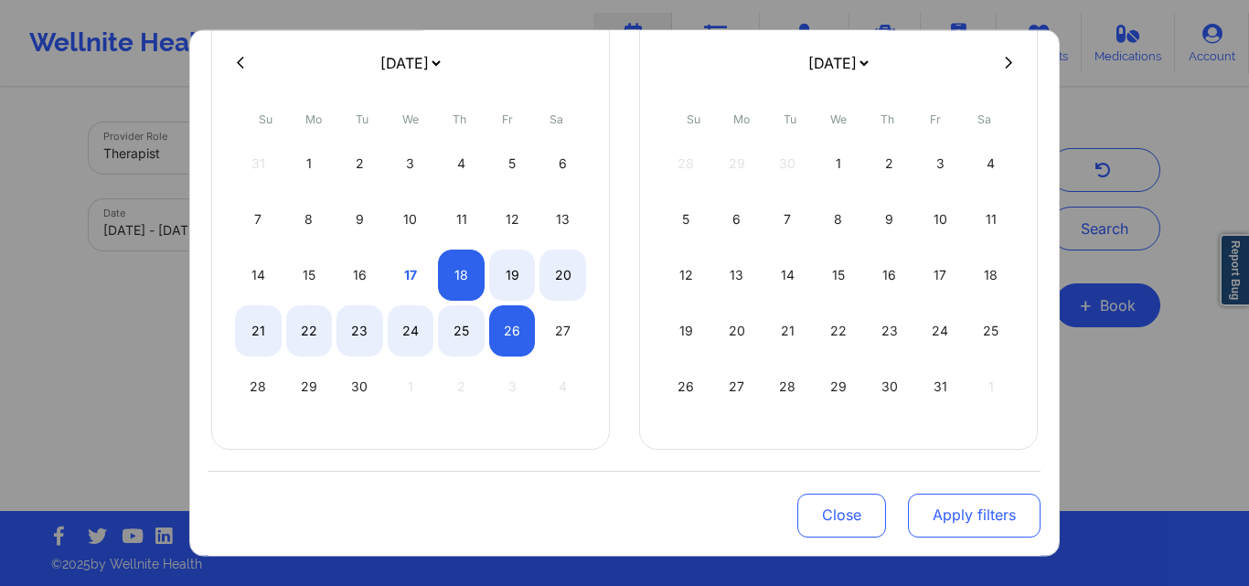
click at [932, 516] on button "Apply filters" at bounding box center [974, 516] width 133 height 44
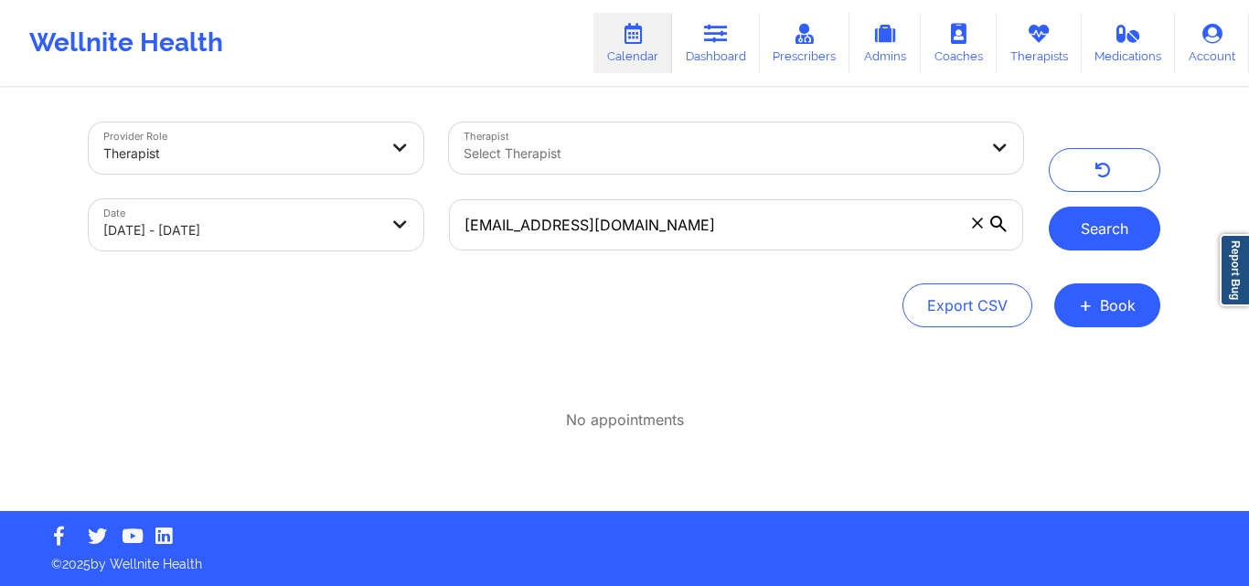
click at [1108, 221] on button "Search" at bounding box center [1105, 229] width 112 height 44
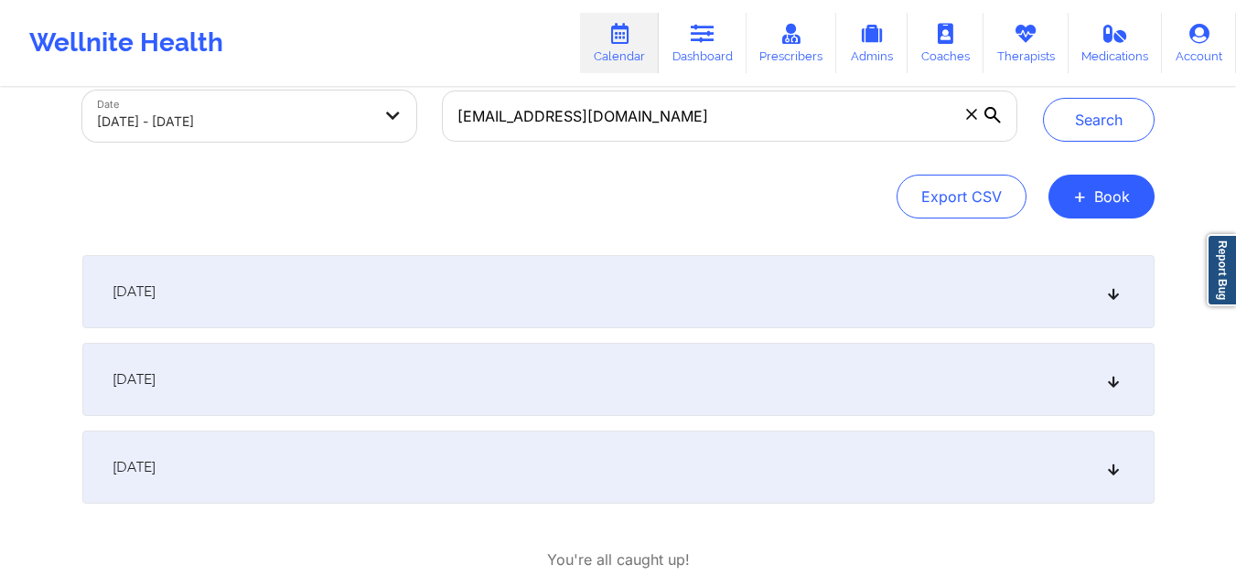
scroll to position [113, 0]
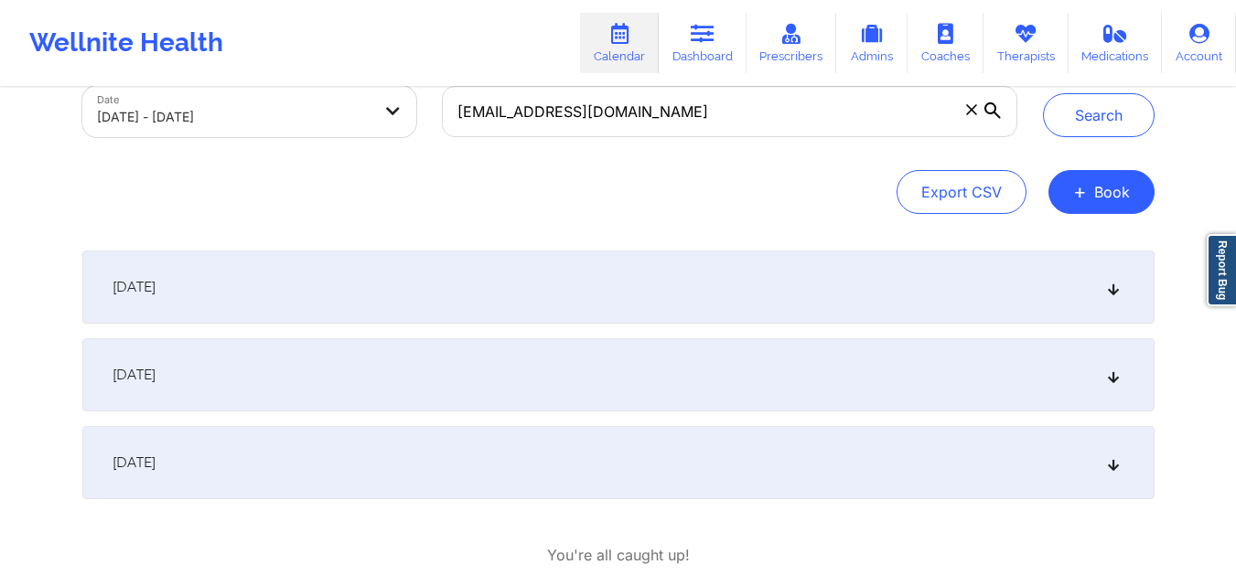
click at [1111, 284] on icon at bounding box center [1113, 287] width 16 height 13
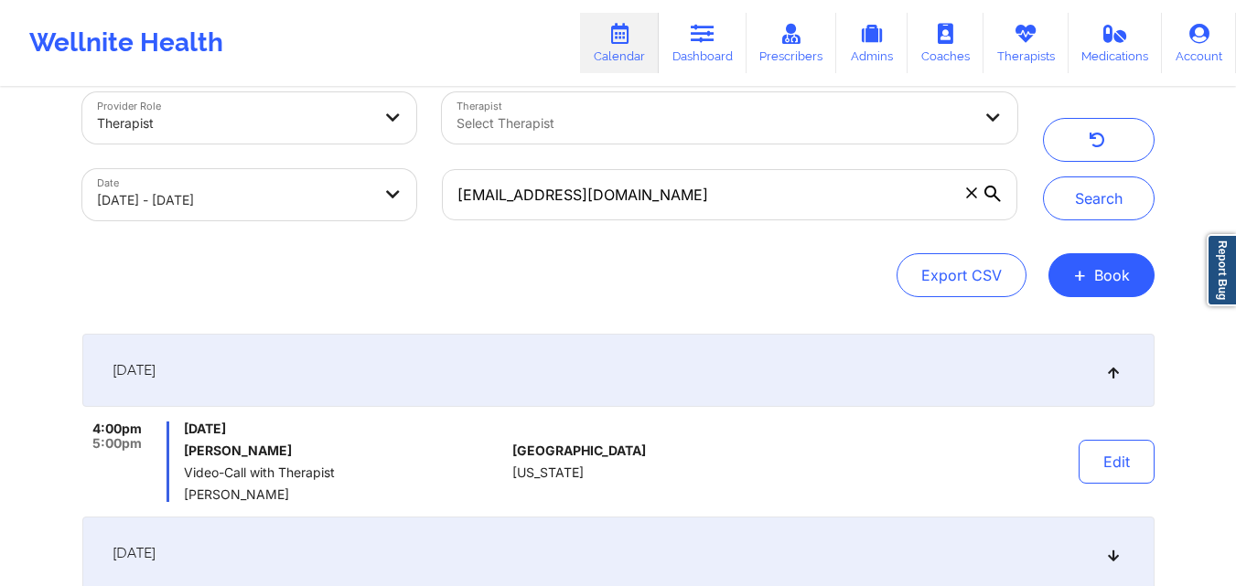
scroll to position [0, 0]
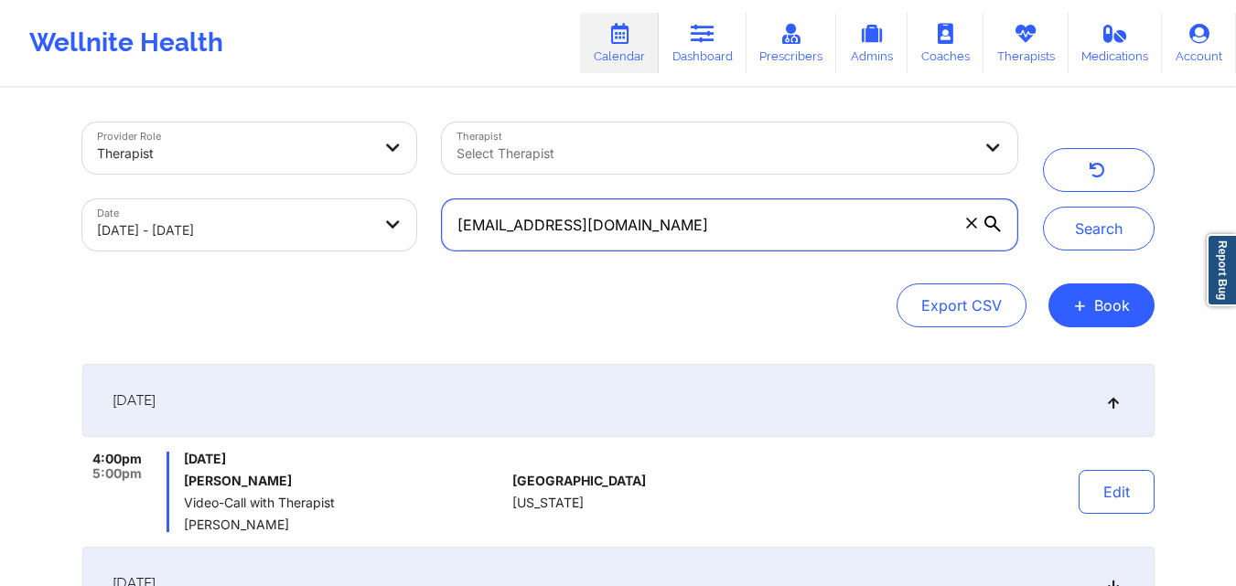
drag, startPoint x: 629, startPoint y: 227, endPoint x: 442, endPoint y: 220, distance: 187.6
click at [442, 220] on input "[EMAIL_ADDRESS][DOMAIN_NAME]" at bounding box center [729, 224] width 574 height 51
paste input "[PERSON_NAME]"
click at [550, 225] on input "[PERSON_NAME]" at bounding box center [729, 224] width 574 height 51
drag, startPoint x: 595, startPoint y: 223, endPoint x: 543, endPoint y: 225, distance: 52.2
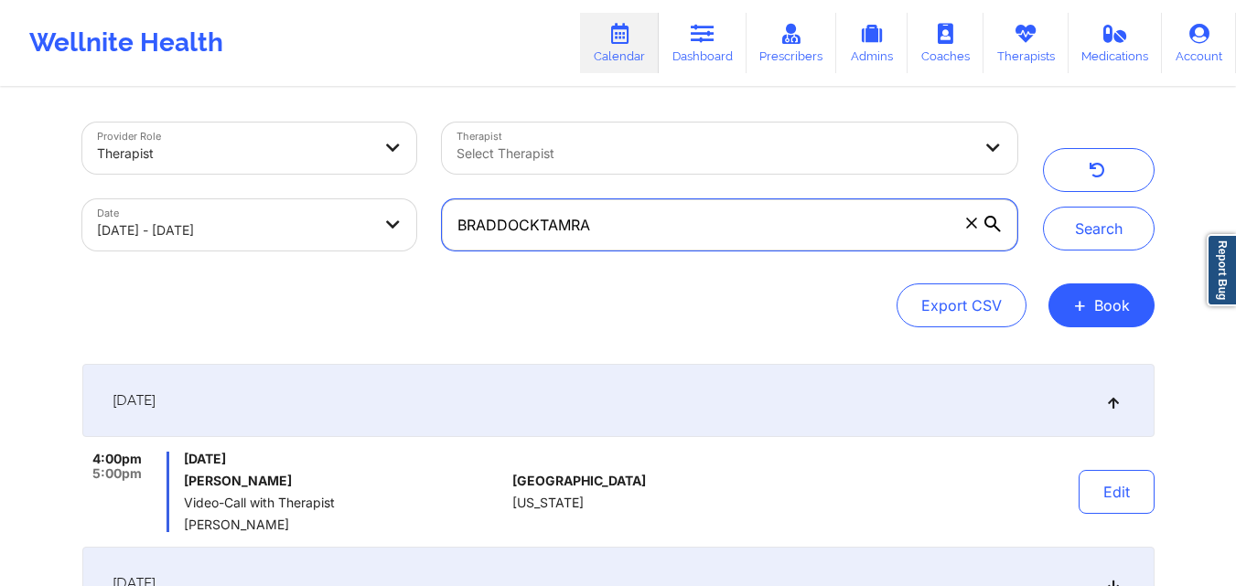
click at [543, 225] on input "BRADDOCKTAMRA" at bounding box center [729, 224] width 574 height 51
click at [457, 229] on input "[PERSON_NAME]" at bounding box center [729, 224] width 574 height 51
paste input "[PERSON_NAME]"
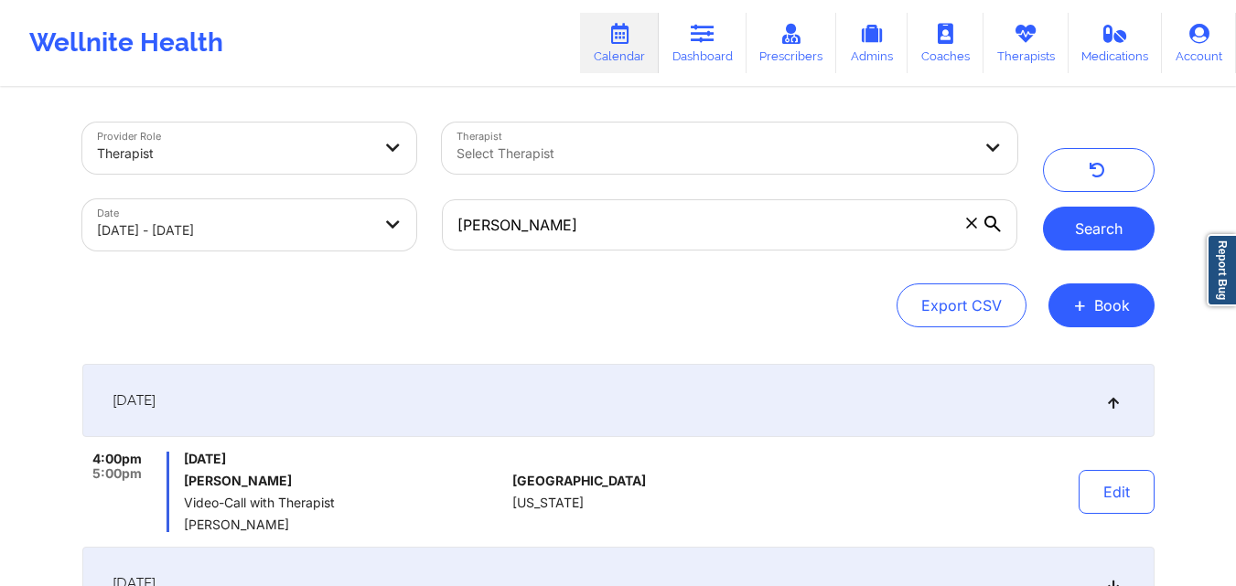
click at [1099, 212] on button "Search" at bounding box center [1099, 229] width 112 height 44
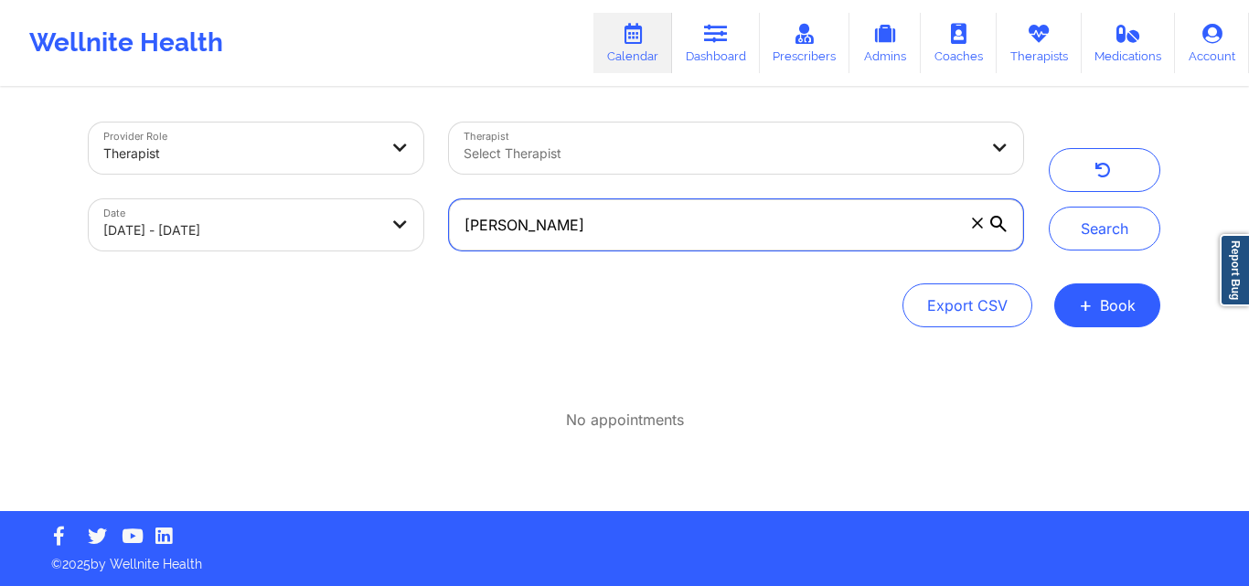
drag, startPoint x: 646, startPoint y: 227, endPoint x: 458, endPoint y: 226, distance: 187.5
click at [458, 226] on input "[PERSON_NAME]" at bounding box center [736, 224] width 574 height 51
paste input "[EMAIL_ADDRESS][DOMAIN_NAME]"
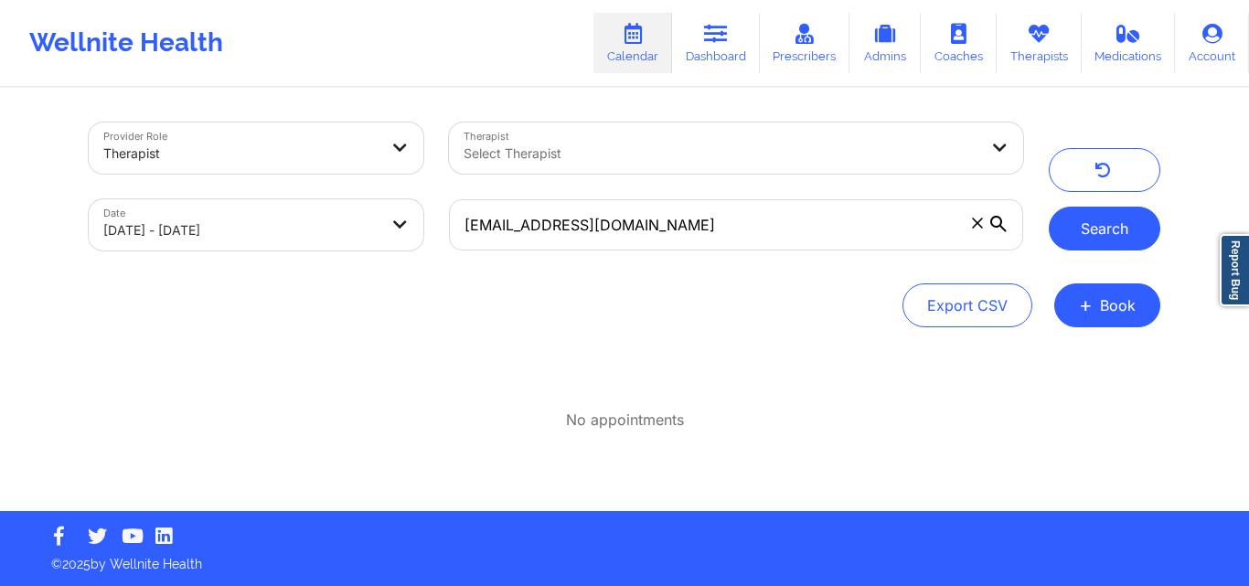
click at [1072, 212] on button "Search" at bounding box center [1105, 229] width 112 height 44
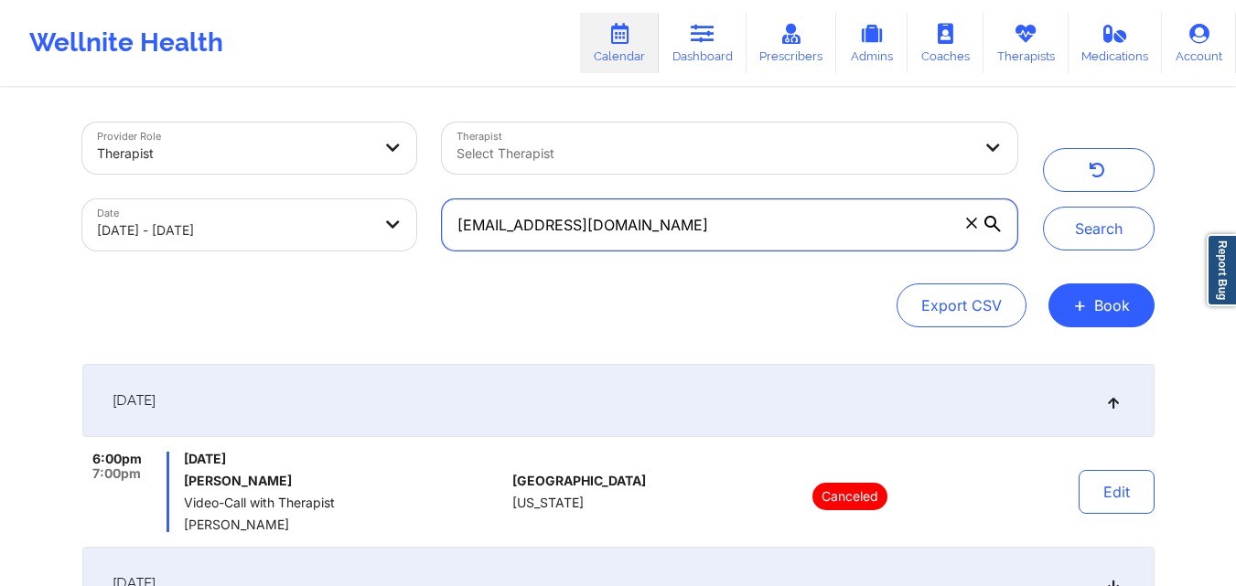
click at [703, 223] on input "[EMAIL_ADDRESS][DOMAIN_NAME]" at bounding box center [729, 224] width 574 height 51
paste input "vivianvalls1@g"
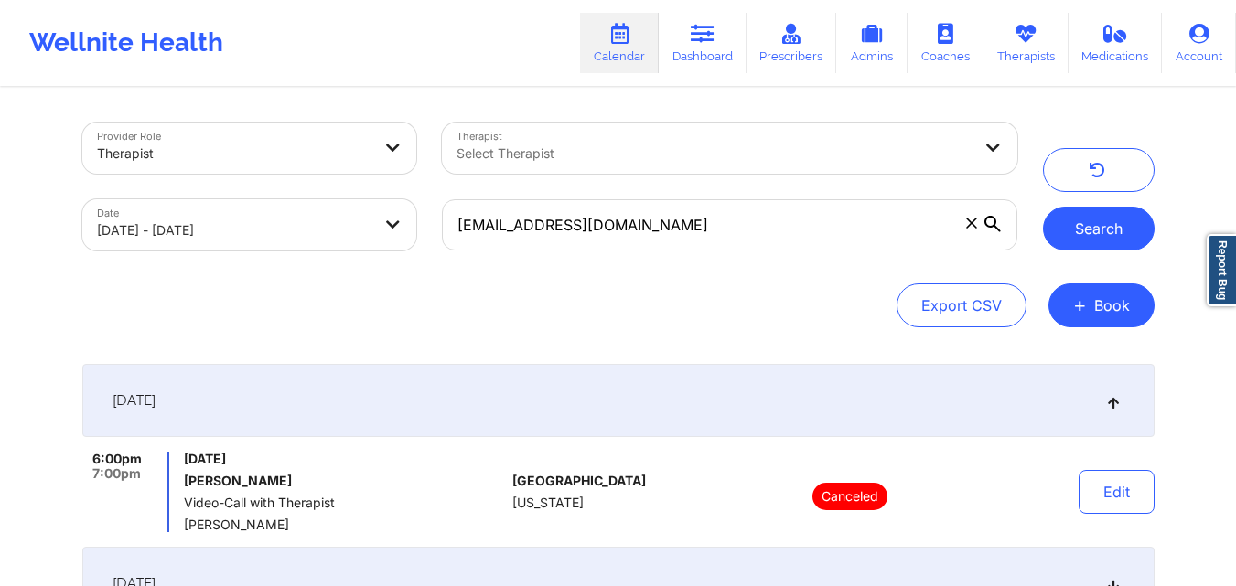
click at [1123, 208] on button "Search" at bounding box center [1099, 229] width 112 height 44
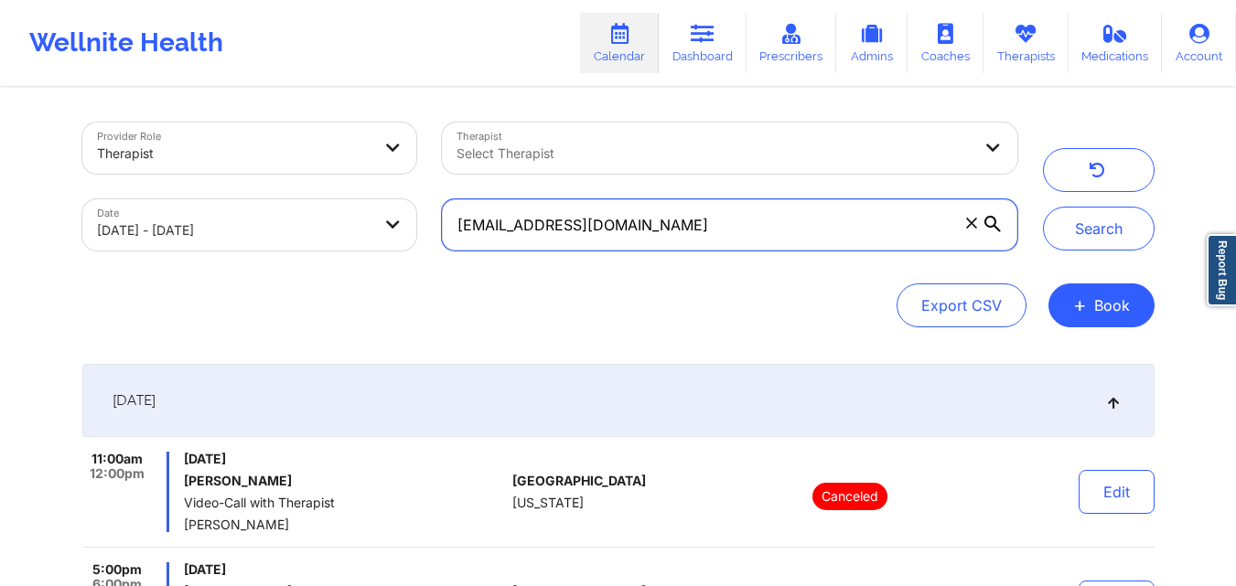
click at [692, 218] on input "[EMAIL_ADDRESS][DOMAIN_NAME]" at bounding box center [729, 224] width 574 height 51
paste input "nessapedraza"
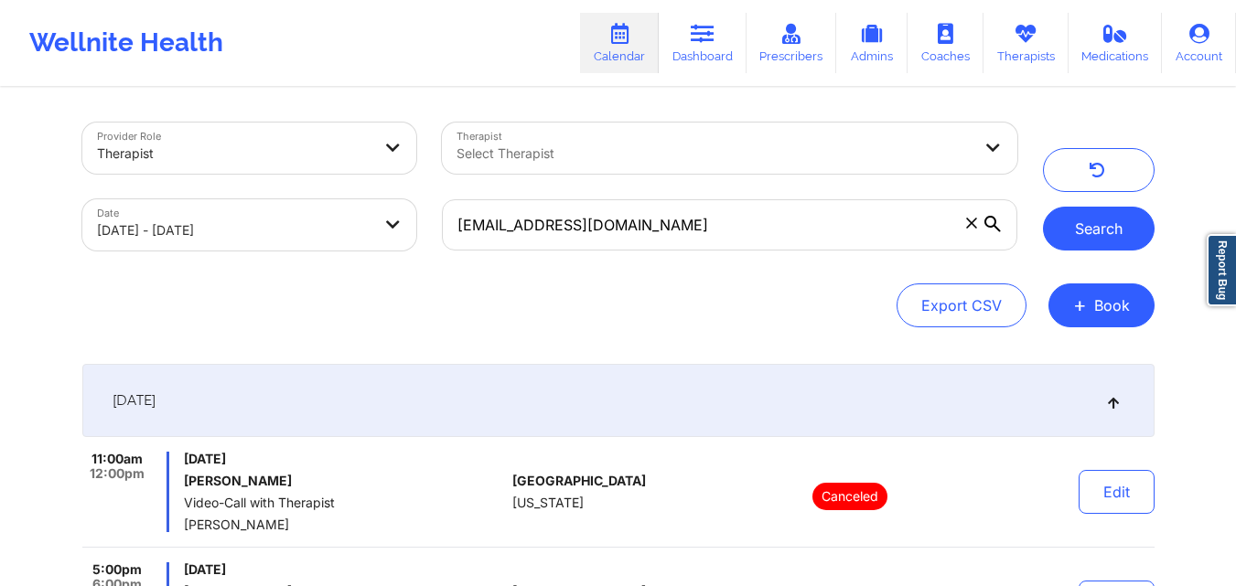
click at [1080, 239] on button "Search" at bounding box center [1099, 229] width 112 height 44
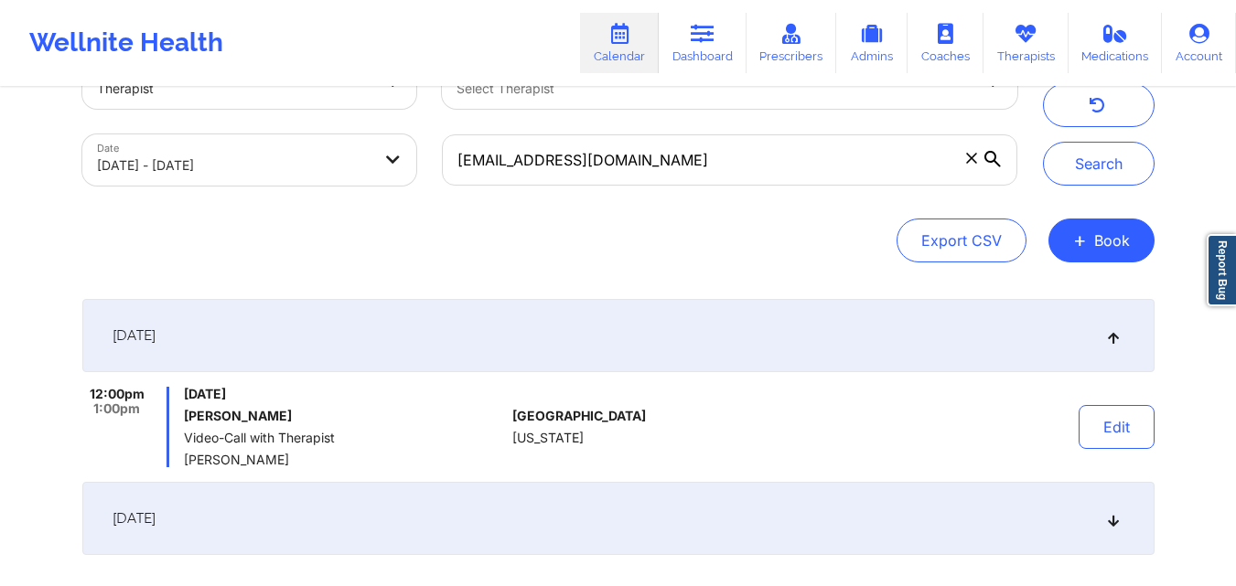
scroll to position [43, 0]
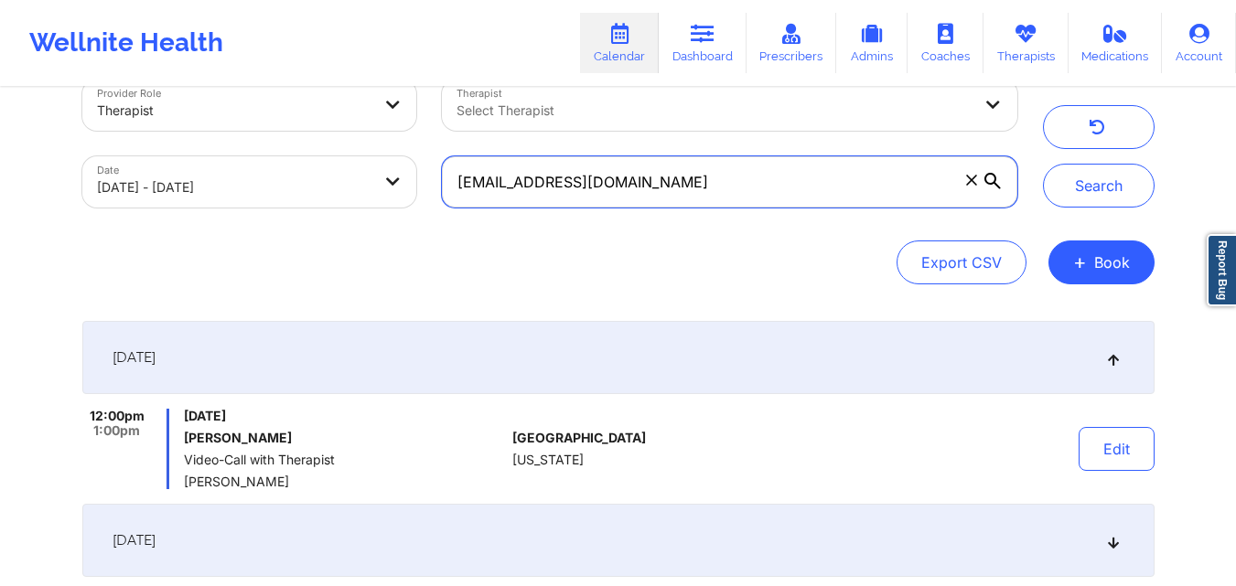
drag, startPoint x: 655, startPoint y: 185, endPoint x: 395, endPoint y: 171, distance: 260.1
click at [395, 171] on div "Provider Role Therapist Therapist Select Therapist Date [DATE] - [DATE] [EMAIL_…" at bounding box center [550, 144] width 960 height 154
paste input "[EMAIL_ADDRESS][DOMAIN_NAME]"
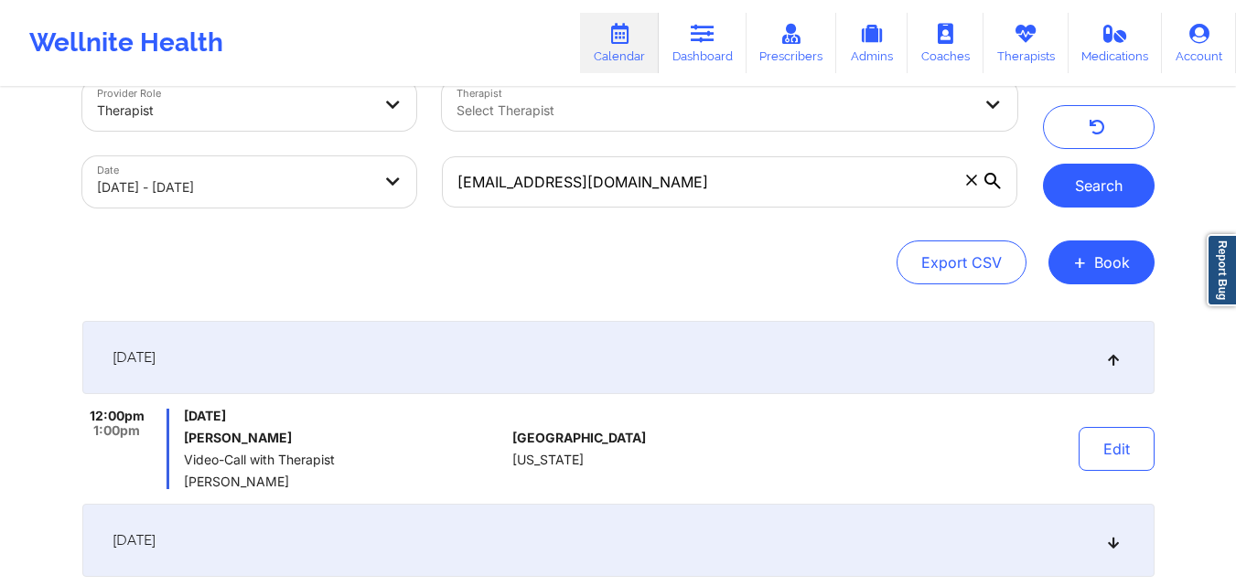
click at [1086, 183] on button "Search" at bounding box center [1099, 186] width 112 height 44
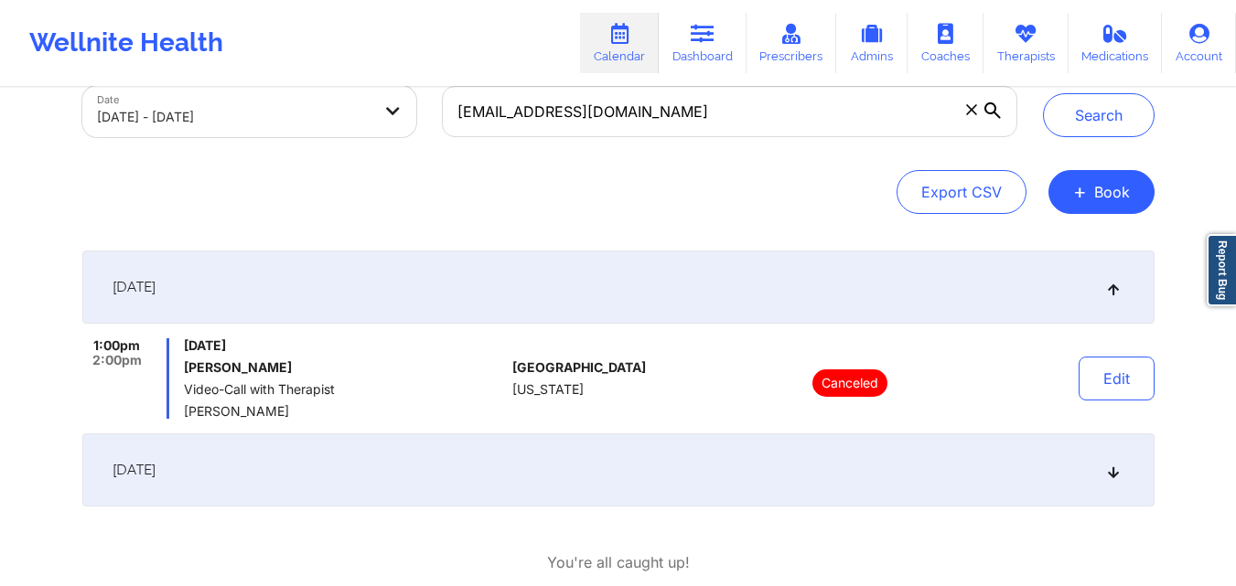
scroll to position [107, 0]
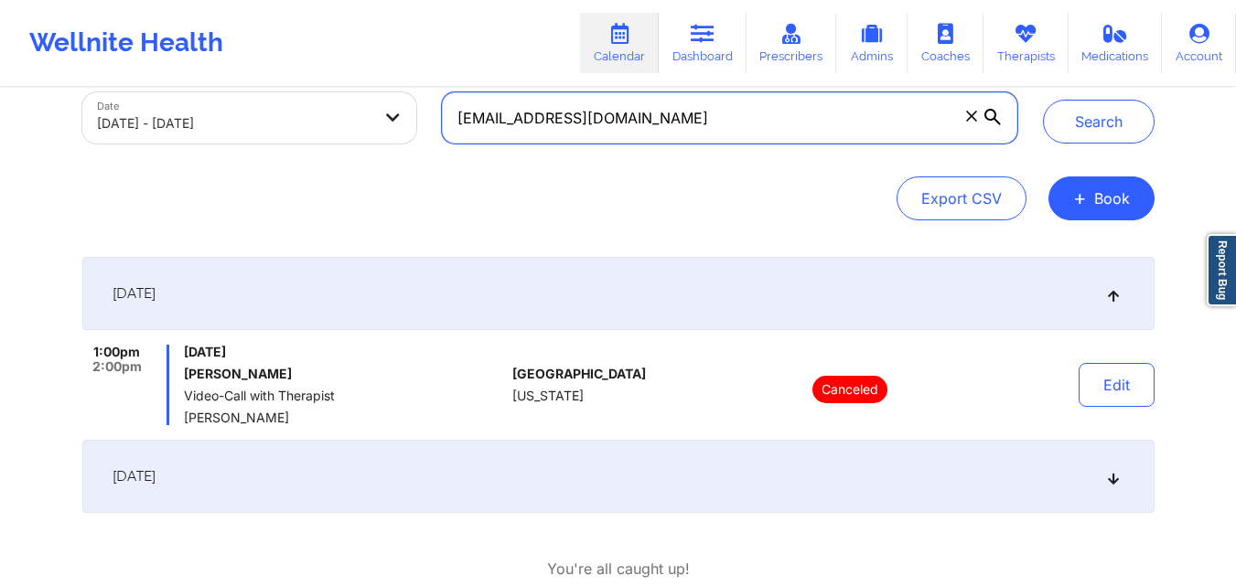
click at [743, 112] on input "[EMAIL_ADDRESS][DOMAIN_NAME]" at bounding box center [729, 117] width 574 height 51
paste input "springfield.c"
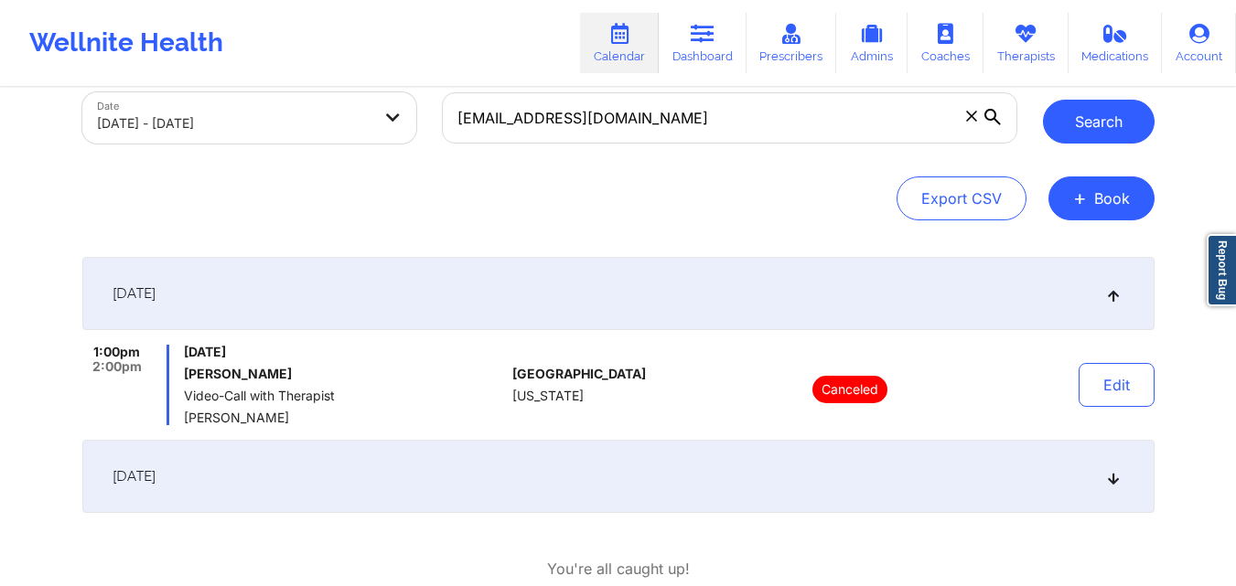
click at [1087, 110] on button "Search" at bounding box center [1099, 122] width 112 height 44
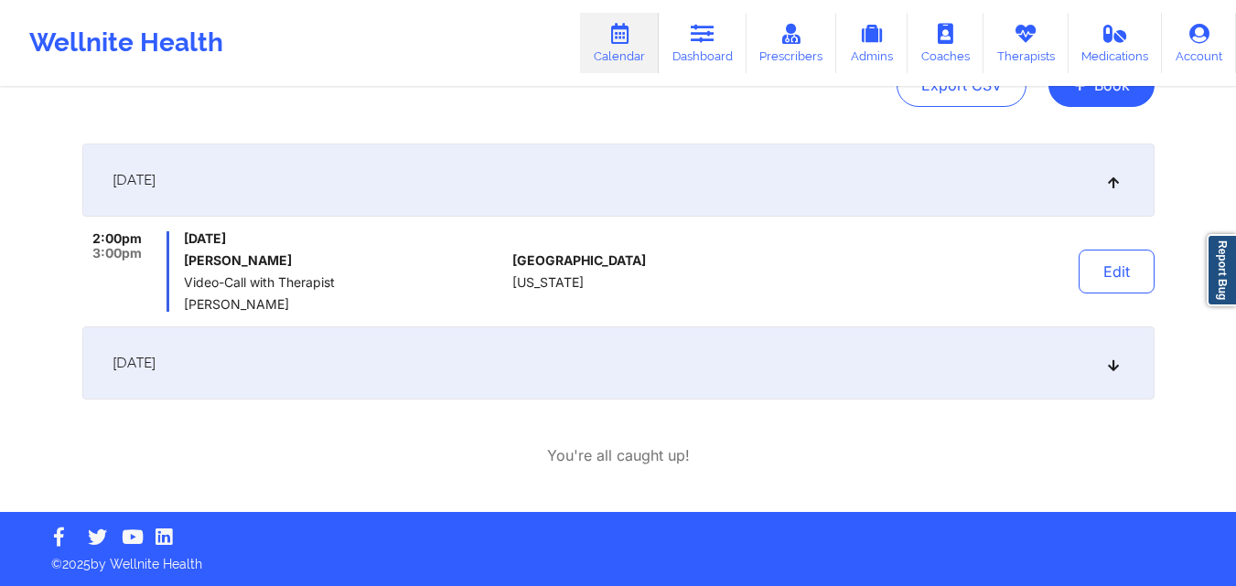
scroll to position [0, 0]
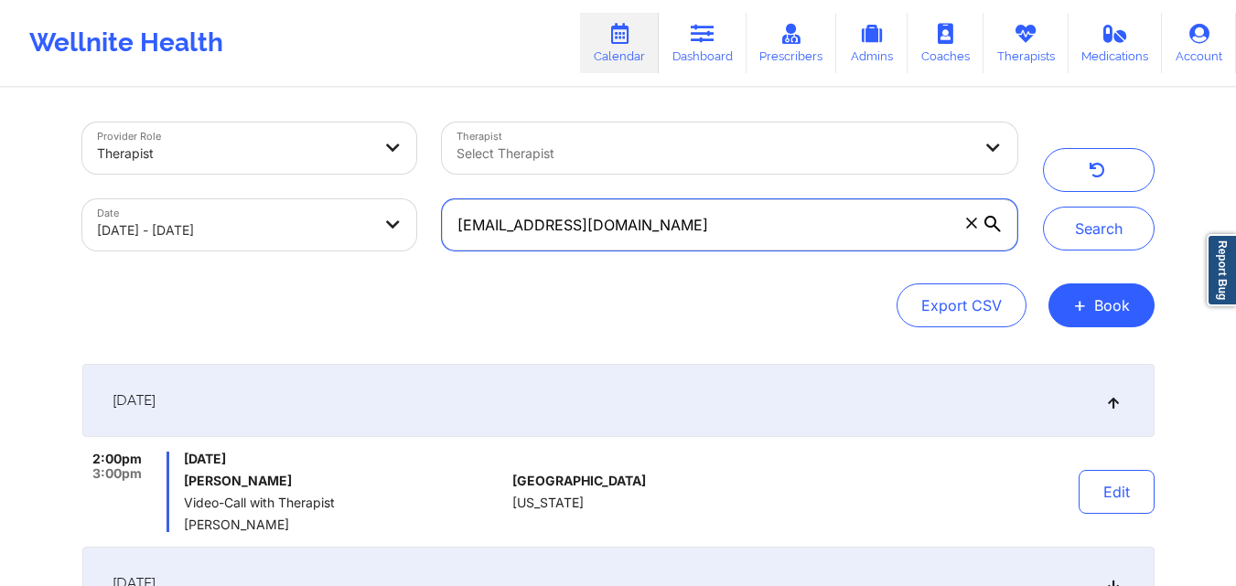
click at [677, 230] on input "[EMAIL_ADDRESS][DOMAIN_NAME]" at bounding box center [729, 224] width 574 height 51
paste input "kathleenrossdesign"
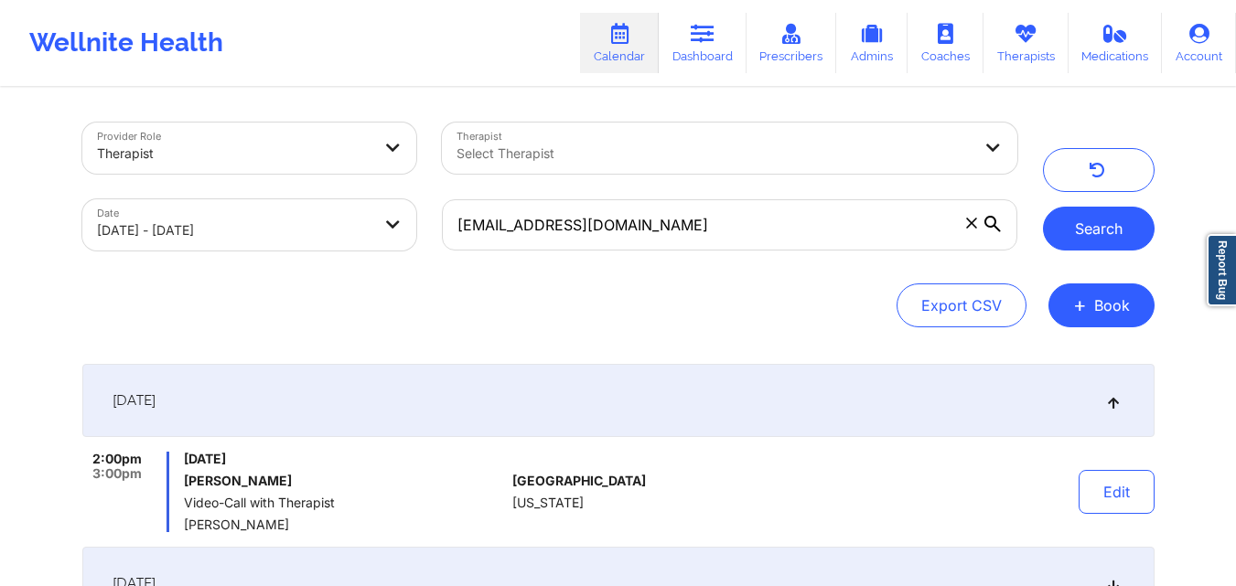
click at [1057, 240] on button "Search" at bounding box center [1099, 229] width 112 height 44
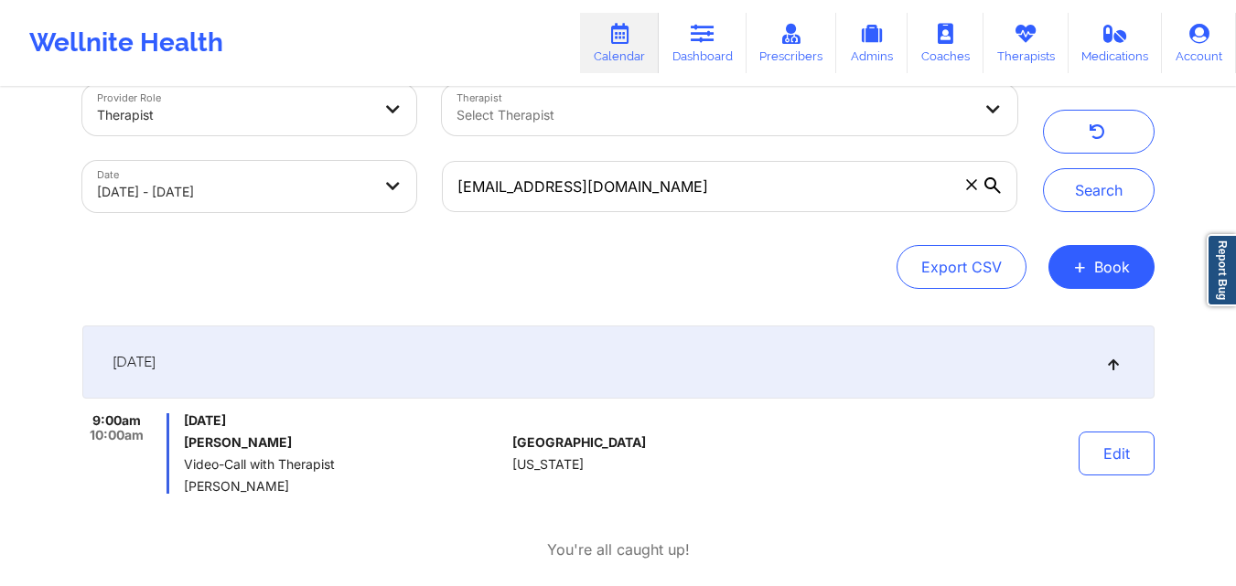
scroll to position [12, 0]
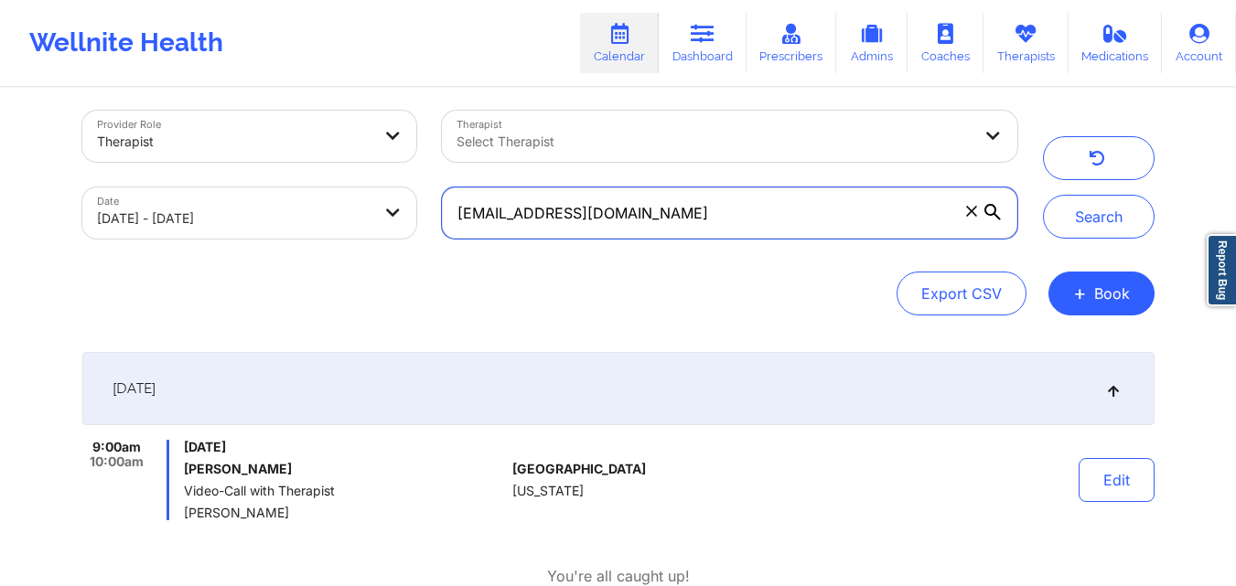
click at [697, 221] on input "[EMAIL_ADDRESS][DOMAIN_NAME]" at bounding box center [729, 212] width 574 height 51
paste input "[EMAIL_ADDRESS][DOMAIN_NAME]"
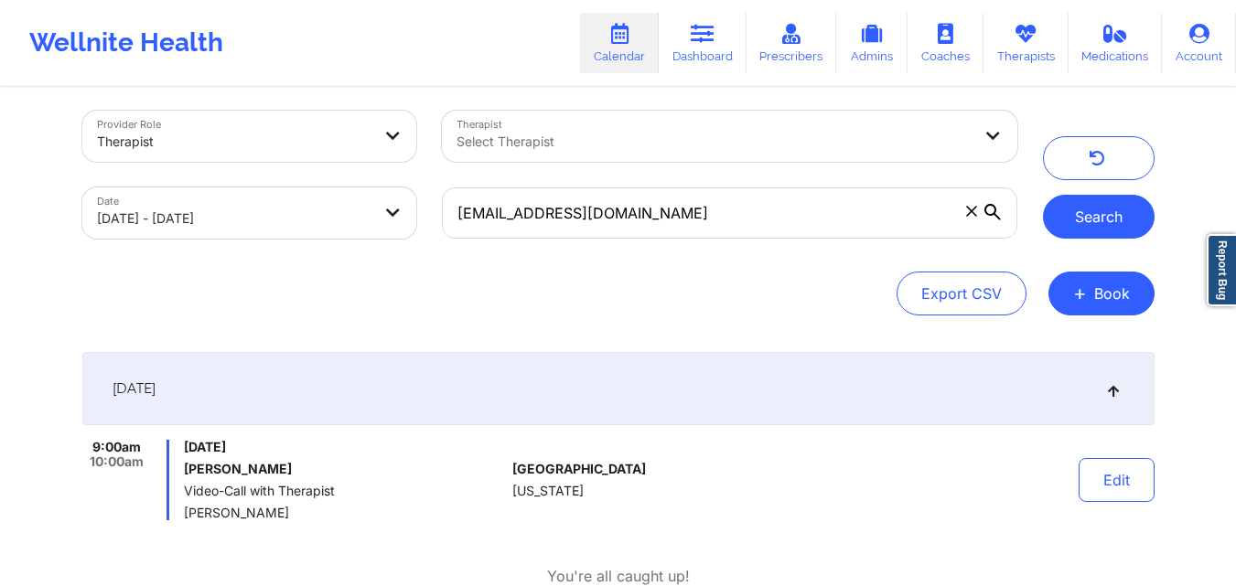
click at [1071, 226] on button "Search" at bounding box center [1099, 217] width 112 height 44
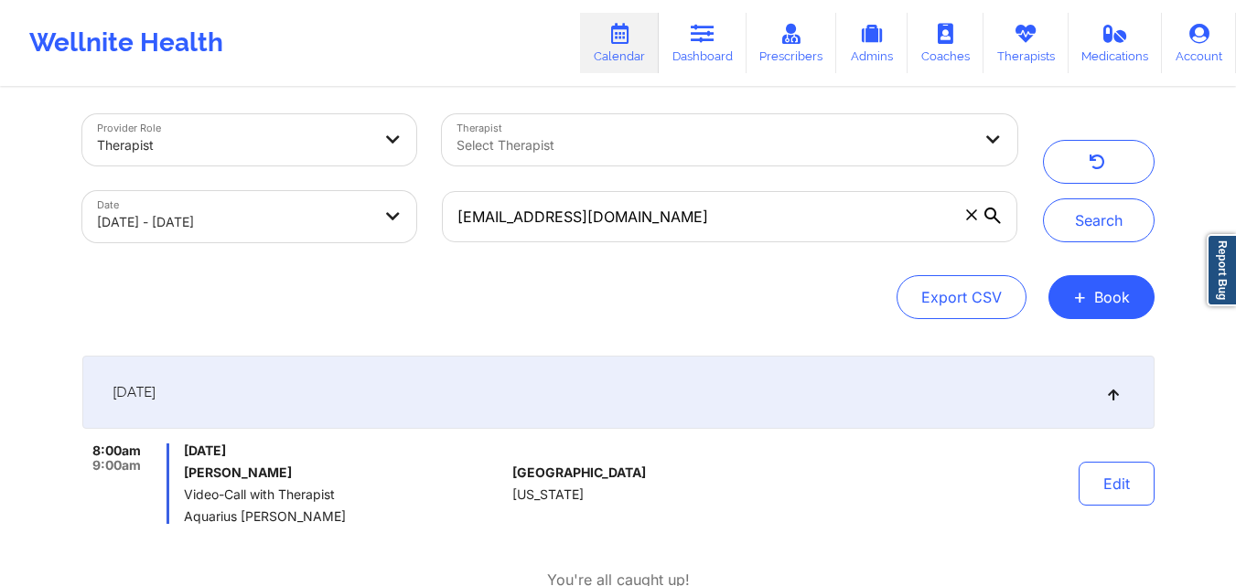
scroll to position [0, 0]
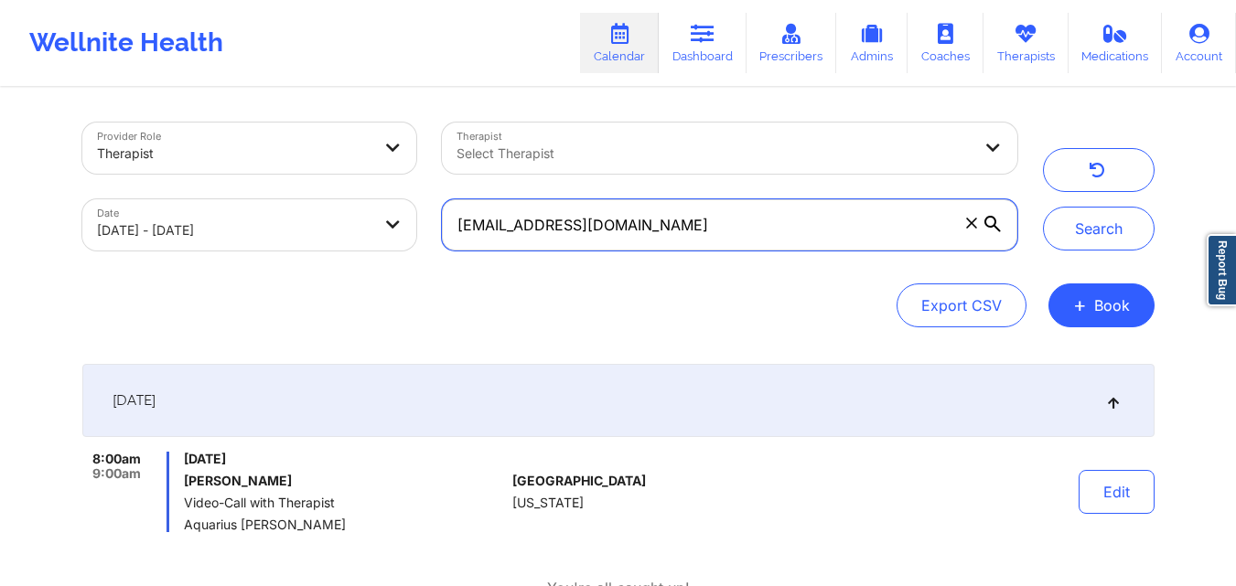
click at [730, 220] on input "[EMAIL_ADDRESS][DOMAIN_NAME]" at bounding box center [729, 224] width 574 height 51
paste input "madtyler10"
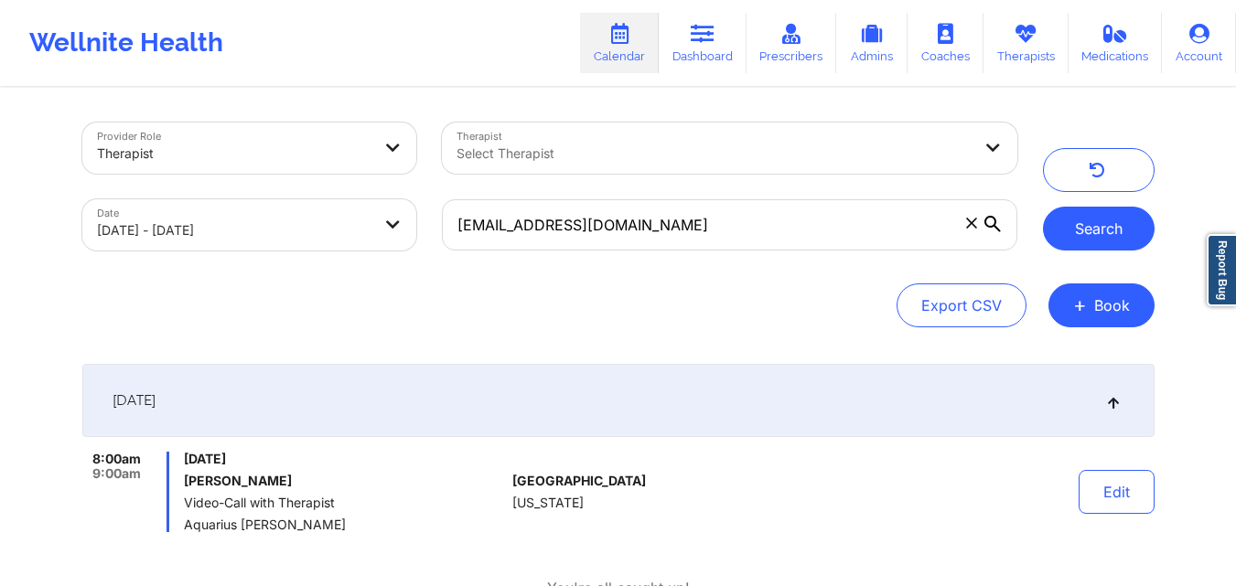
click at [1081, 237] on button "Search" at bounding box center [1099, 229] width 112 height 44
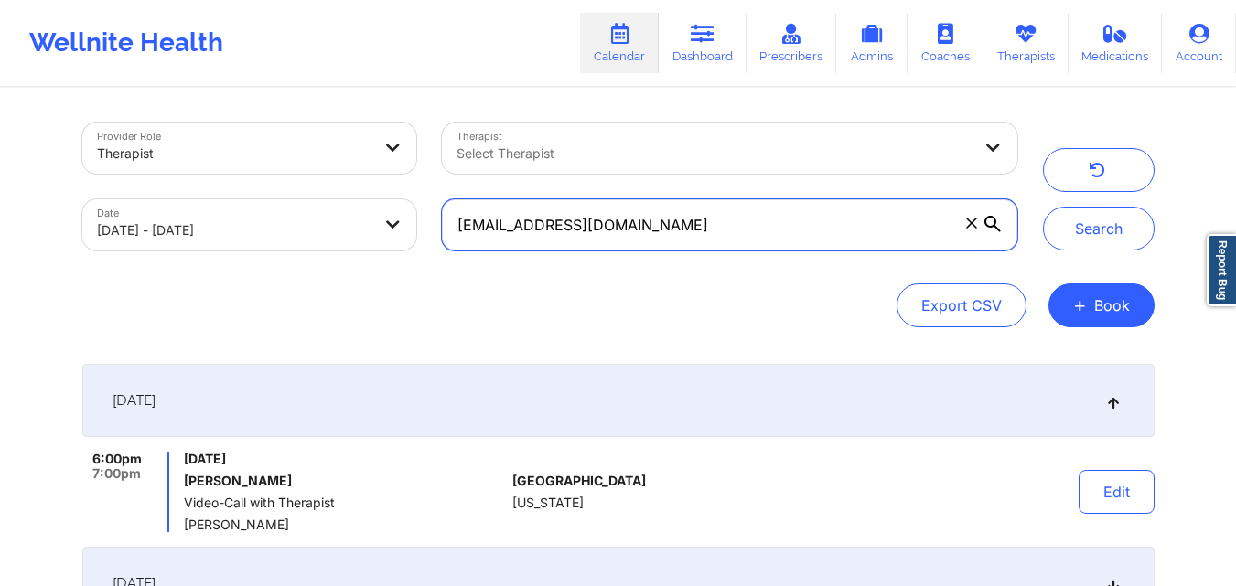
click at [650, 223] on input "[EMAIL_ADDRESS][DOMAIN_NAME]" at bounding box center [729, 224] width 574 height 51
paste input "[EMAIL_ADDRESS][DOMAIN_NAME]"
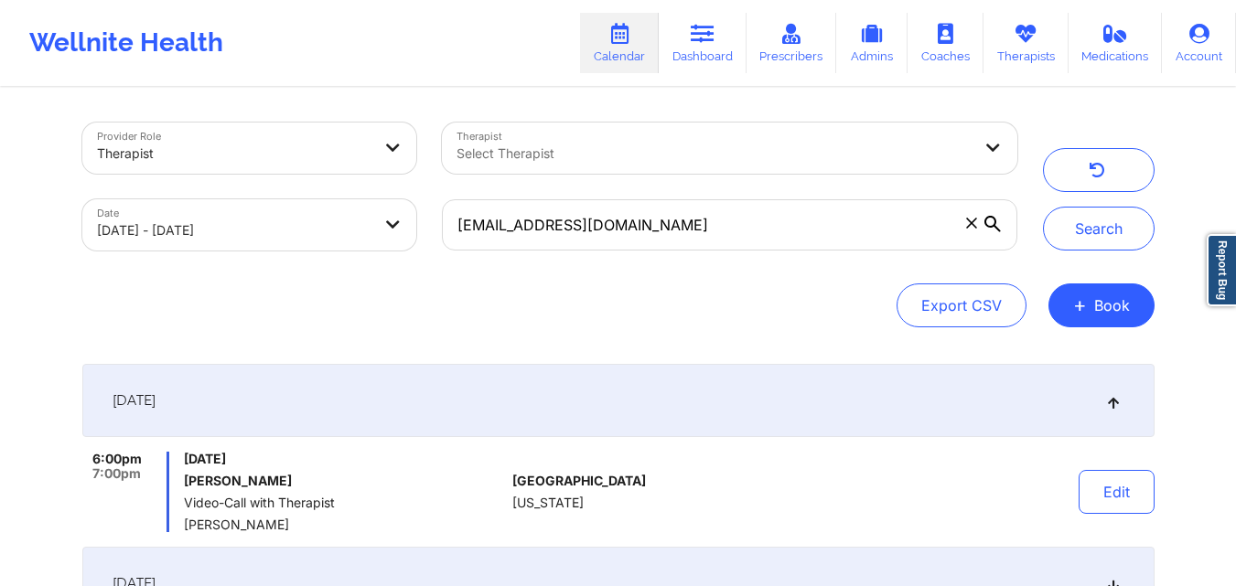
click at [1145, 209] on div "Search" at bounding box center [1099, 187] width 112 height 128
click at [1125, 221] on button "Search" at bounding box center [1099, 229] width 112 height 44
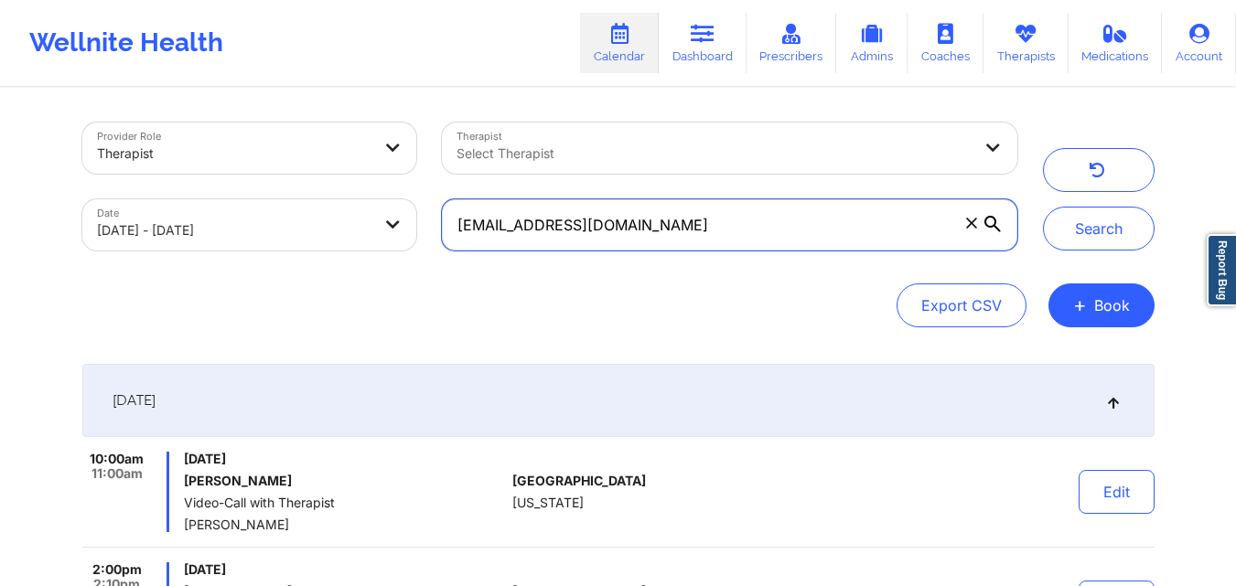
click at [694, 214] on input "[EMAIL_ADDRESS][DOMAIN_NAME]" at bounding box center [729, 224] width 574 height 51
paste input "[EMAIL_ADDRESS][DOMAIN_NAME]"
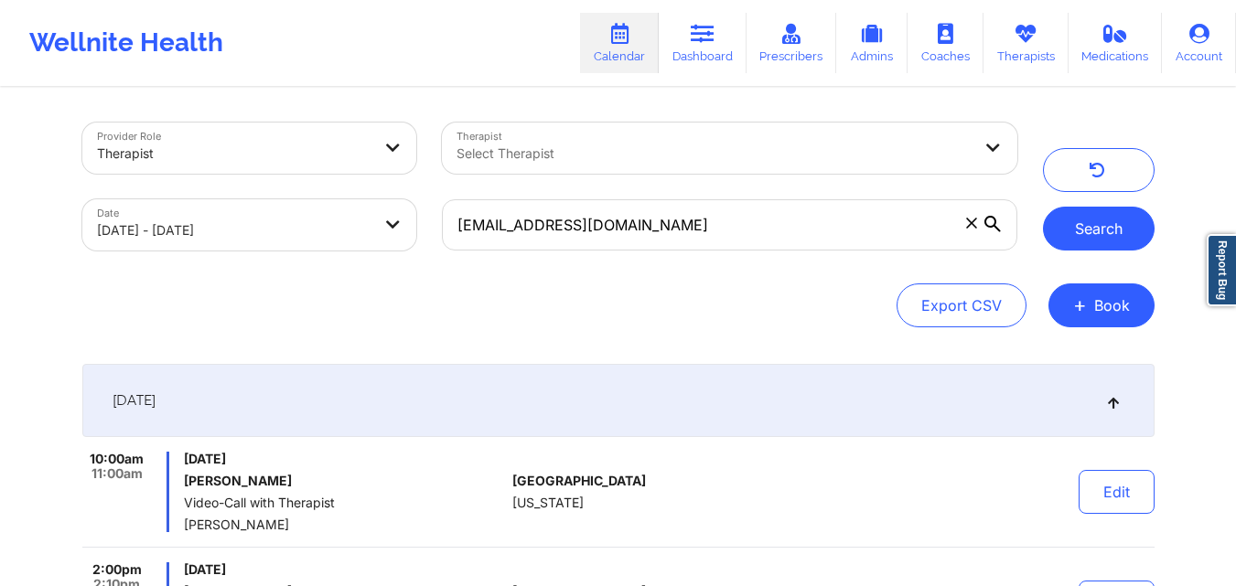
click at [1119, 221] on button "Search" at bounding box center [1099, 229] width 112 height 44
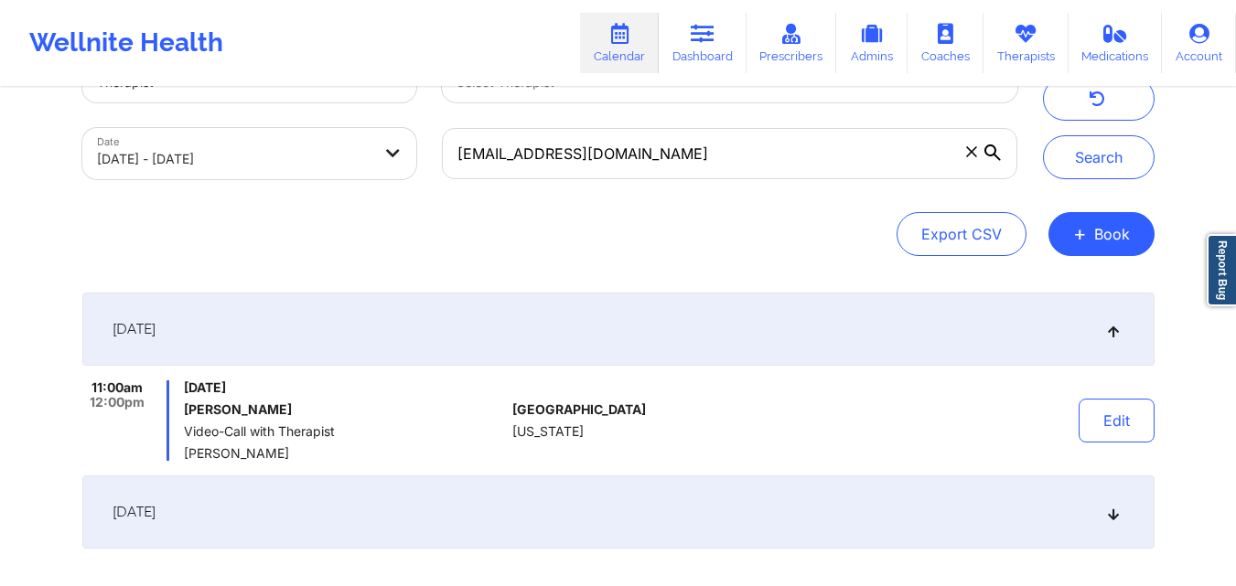
scroll to position [85, 0]
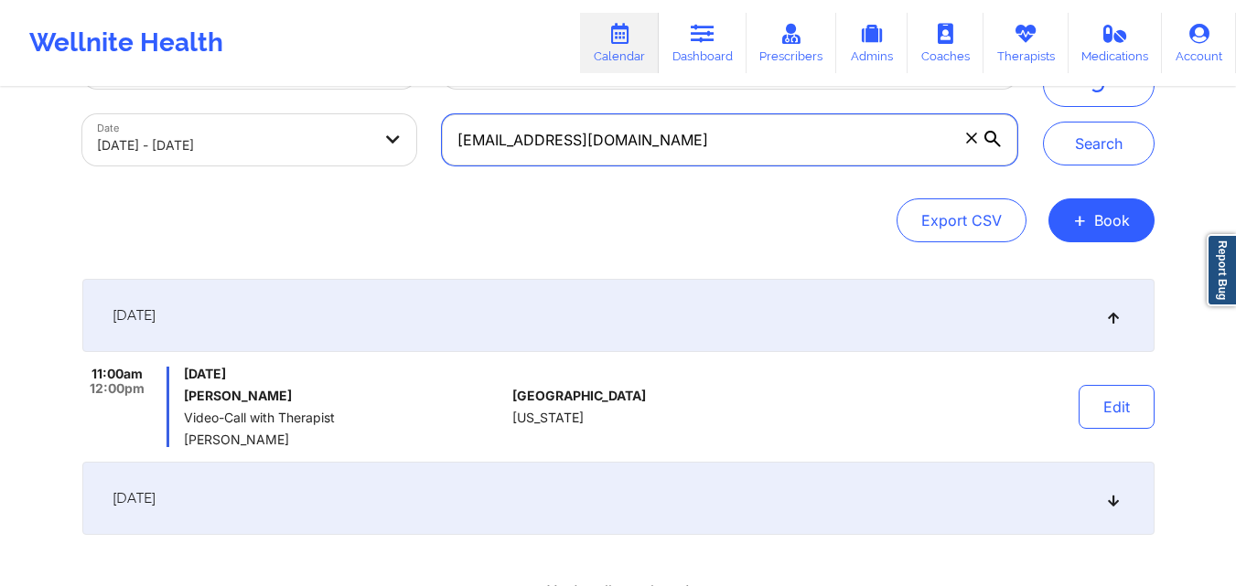
click at [669, 140] on input "[EMAIL_ADDRESS][DOMAIN_NAME]" at bounding box center [729, 139] width 574 height 51
paste input "[PERSON_NAME][EMAIL_ADDRESS][PERSON_NAME][DOMAIN_NAME]"
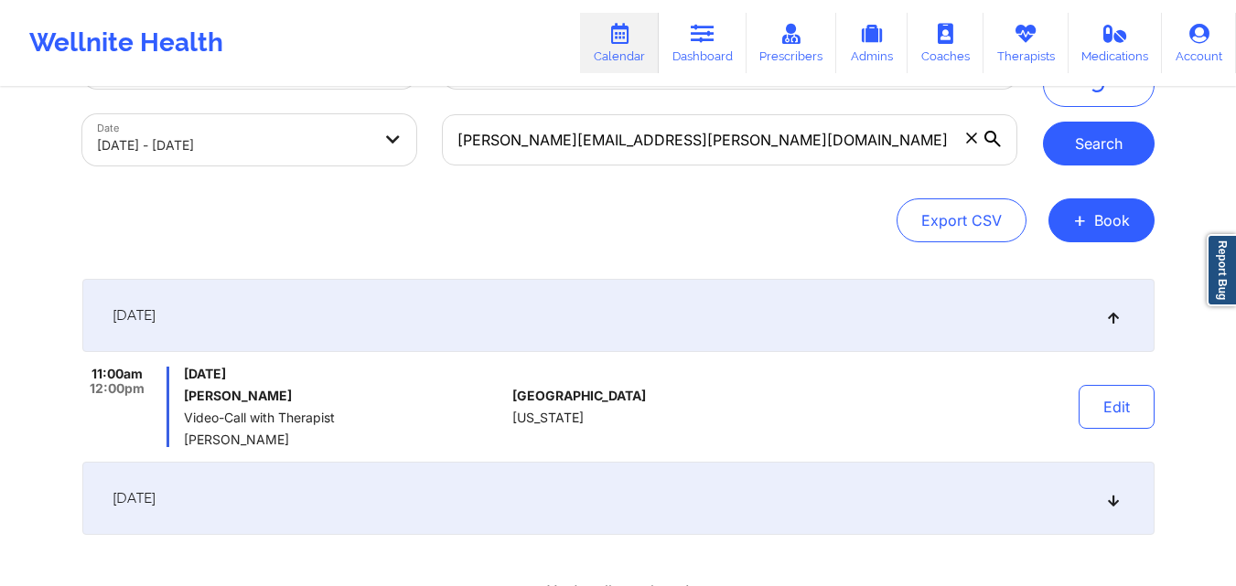
click at [1093, 146] on button "Search" at bounding box center [1099, 144] width 112 height 44
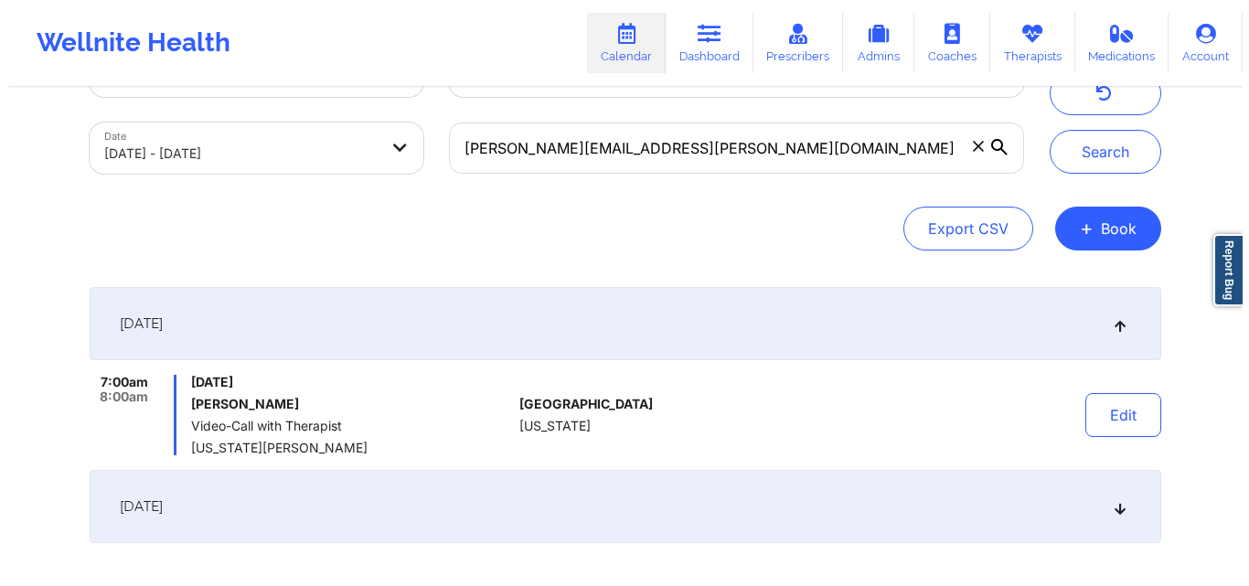
scroll to position [0, 0]
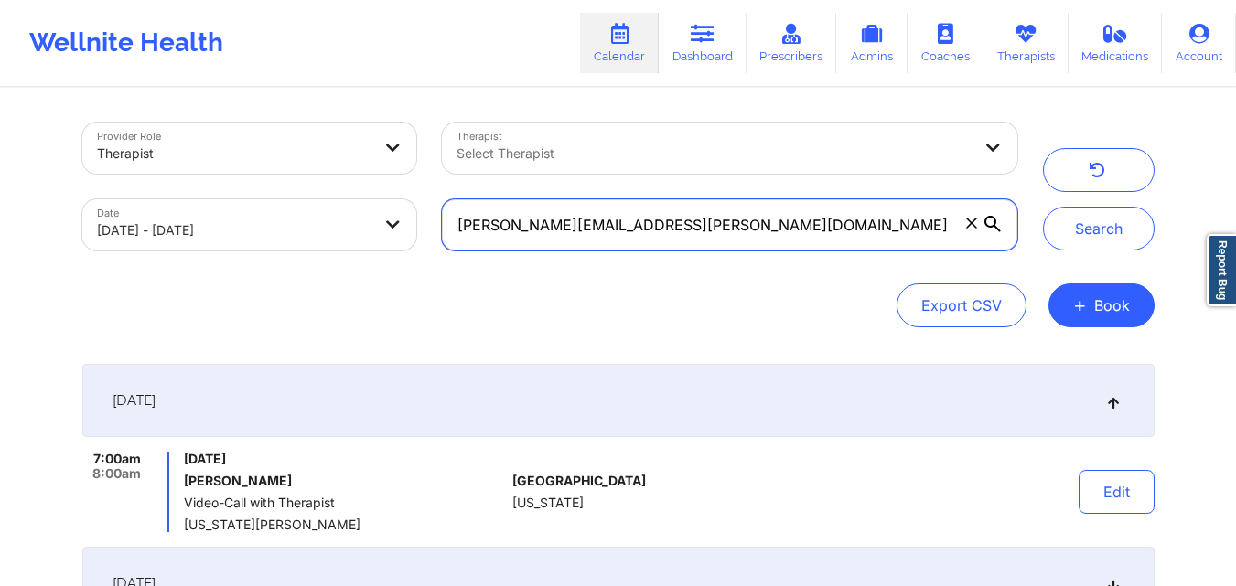
click at [704, 219] on input "[PERSON_NAME][EMAIL_ADDRESS][PERSON_NAME][DOMAIN_NAME]" at bounding box center [729, 224] width 574 height 51
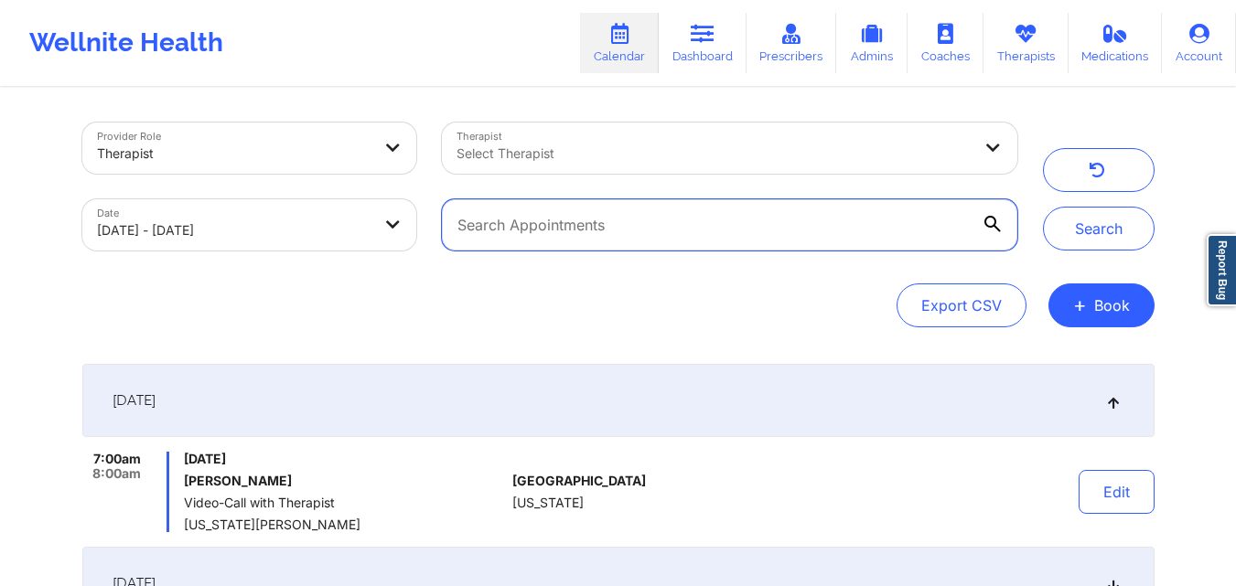
paste input "[EMAIL_ADDRESS][DOMAIN_NAME]"
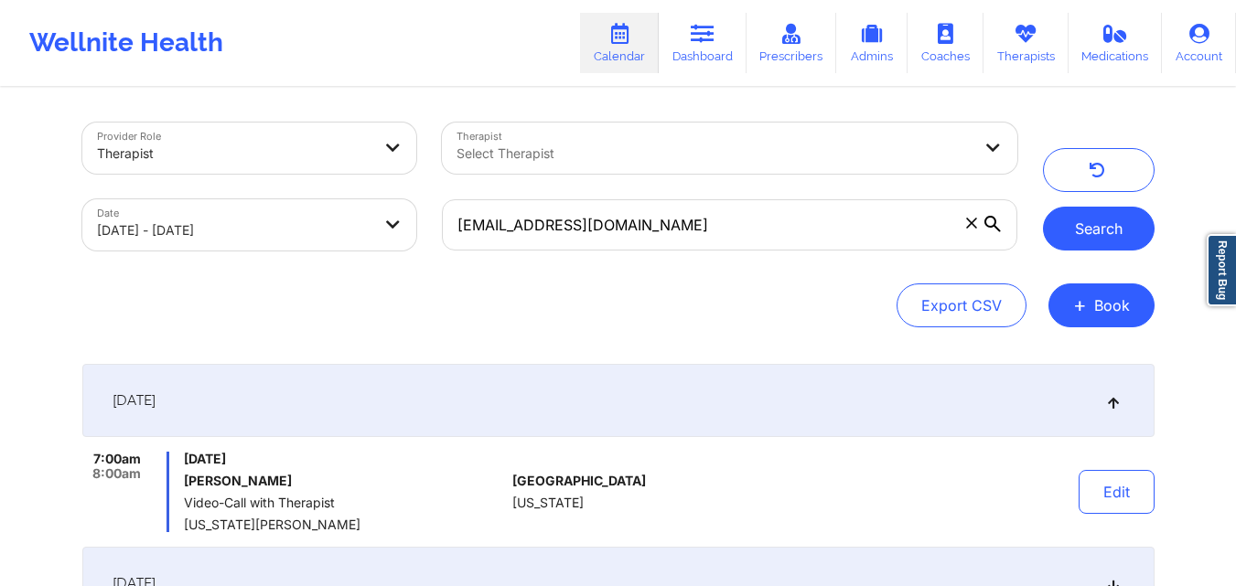
click at [1113, 225] on button "Search" at bounding box center [1099, 229] width 112 height 44
